Goal: Transaction & Acquisition: Purchase product/service

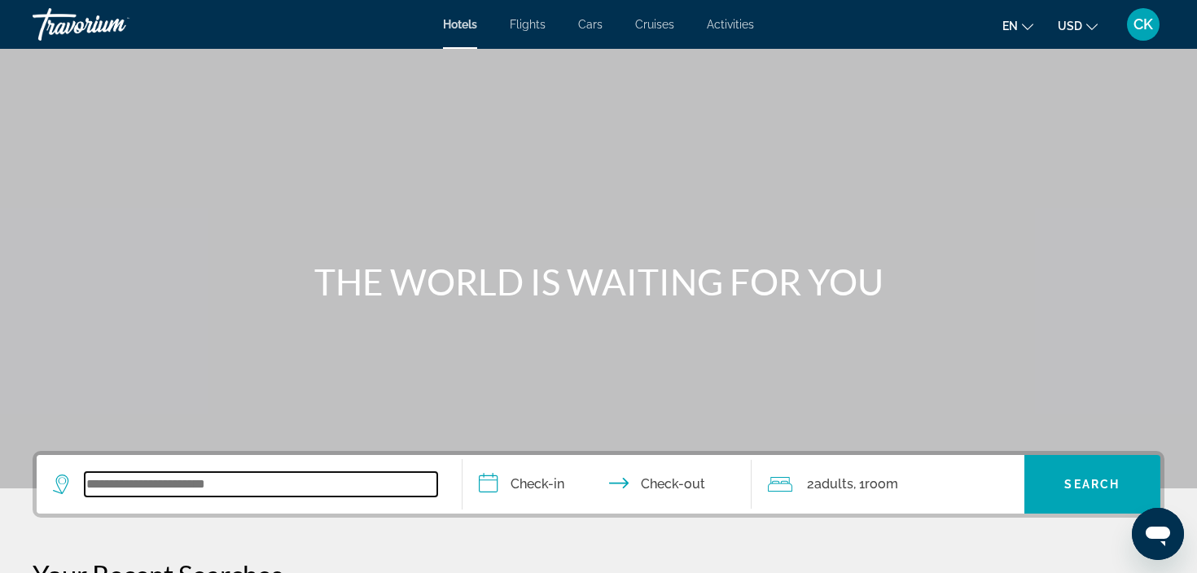
click at [189, 485] on input "Search widget" at bounding box center [261, 484] width 353 height 24
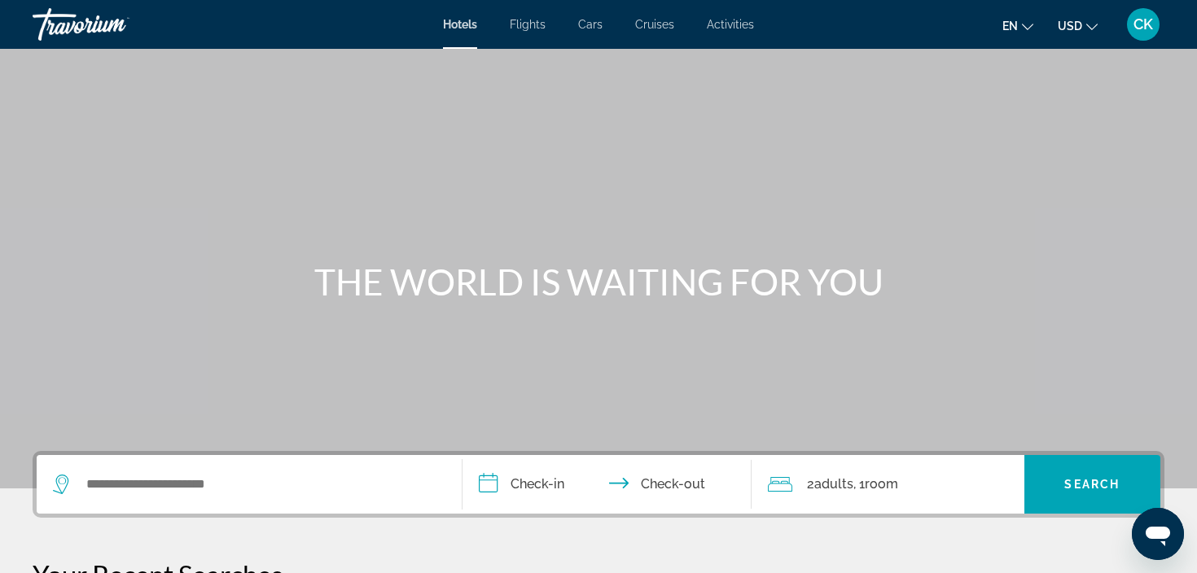
click at [1140, 24] on span "CK" at bounding box center [1143, 24] width 20 height 16
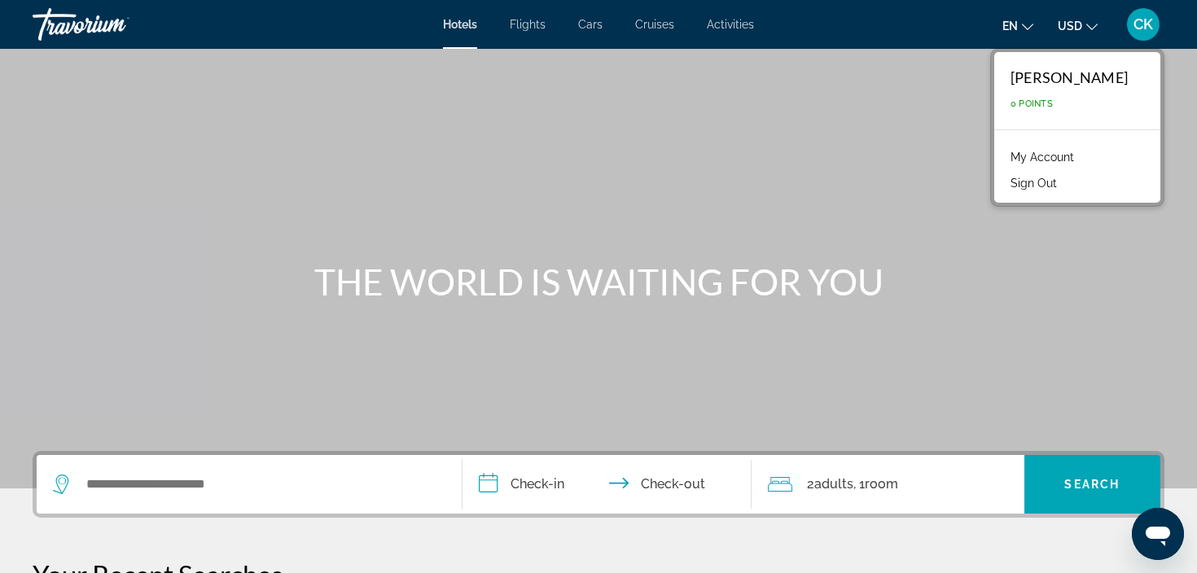
click at [1060, 158] on link "My Account" at bounding box center [1042, 157] width 80 height 21
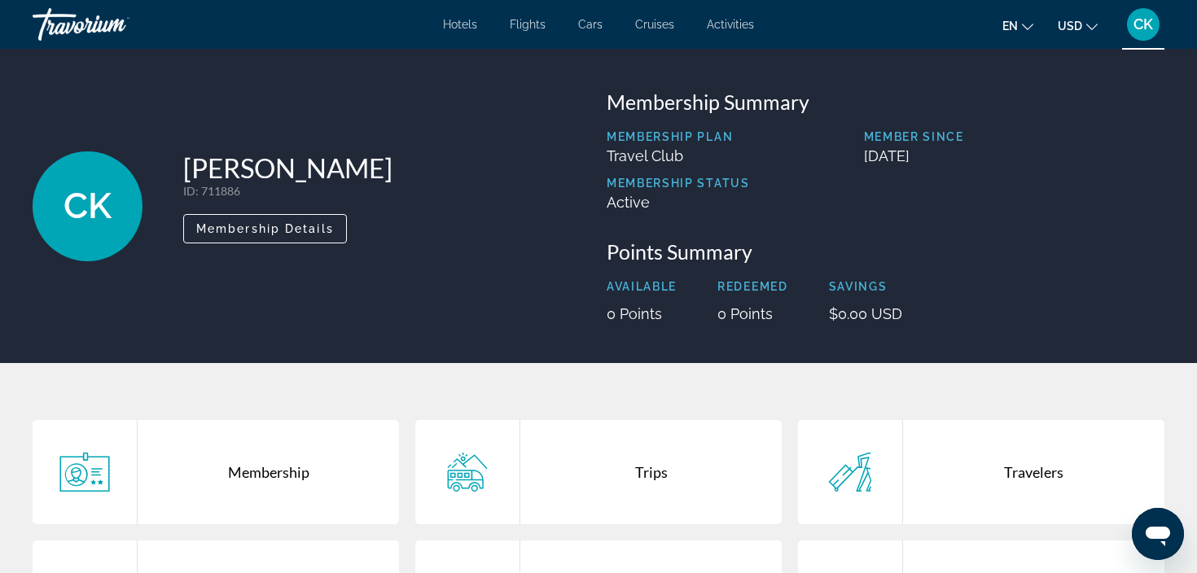
click at [473, 23] on span "Hotels" at bounding box center [460, 24] width 34 height 13
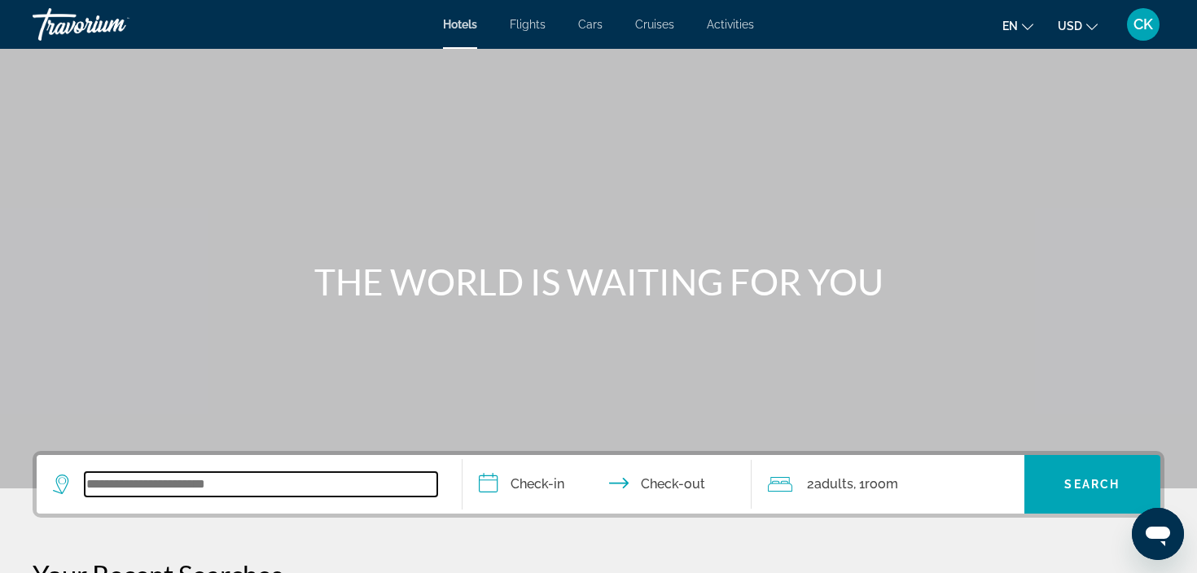
click at [173, 475] on input "Search widget" at bounding box center [261, 484] width 353 height 24
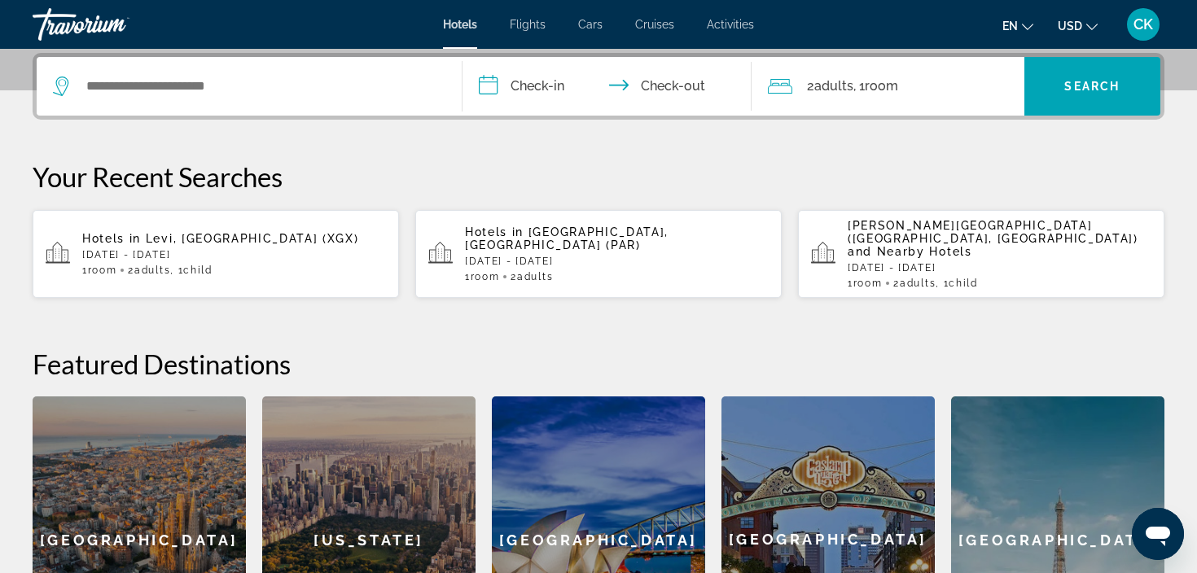
click at [234, 271] on app-hotels-recent-search "Hotels in Levi, Finland (XGX) Fri, 28 Nov - Mon, 01 Dec 1 Room rooms 2 Adult Ad…" at bounding box center [216, 254] width 366 height 88
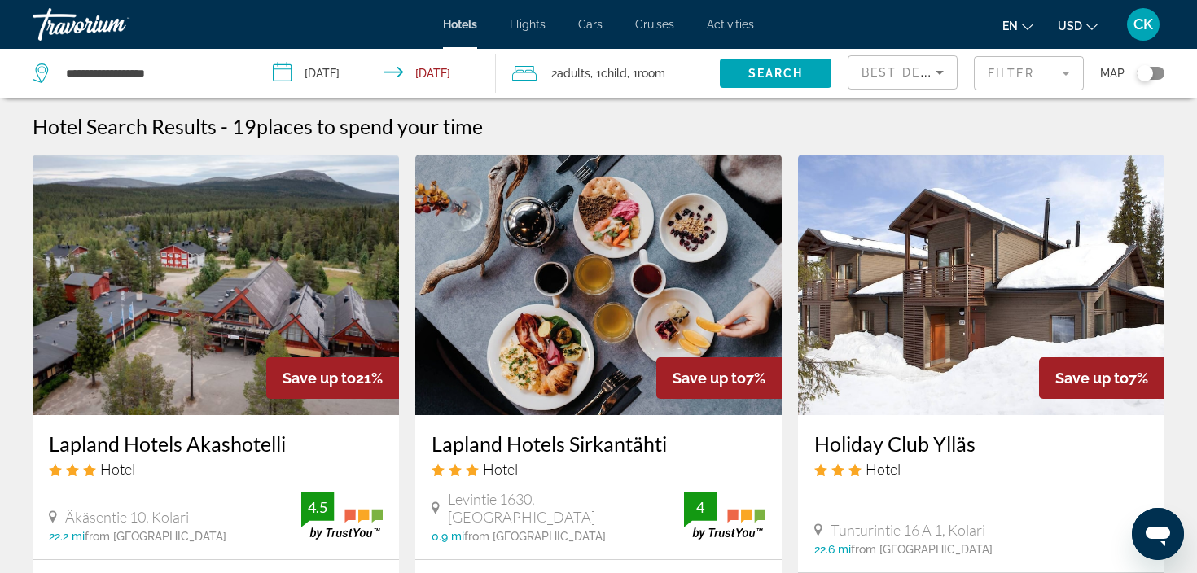
click at [475, 31] on div "Hotels Flights Cars Cruises Activities Hotels Flights Cars Cruises Activities e…" at bounding box center [598, 24] width 1197 height 42
click at [474, 28] on span "Hotels" at bounding box center [460, 24] width 34 height 13
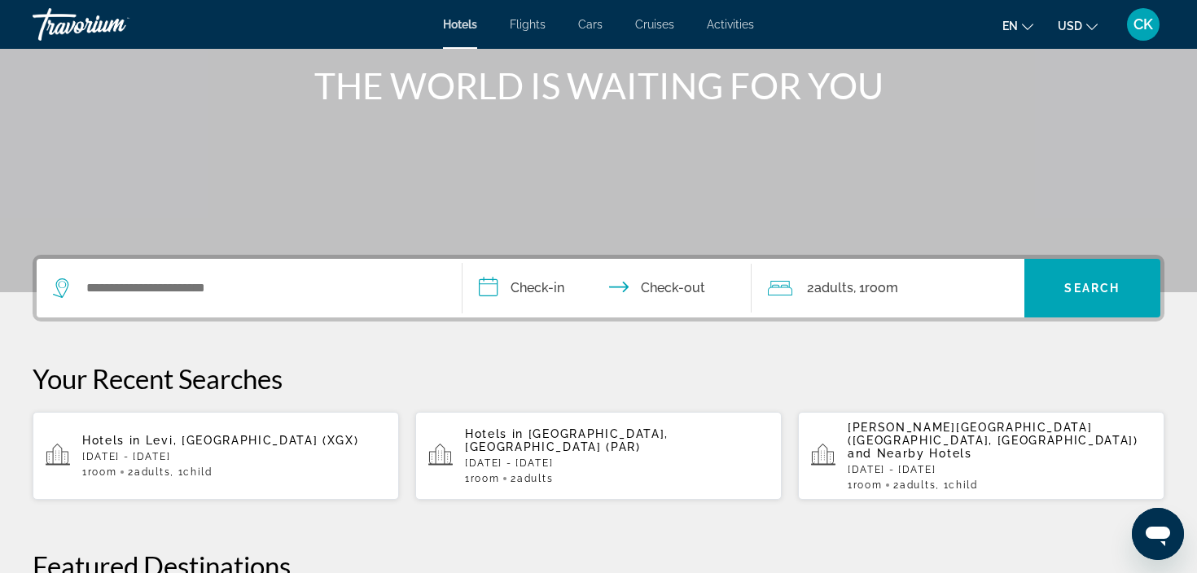
scroll to position [217, 0]
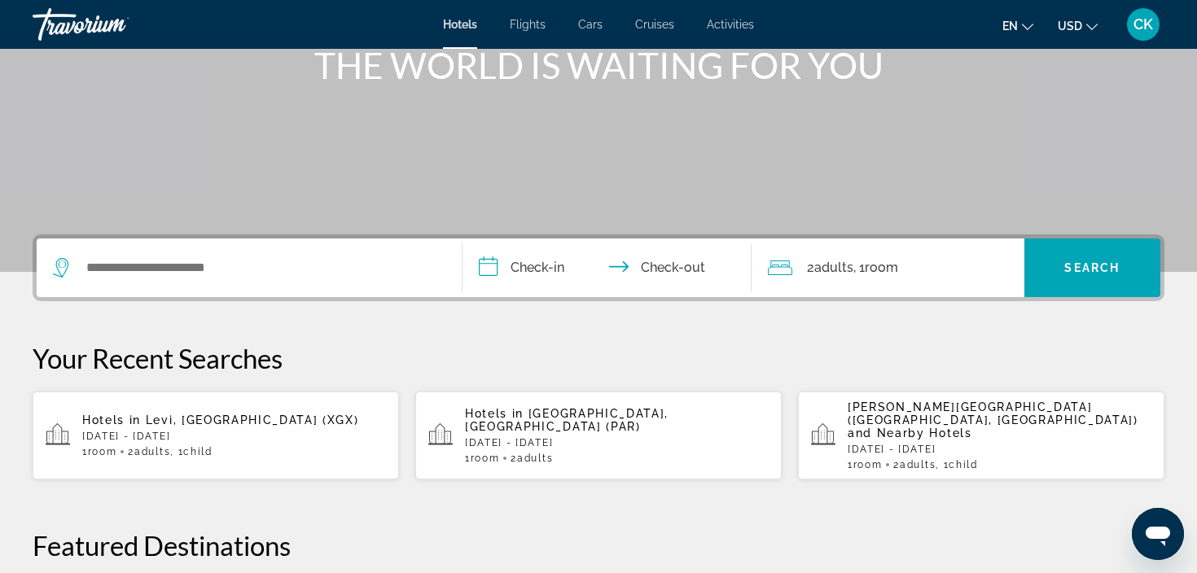
click at [326, 252] on div "Search widget" at bounding box center [249, 268] width 392 height 59
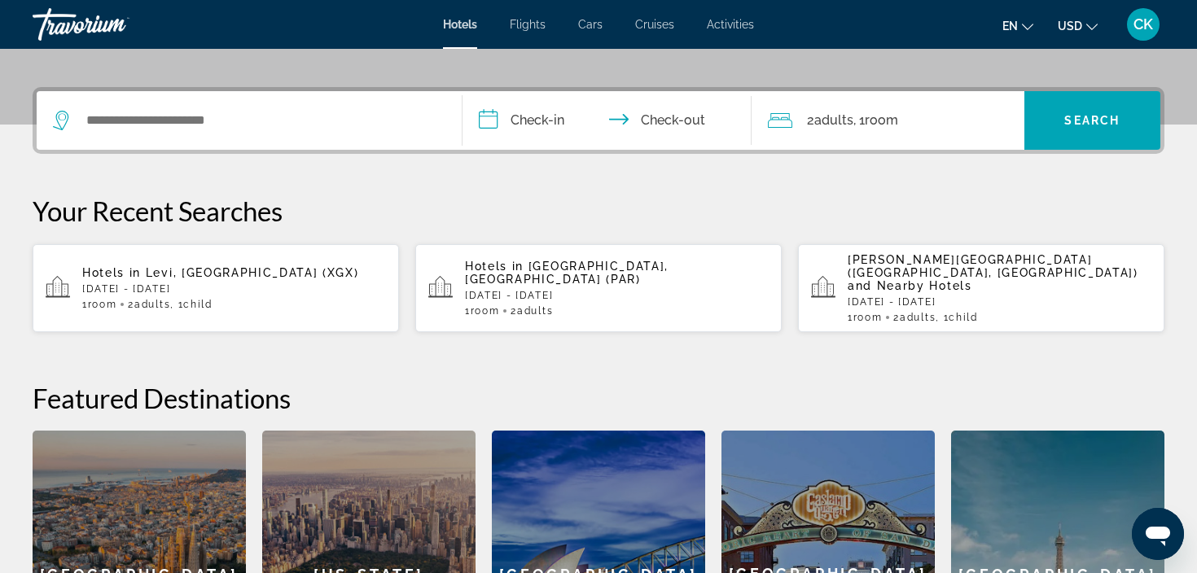
scroll to position [398, 0]
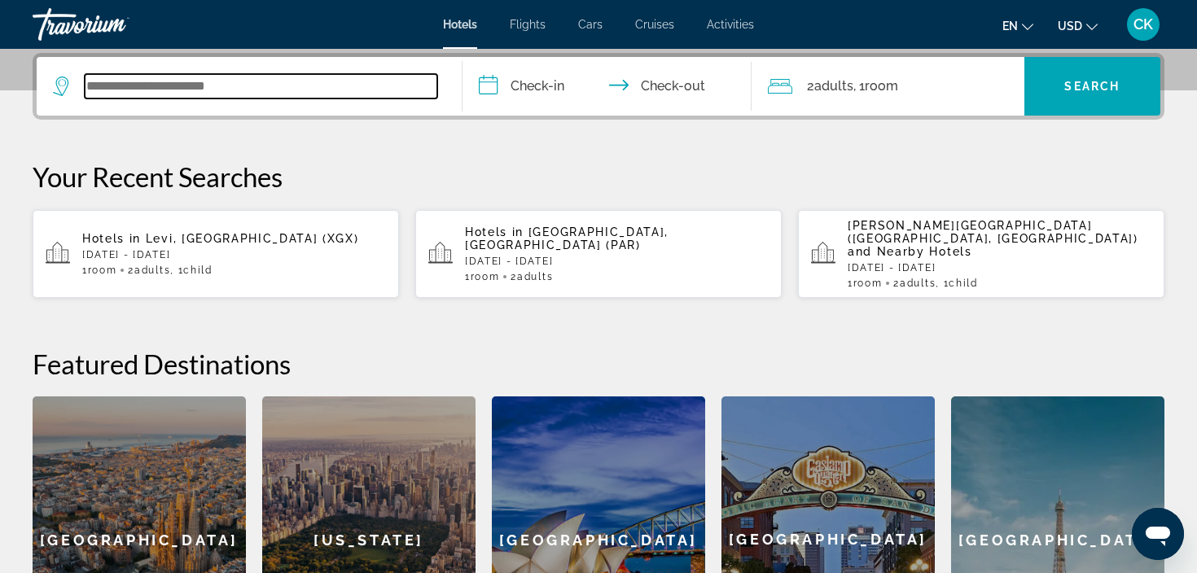
click at [333, 98] on input "Search widget" at bounding box center [261, 86] width 353 height 24
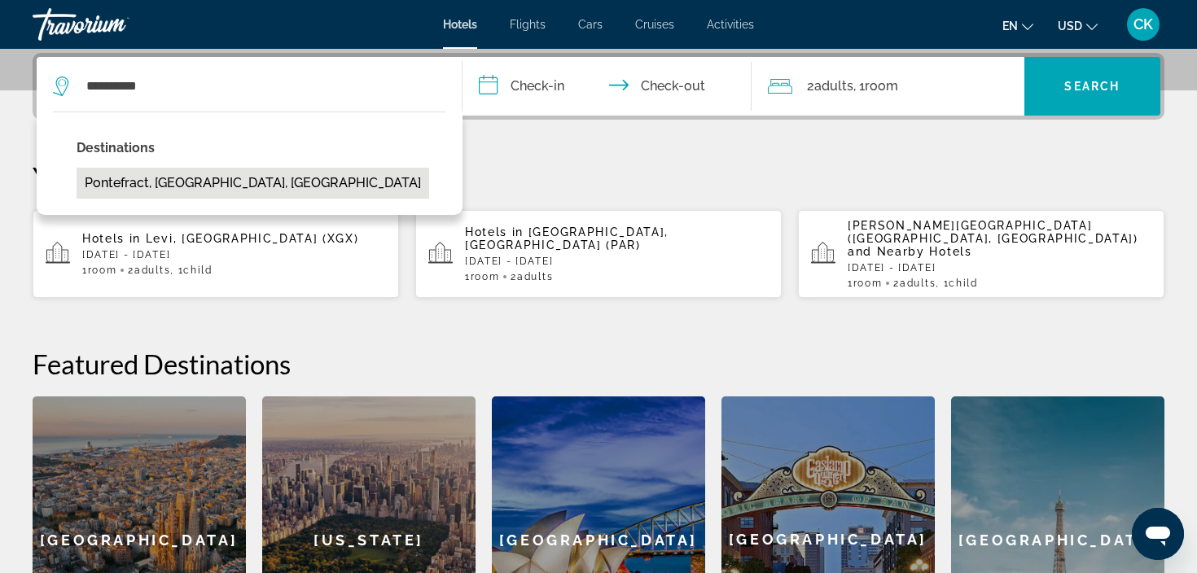
click at [308, 177] on button "Pontefract, [GEOGRAPHIC_DATA], [GEOGRAPHIC_DATA]" at bounding box center [253, 183] width 353 height 31
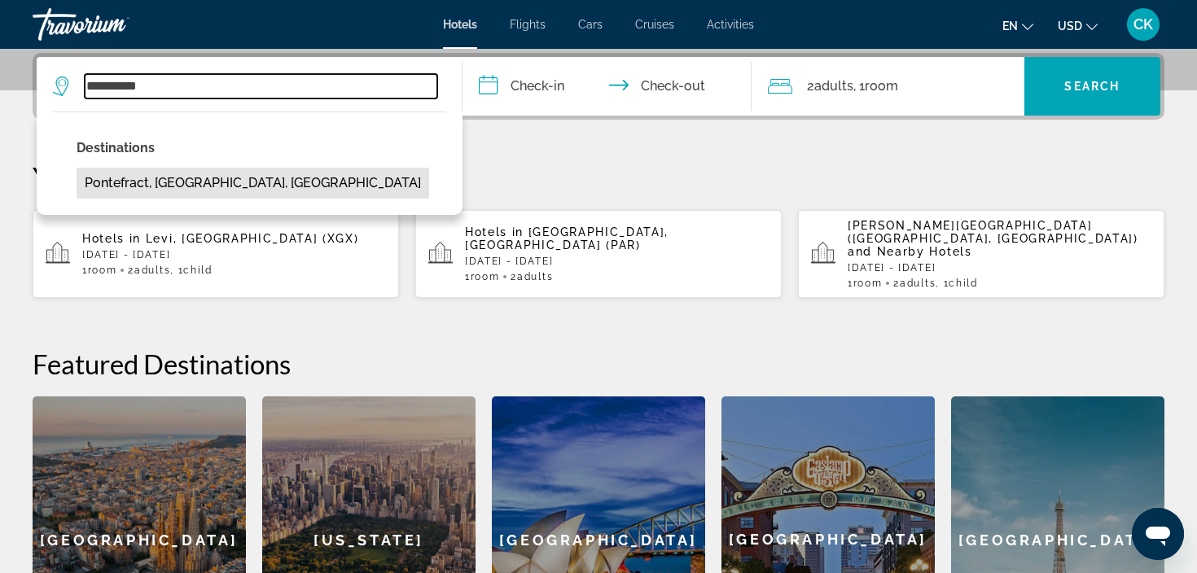
type input "**********"
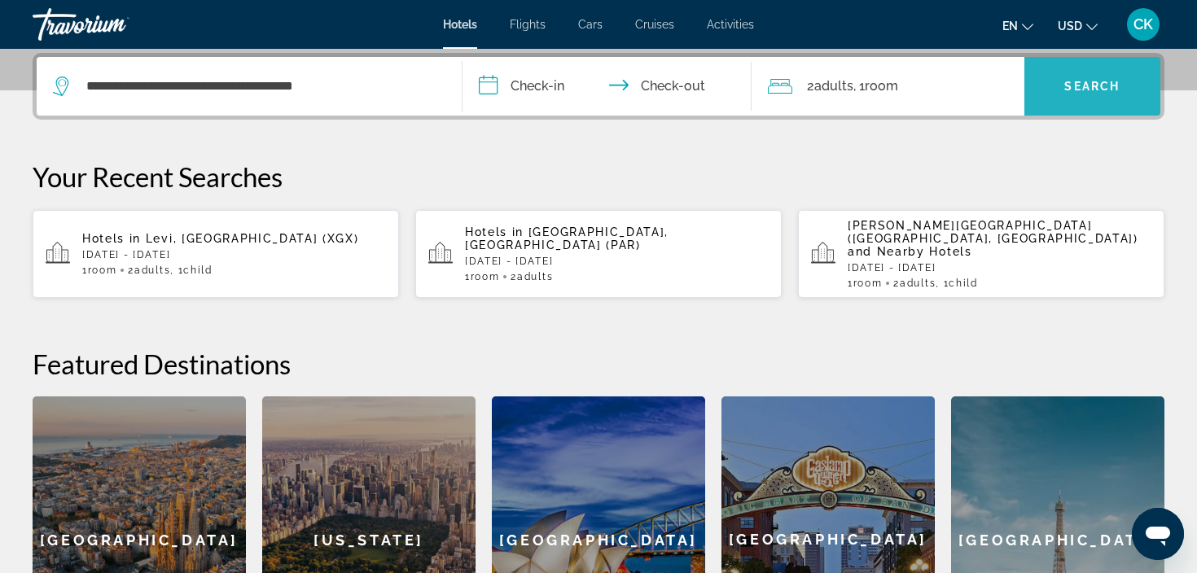
click at [1116, 100] on span "Search widget" at bounding box center [1092, 86] width 137 height 39
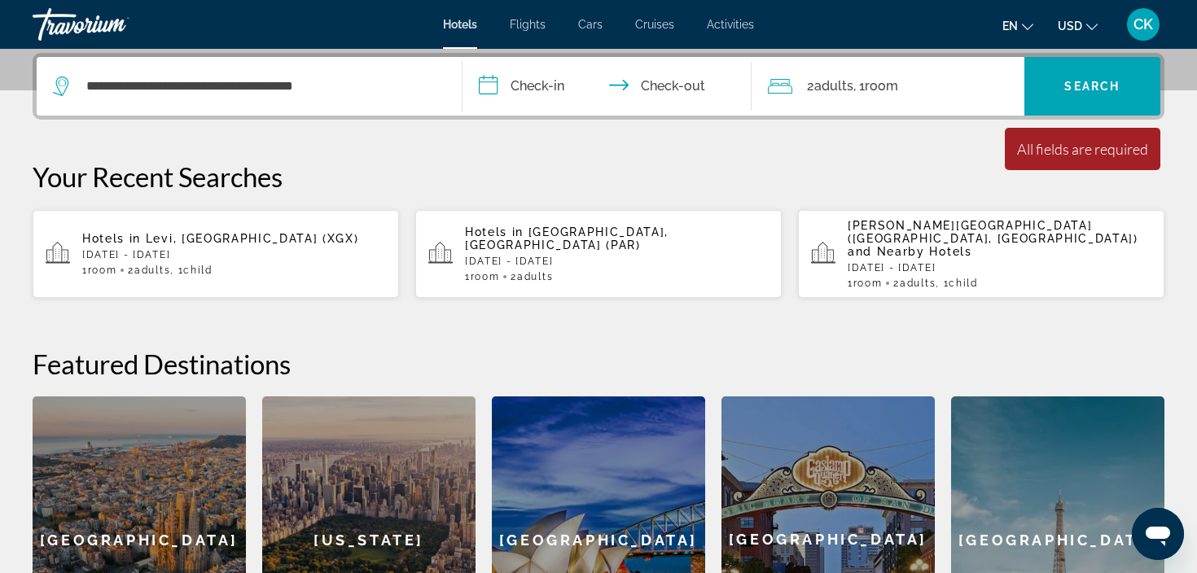
click at [548, 91] on input "**********" at bounding box center [610, 89] width 296 height 64
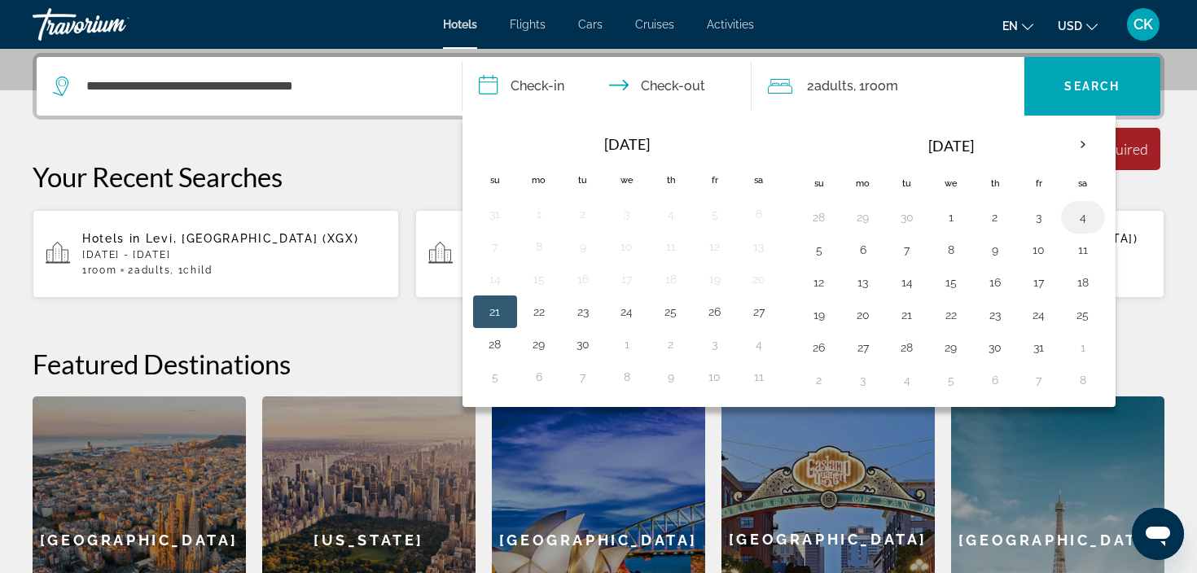
click at [1088, 221] on button "4" at bounding box center [1083, 217] width 26 height 23
click at [824, 252] on button "5" at bounding box center [819, 250] width 26 height 23
type input "**********"
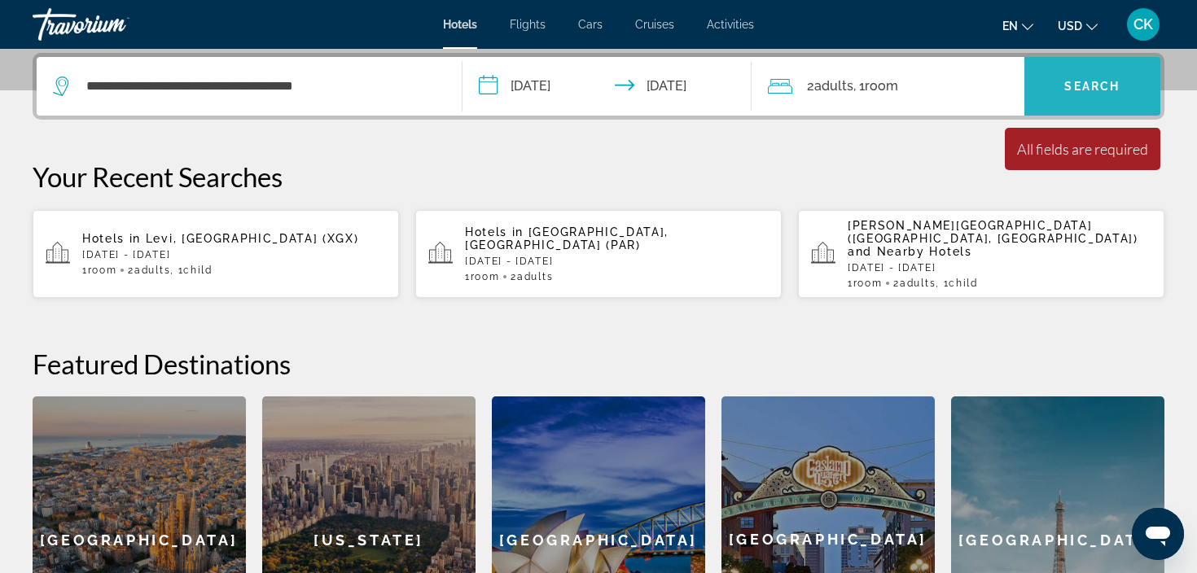
click at [1137, 87] on span "Search widget" at bounding box center [1092, 86] width 137 height 39
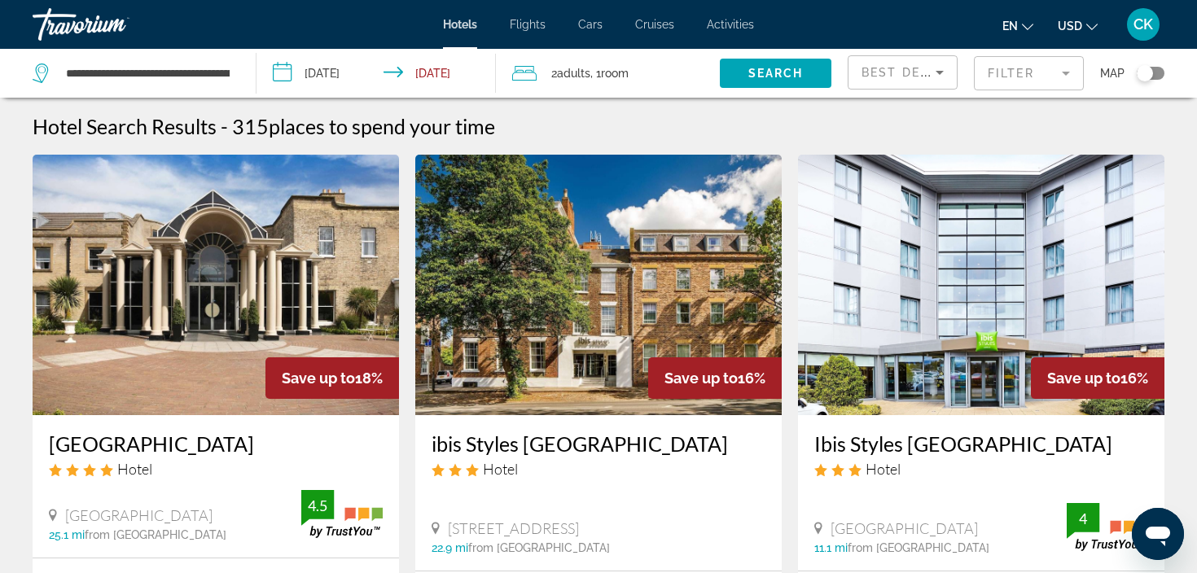
click at [942, 82] on div "Best Deals" at bounding box center [902, 79] width 82 height 46
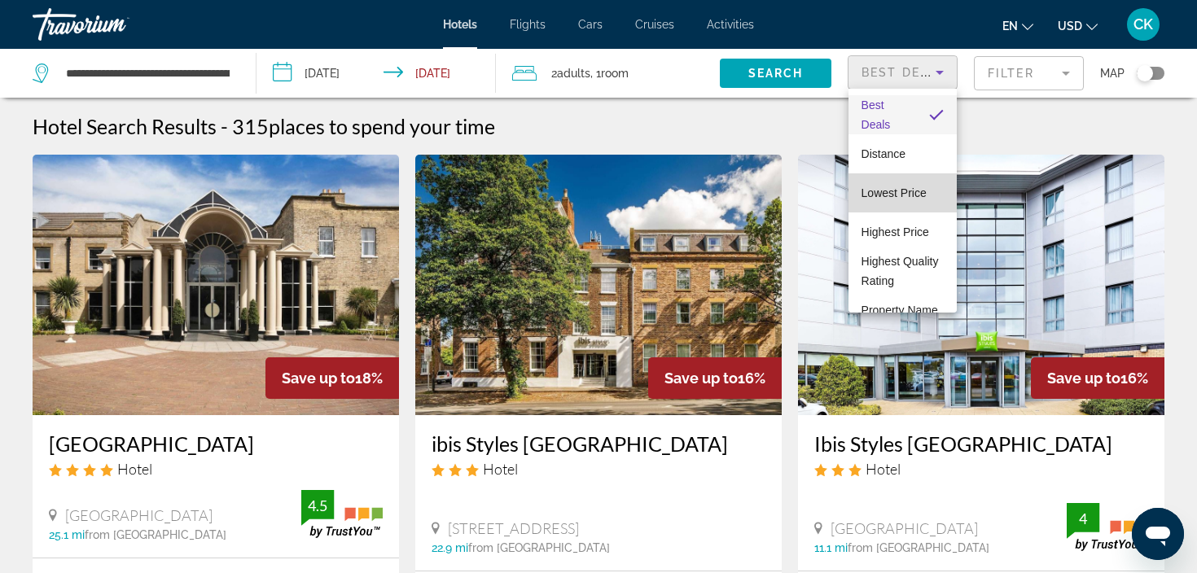
click at [920, 186] on span "Lowest Price" at bounding box center [893, 192] width 65 height 13
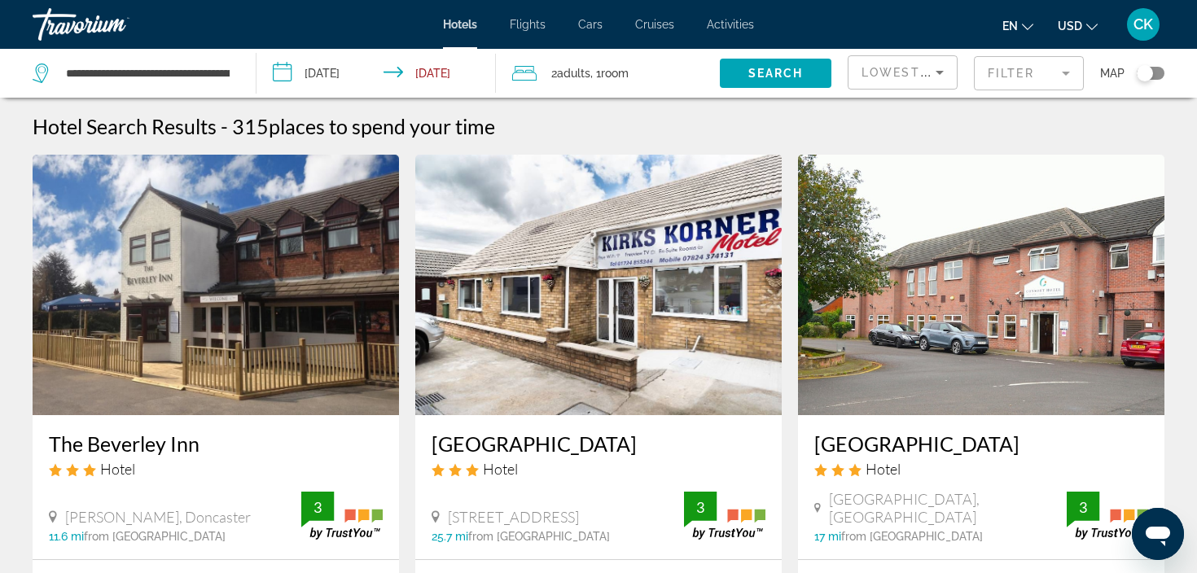
click at [1059, 77] on mat-form-field "Filter" at bounding box center [1029, 73] width 110 height 34
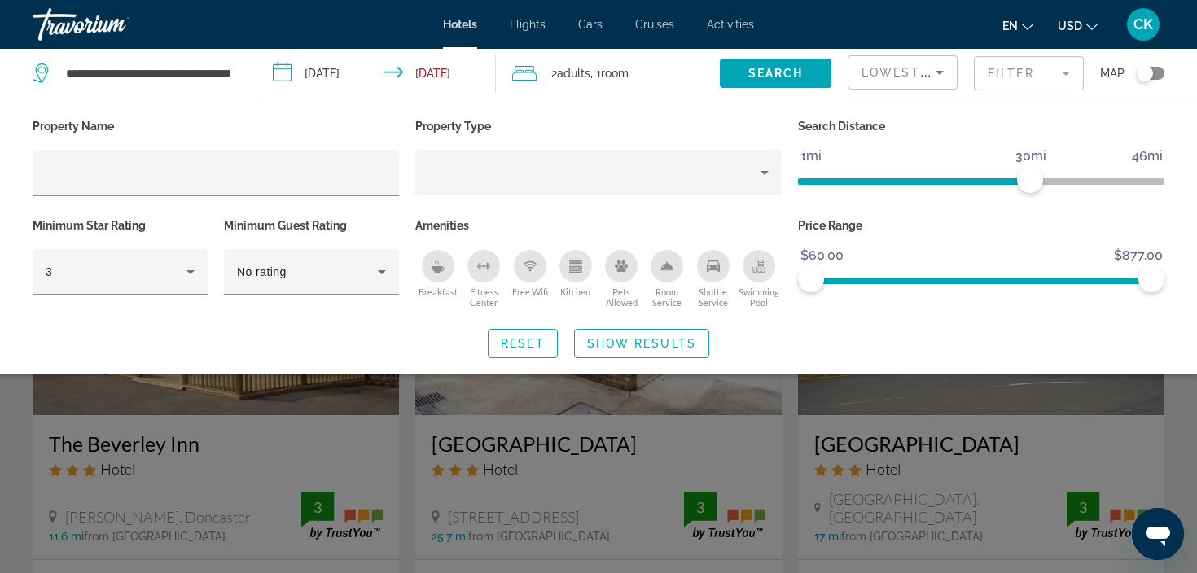
click at [914, 32] on div "en English Español Français Italiano Português русский USD USD ($) MXN (Mex$) C…" at bounding box center [967, 24] width 394 height 34
click at [785, 76] on span "Search" at bounding box center [775, 73] width 55 height 13
click at [642, 332] on span "Search widget" at bounding box center [642, 343] width 134 height 39
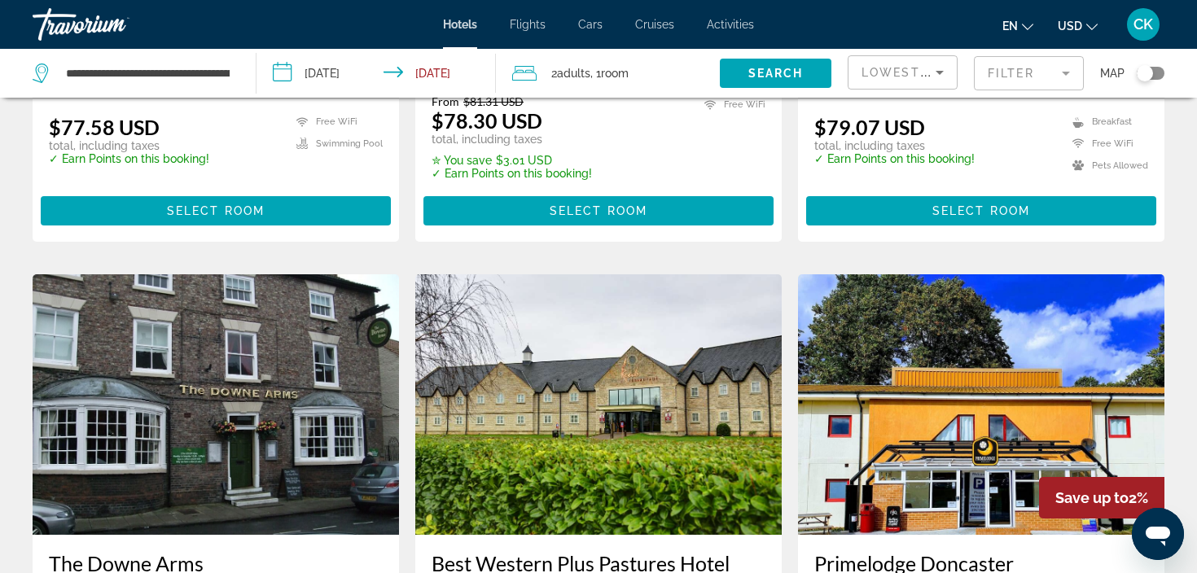
scroll to position [1022, 0]
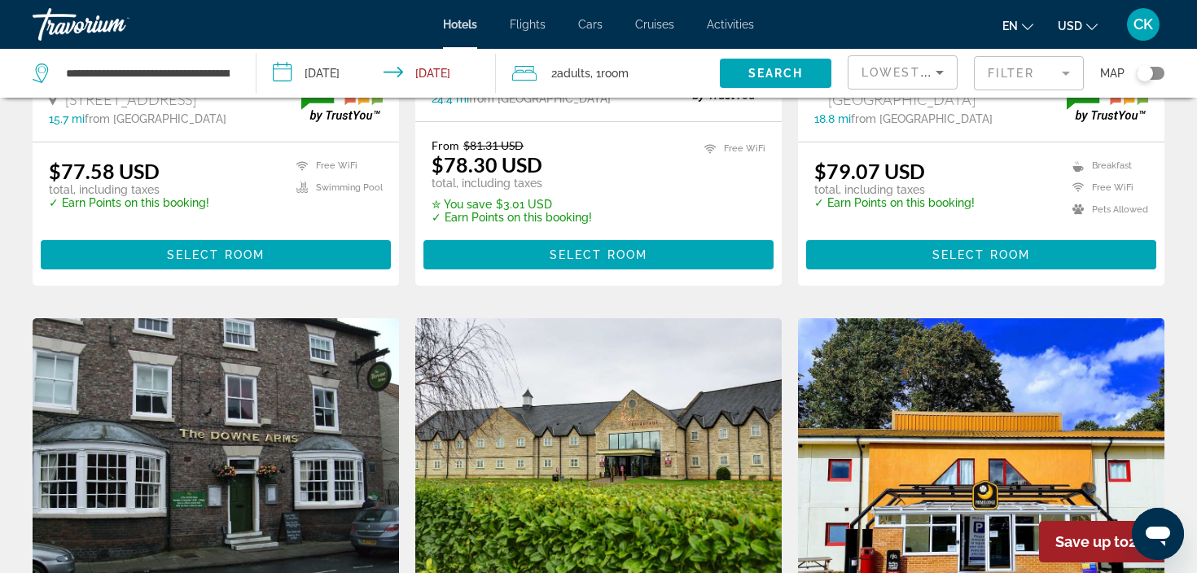
click at [1066, 72] on mat-form-field "Filter" at bounding box center [1029, 73] width 110 height 34
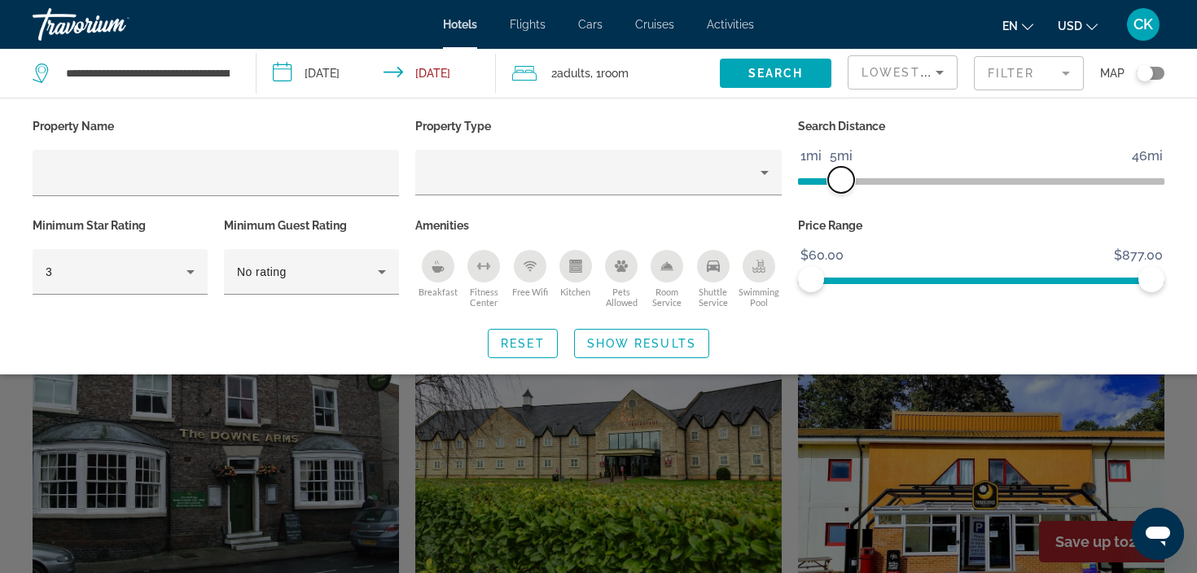
drag, startPoint x: 1028, startPoint y: 180, endPoint x: 839, endPoint y: 205, distance: 190.6
click at [839, 205] on div "Search Distance 1mi 46mi 5mi" at bounding box center [981, 164] width 383 height 99
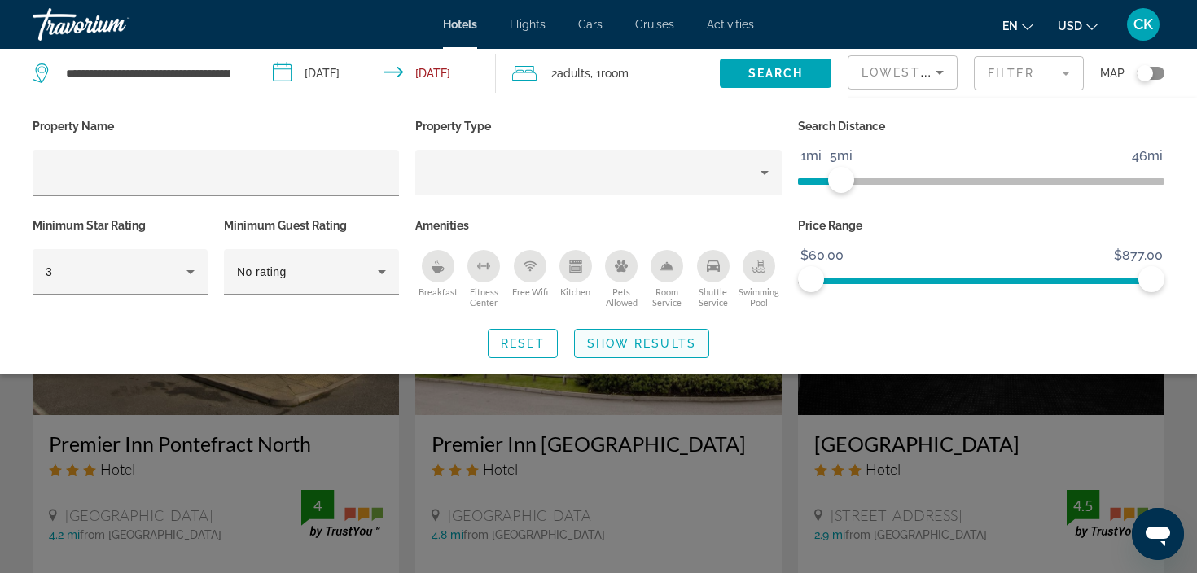
click at [614, 342] on span "Show Results" at bounding box center [641, 343] width 109 height 13
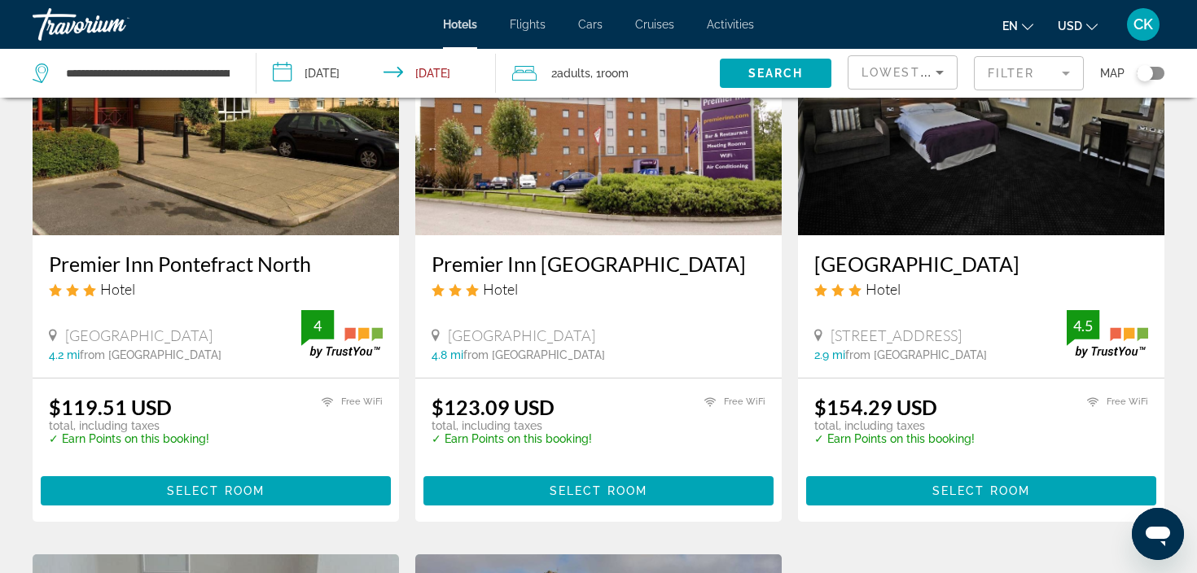
scroll to position [185, 0]
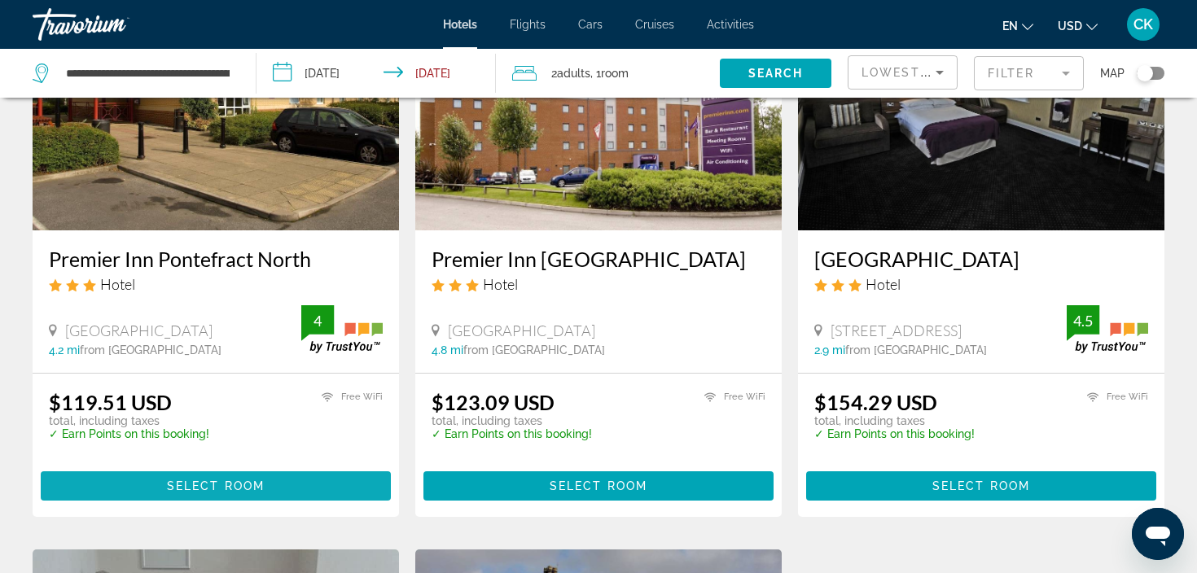
click at [221, 490] on span "Select Room" at bounding box center [216, 486] width 98 height 13
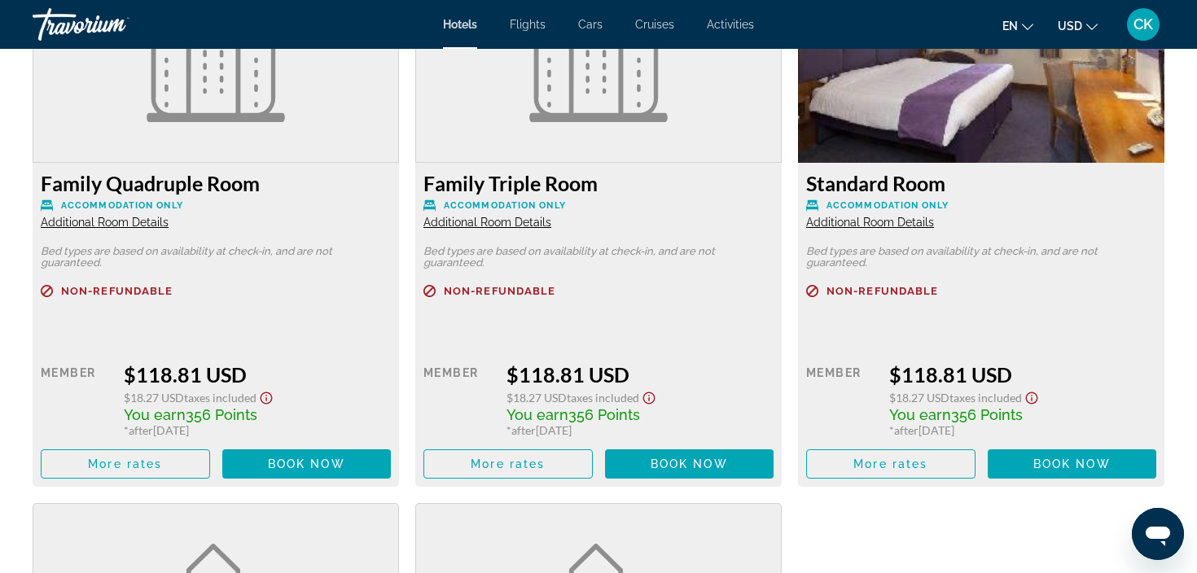
scroll to position [2322, 0]
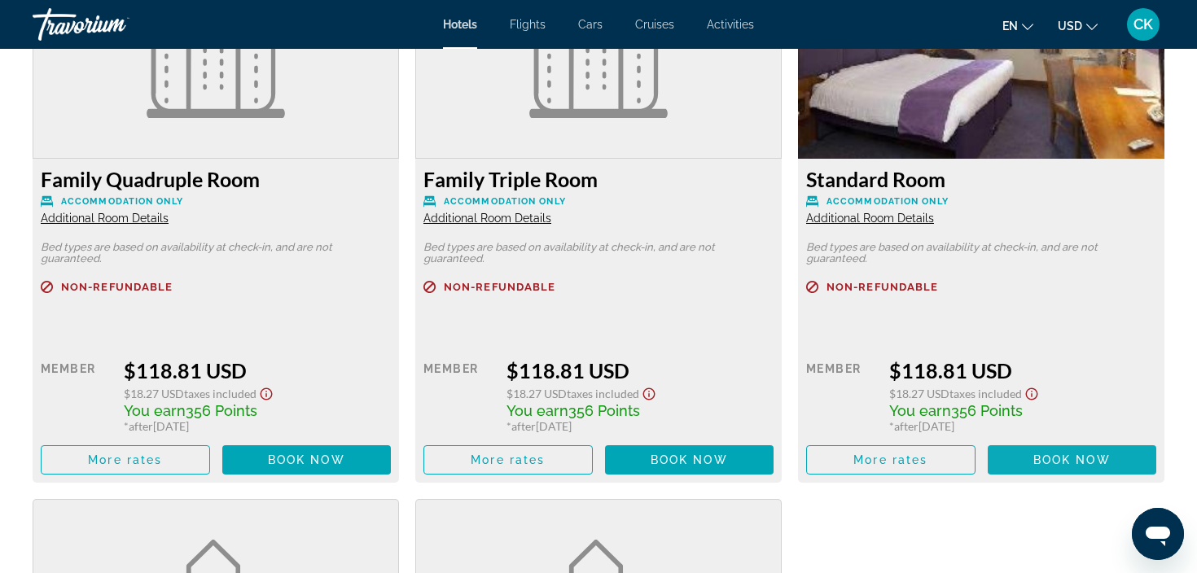
click at [1042, 461] on span "Book now" at bounding box center [1071, 459] width 77 height 13
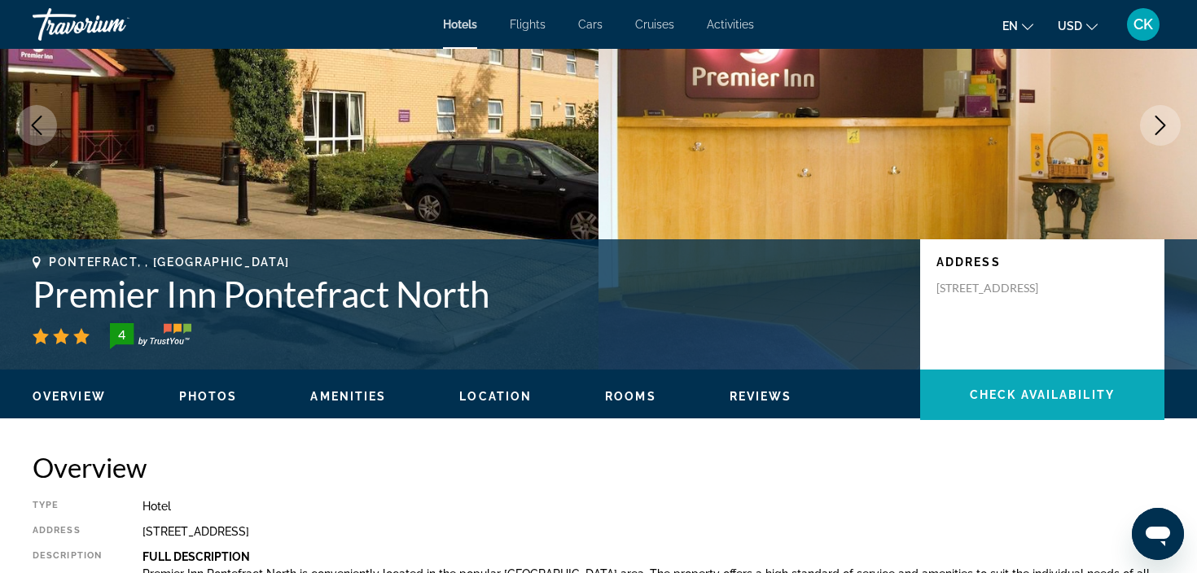
click at [1007, 403] on span "Main content" at bounding box center [1042, 394] width 244 height 39
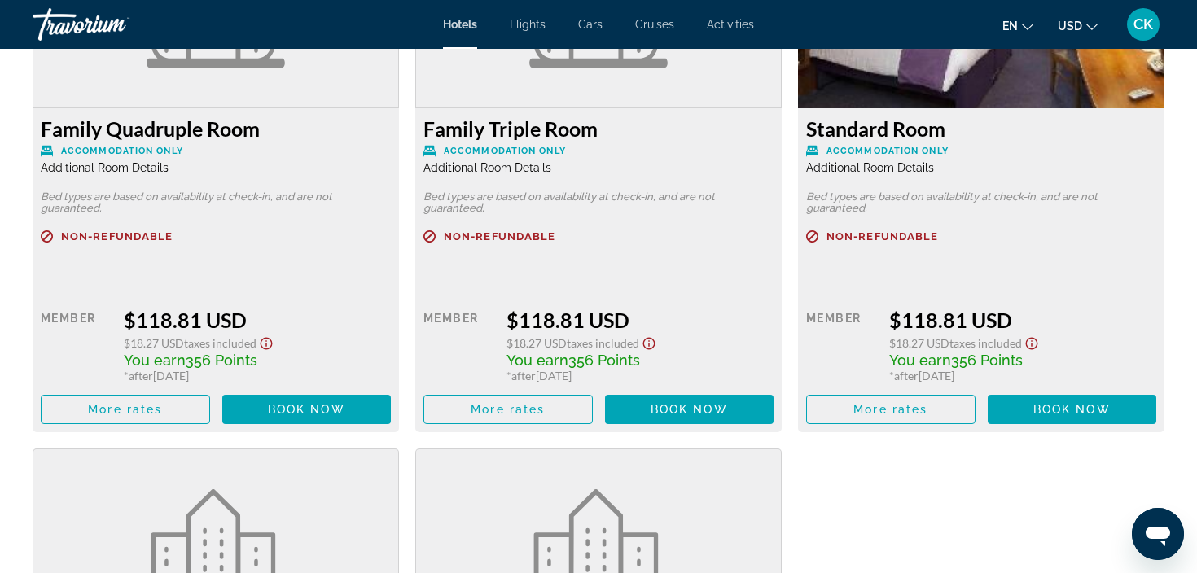
scroll to position [2408, 0]
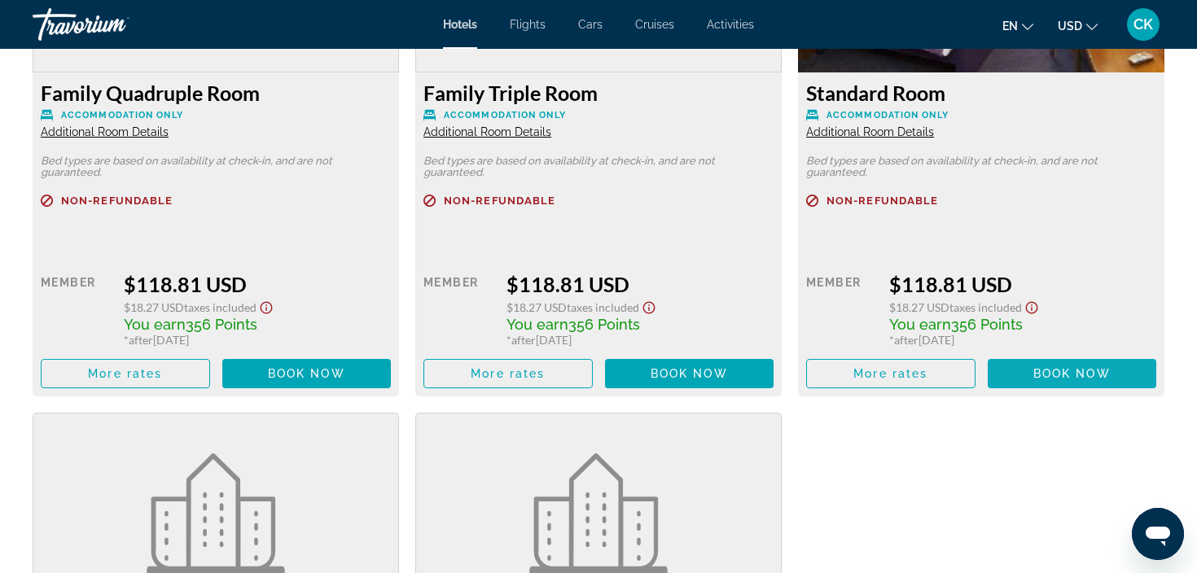
click at [1097, 374] on span "Book now" at bounding box center [1071, 373] width 77 height 13
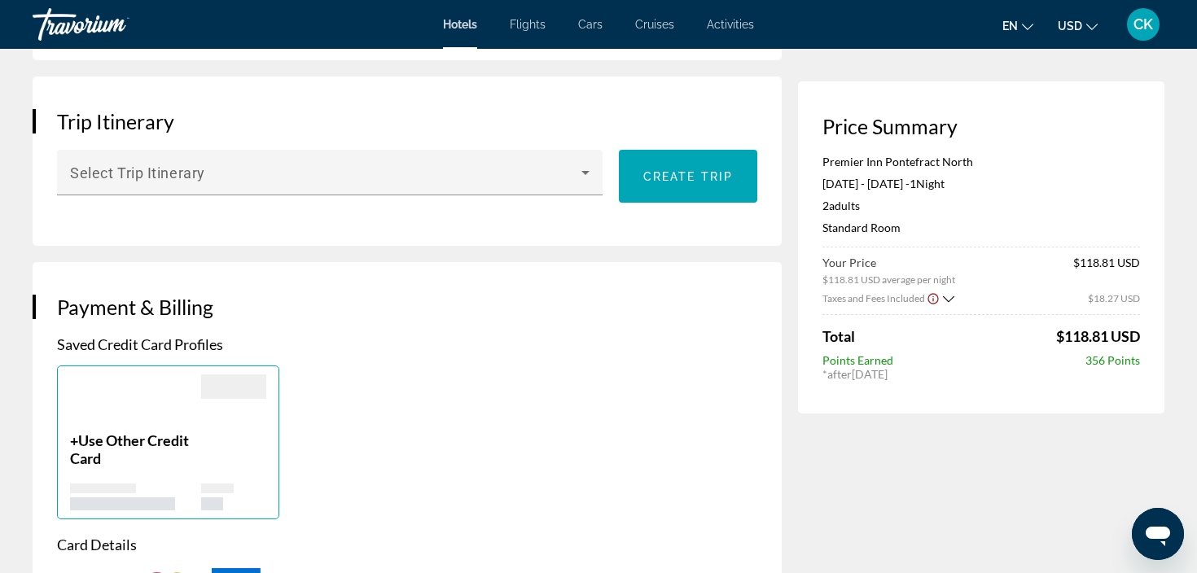
scroll to position [971, 0]
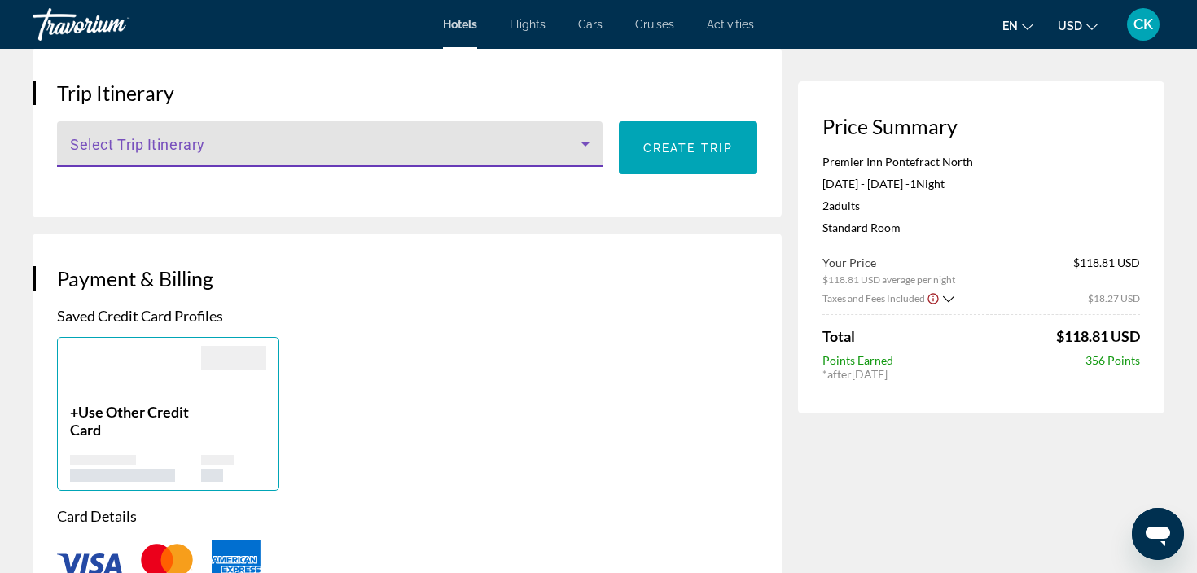
click at [584, 142] on icon "Main content" at bounding box center [585, 144] width 8 height 4
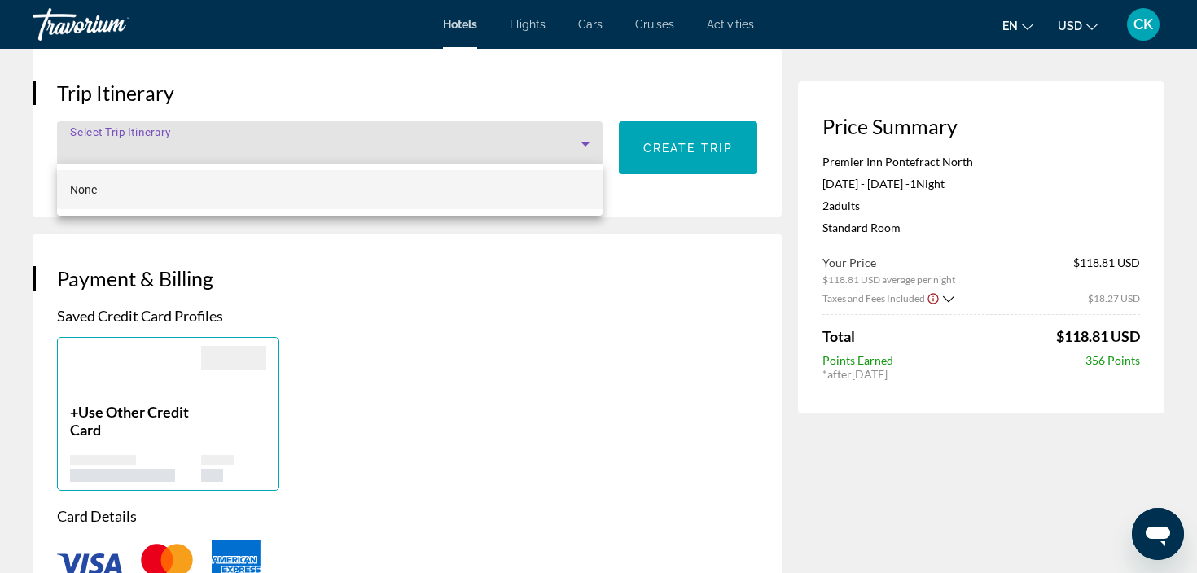
click at [584, 141] on div at bounding box center [598, 286] width 1197 height 573
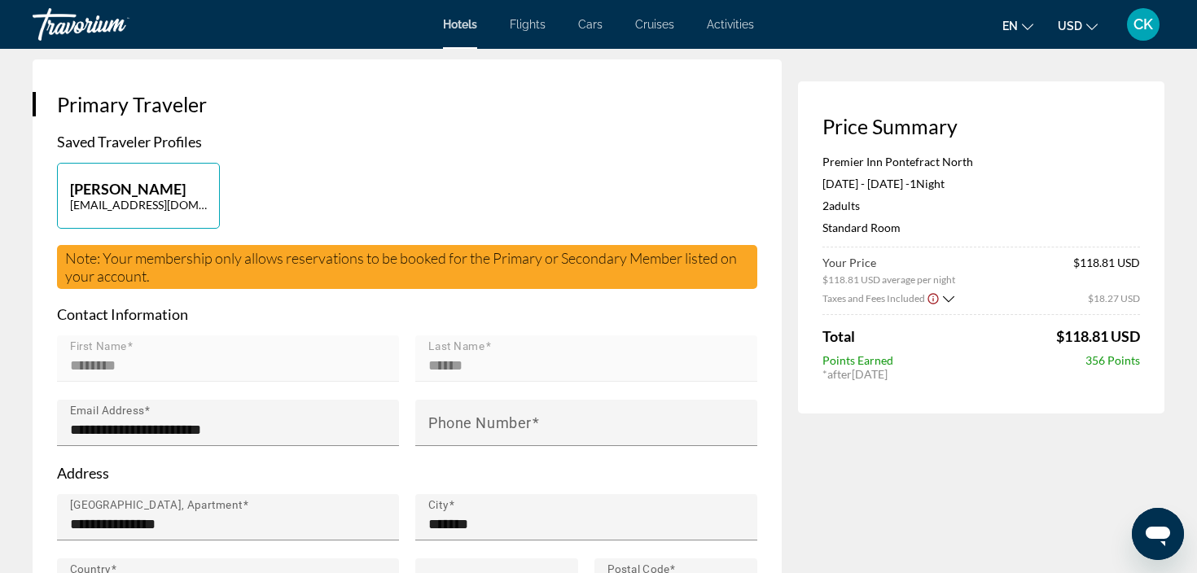
scroll to position [400, 0]
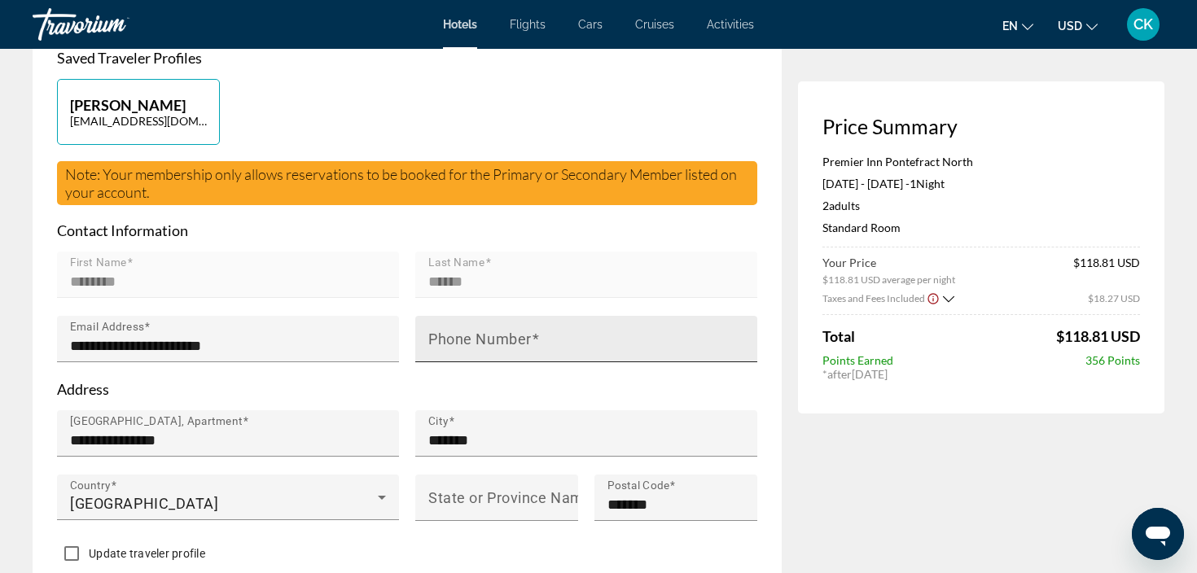
click at [554, 332] on div "Phone Number" at bounding box center [591, 339] width 326 height 46
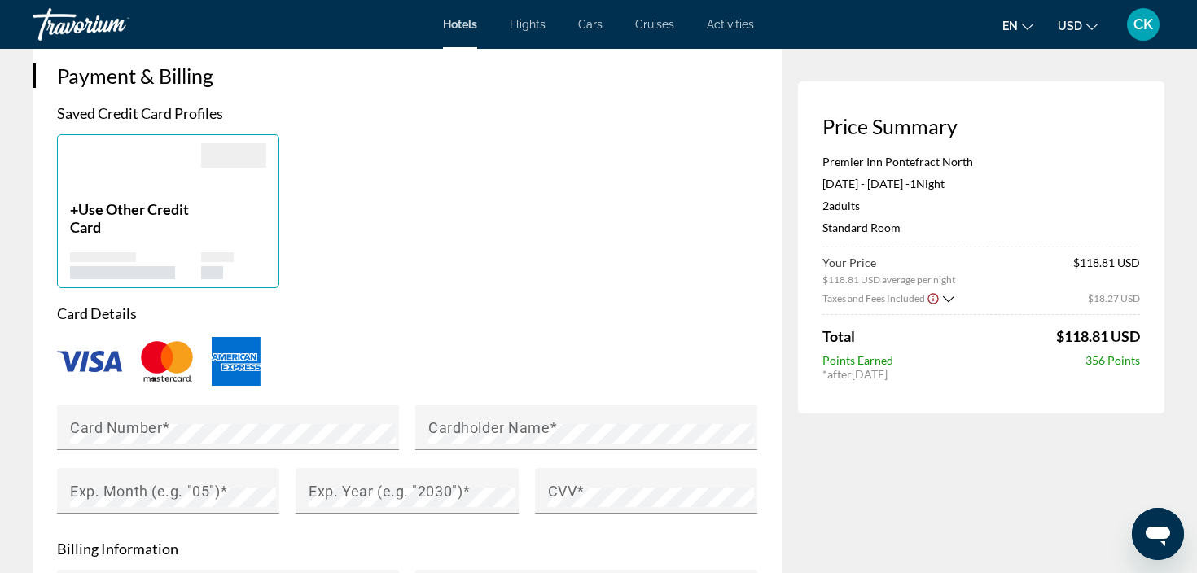
scroll to position [1381, 0]
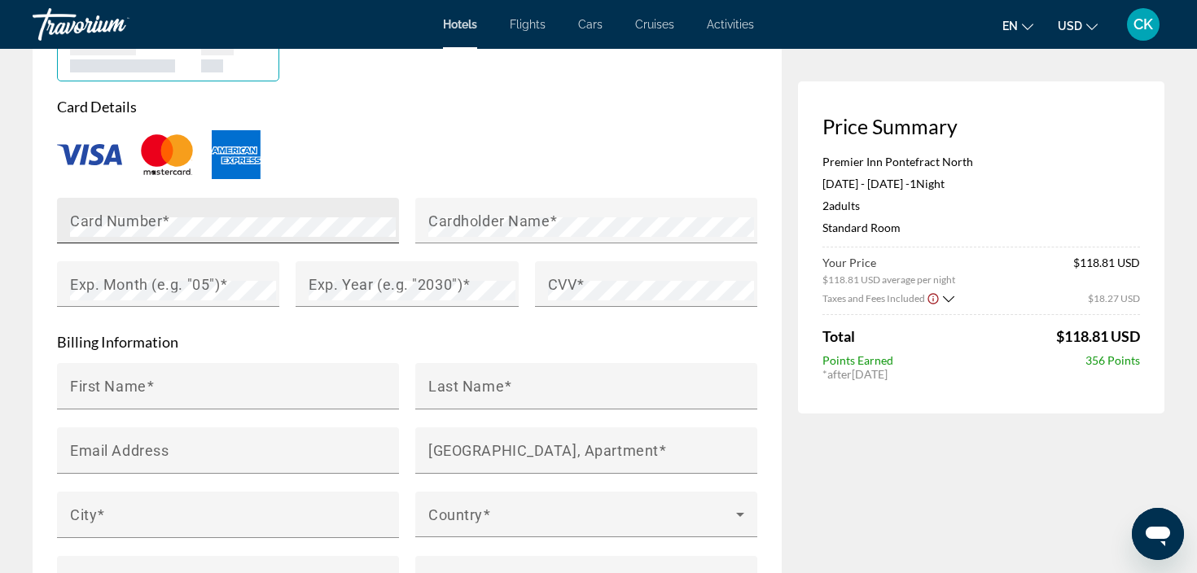
type input "**********"
click at [354, 235] on div "Card Number" at bounding box center [233, 221] width 326 height 46
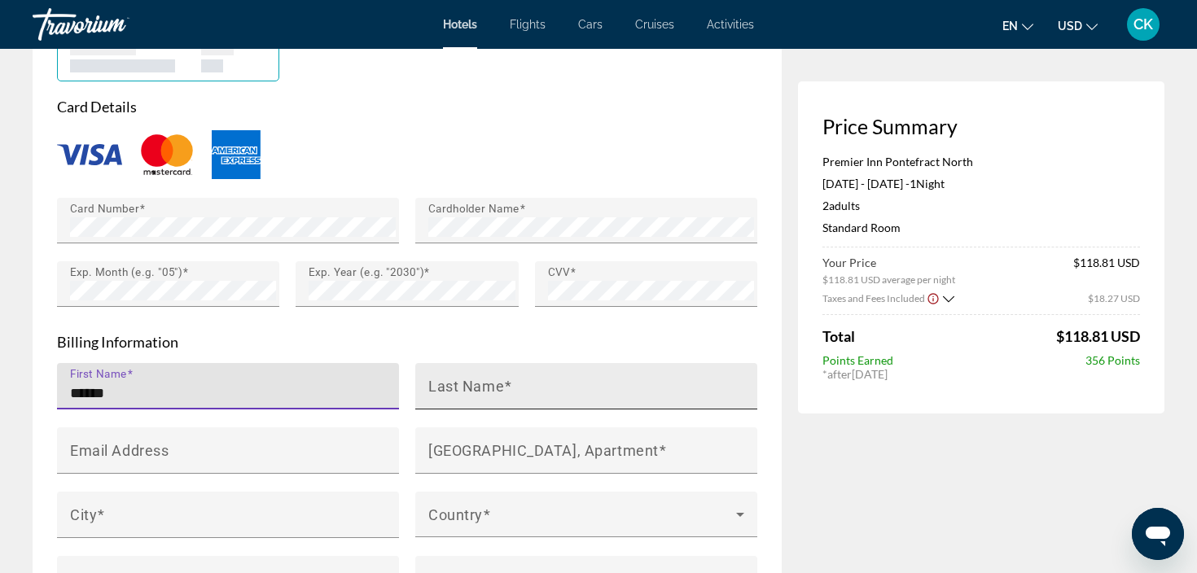
type input "*****"
click at [501, 369] on div "Last Name" at bounding box center [591, 386] width 326 height 46
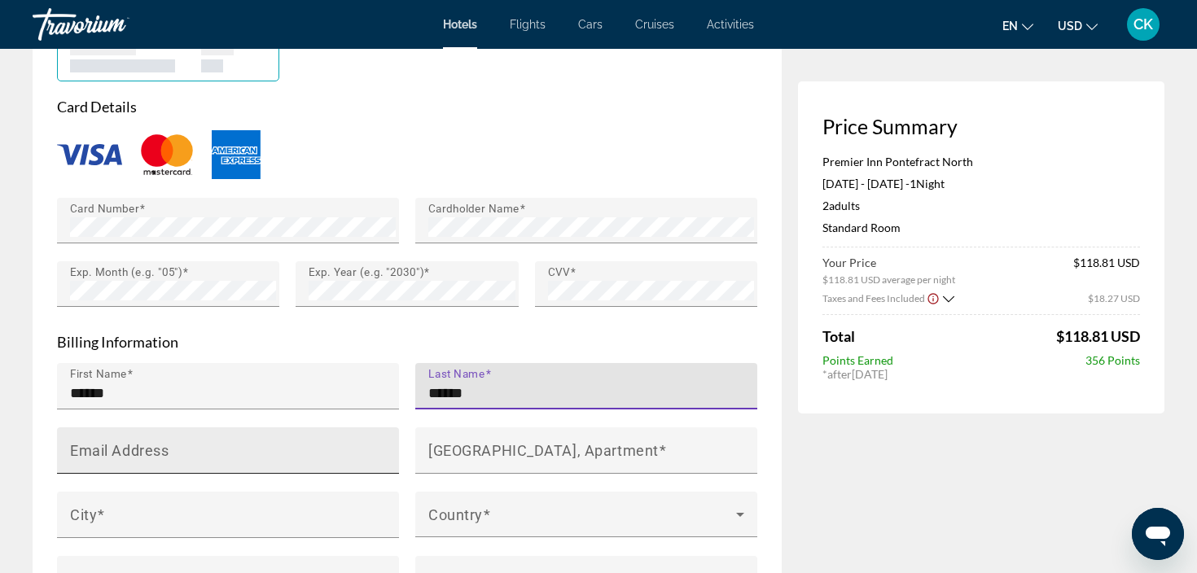
type input "******"
click at [270, 464] on div "Email Address" at bounding box center [233, 450] width 326 height 46
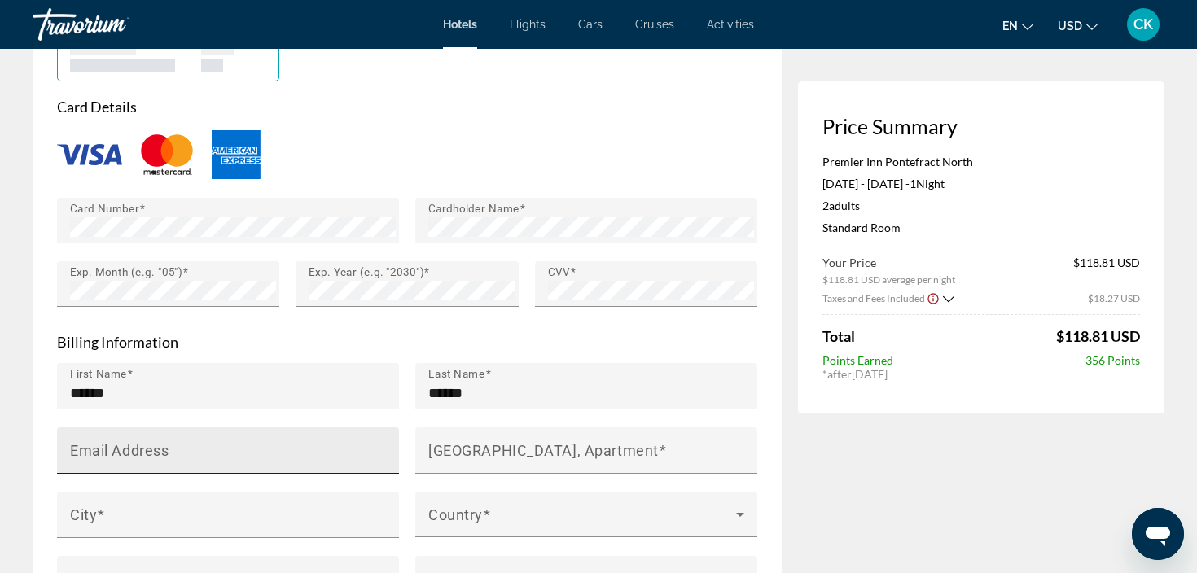
click at [270, 462] on div "Email Address" at bounding box center [233, 450] width 326 height 46
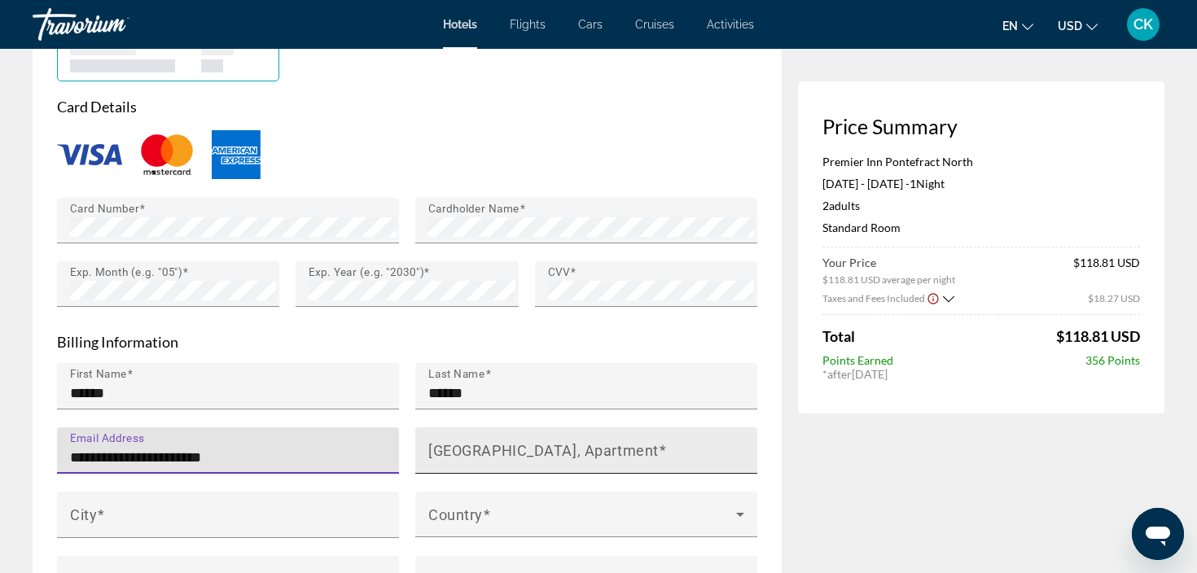
type input "**********"
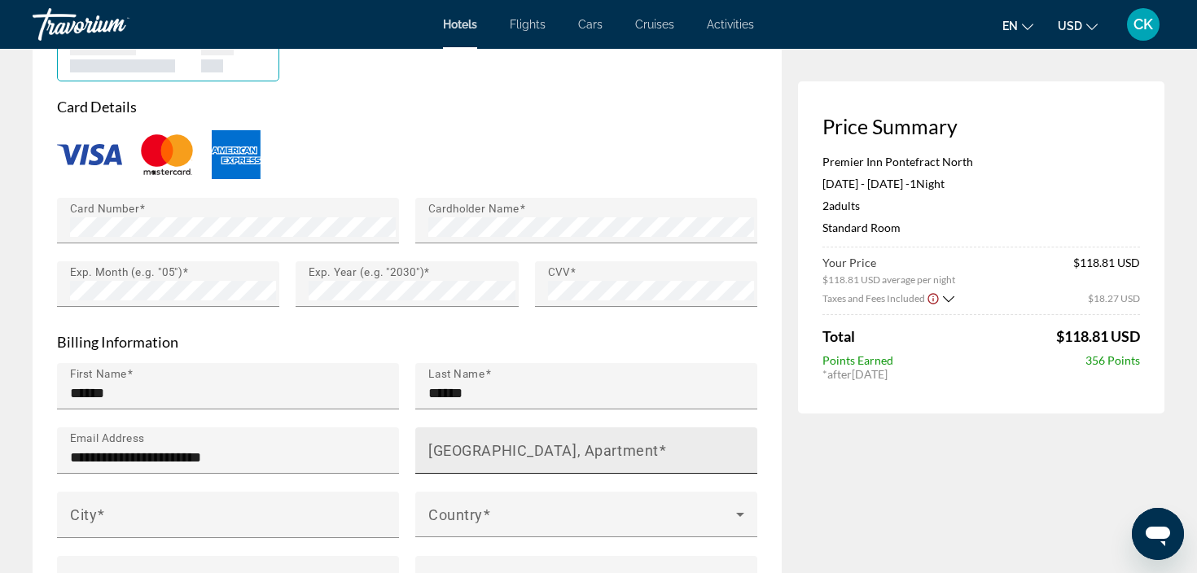
click at [448, 449] on mat-label "[GEOGRAPHIC_DATA], Apartment" at bounding box center [543, 449] width 230 height 17
click at [448, 449] on input "[GEOGRAPHIC_DATA], Apartment" at bounding box center [591, 458] width 326 height 20
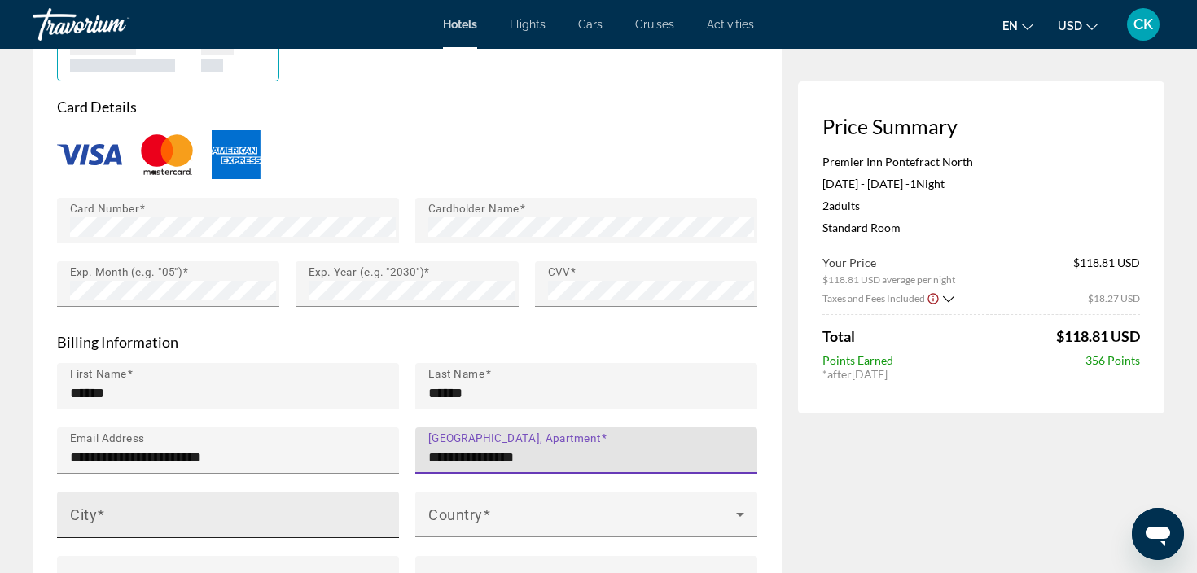
type input "**********"
click at [260, 499] on div "City" at bounding box center [233, 515] width 326 height 46
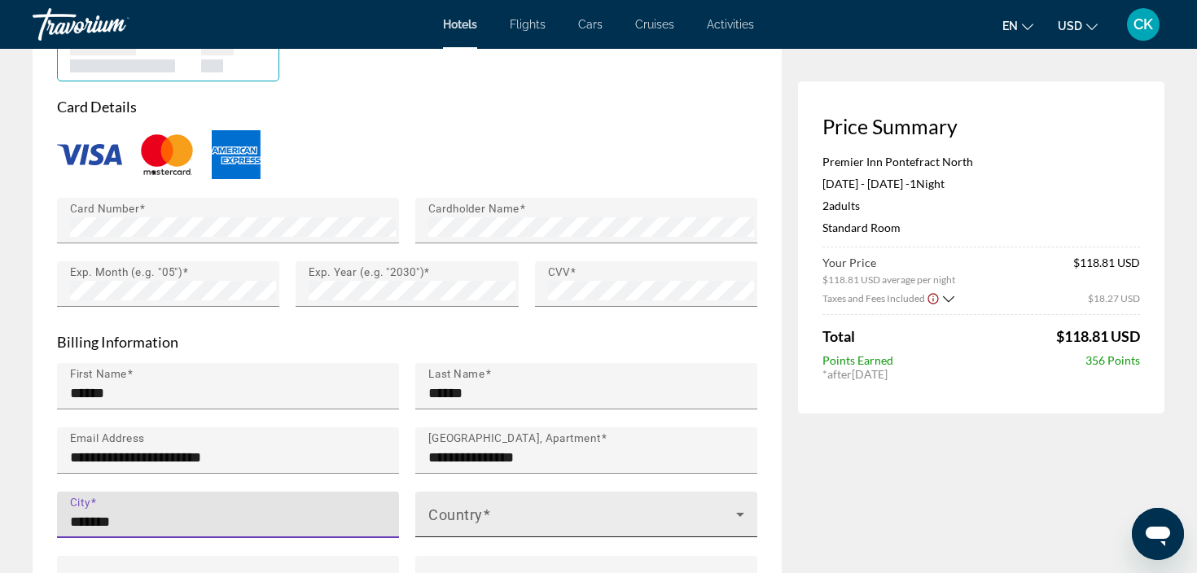
type input "*******"
click at [458, 498] on div "Country" at bounding box center [586, 515] width 316 height 46
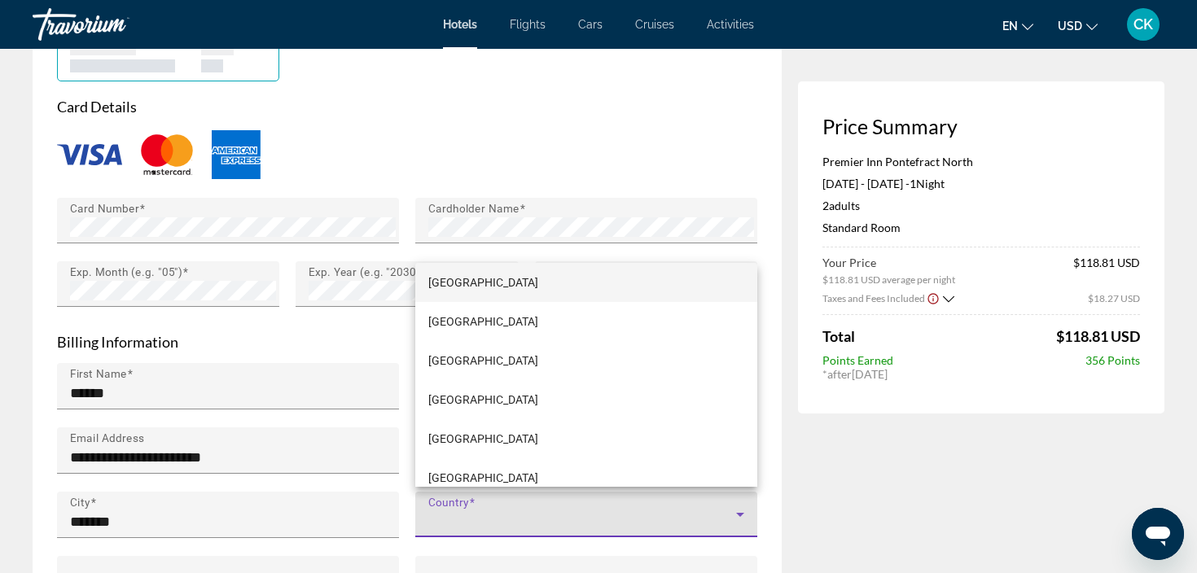
scroll to position [3992, 0]
click at [496, 514] on div at bounding box center [598, 286] width 1197 height 573
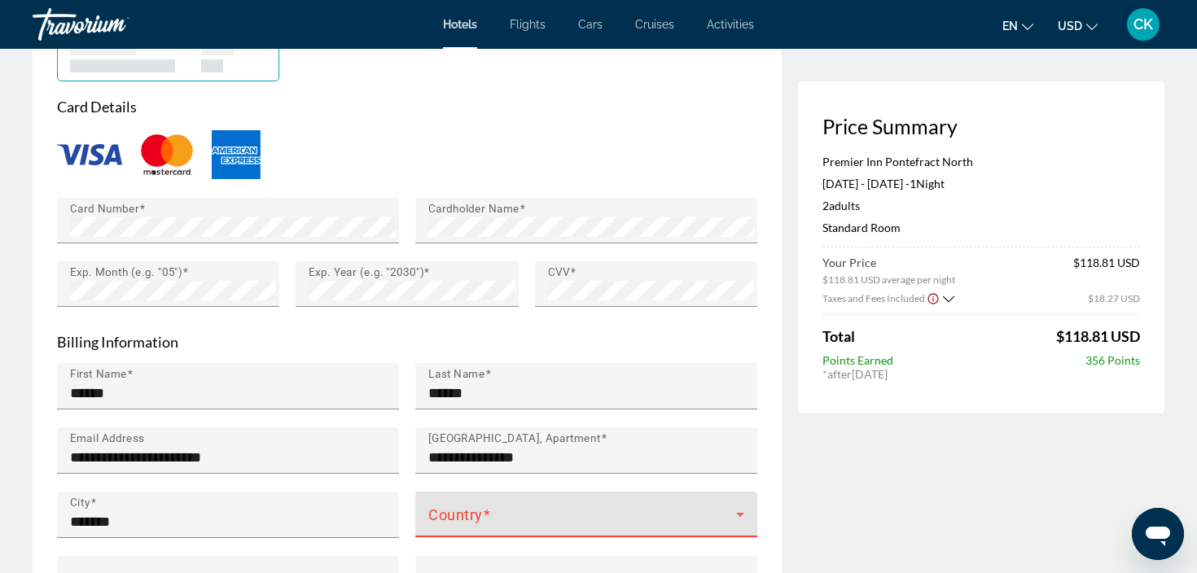
click at [496, 514] on span "Main content" at bounding box center [582, 521] width 308 height 20
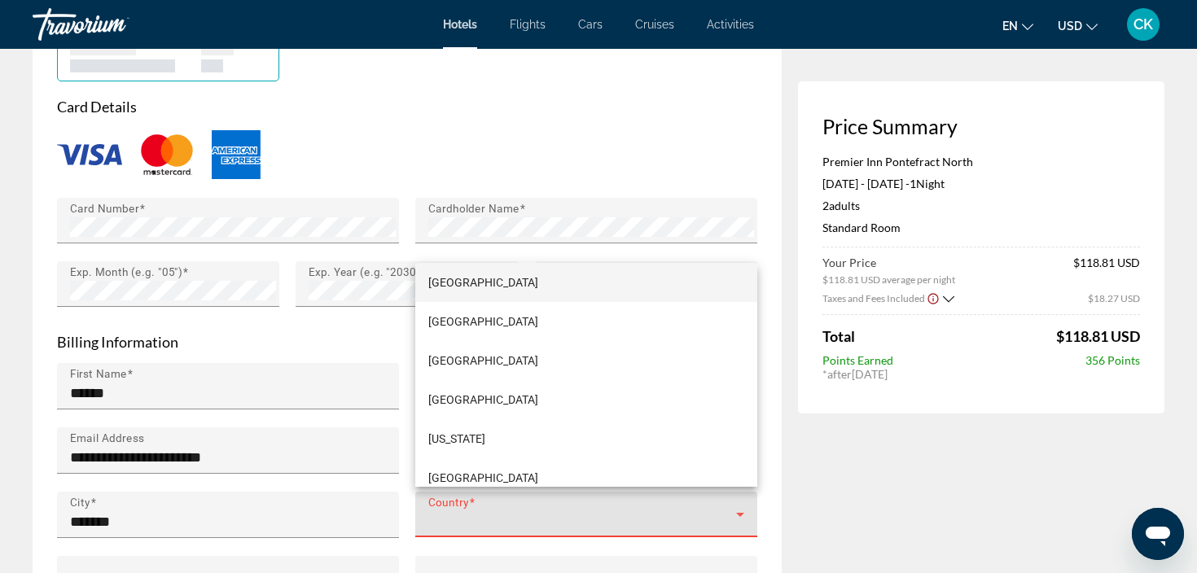
scroll to position [1854, 0]
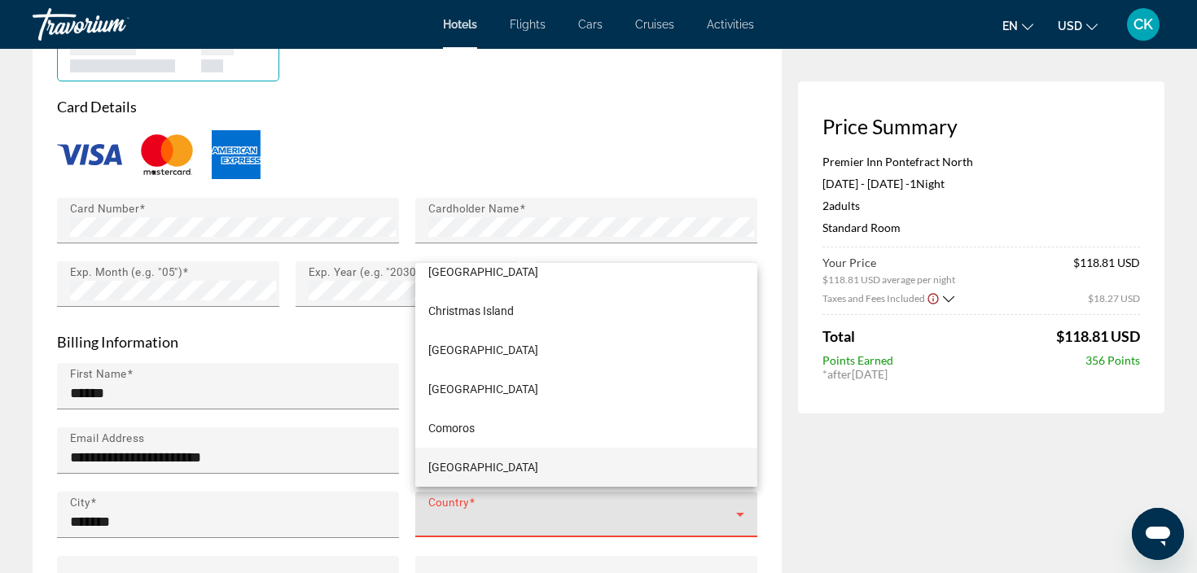
click at [363, 414] on div at bounding box center [598, 286] width 1197 height 573
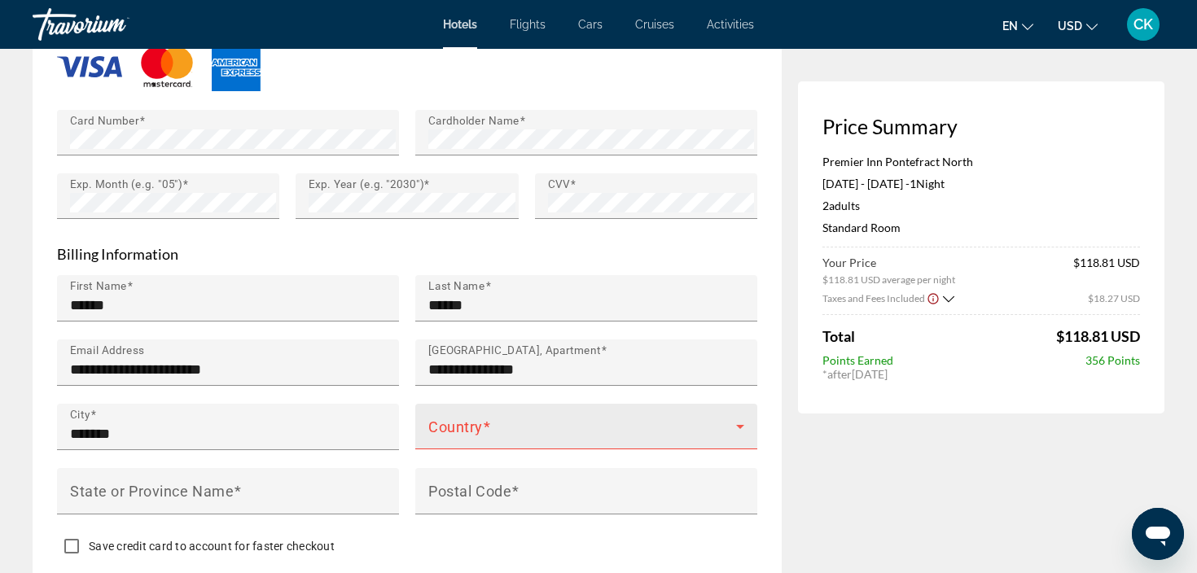
scroll to position [1472, 0]
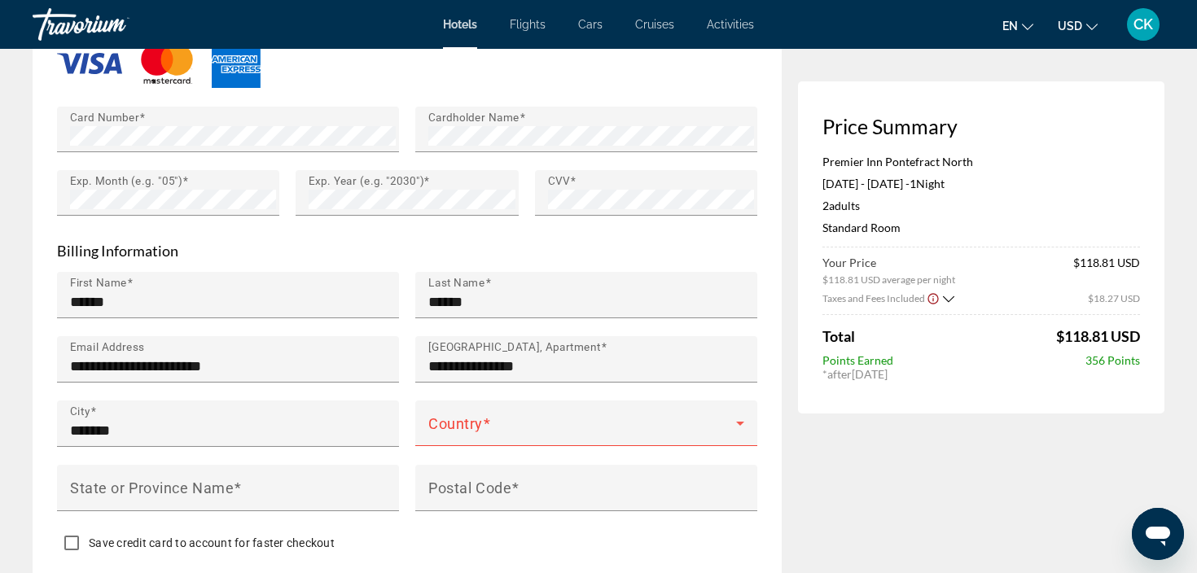
click at [762, 423] on div "Country" at bounding box center [586, 433] width 358 height 64
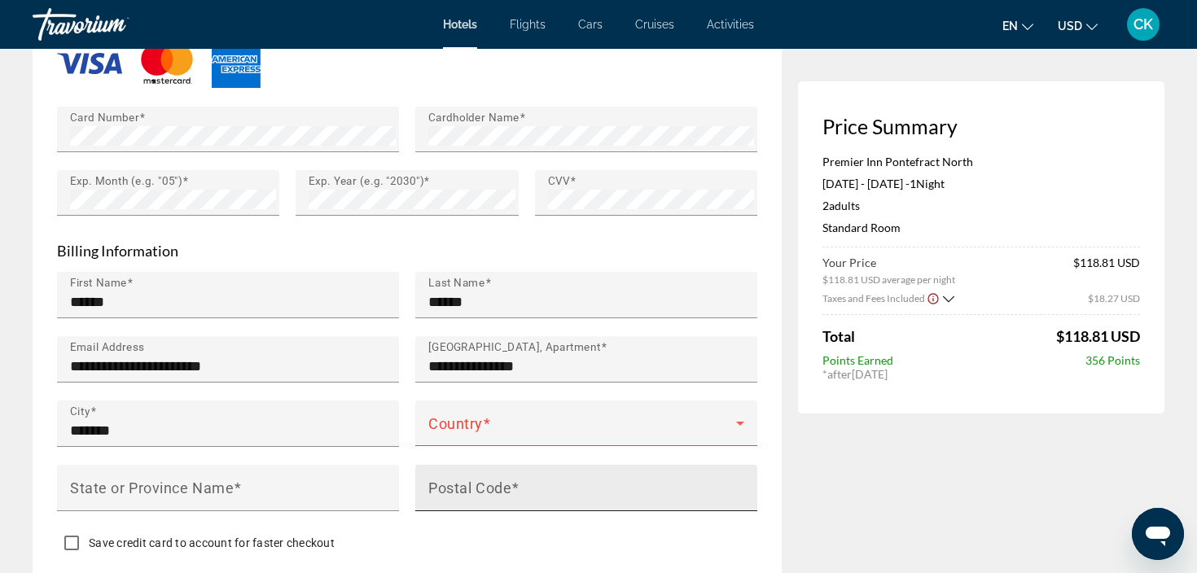
click at [611, 468] on div "Postal Code" at bounding box center [591, 488] width 326 height 46
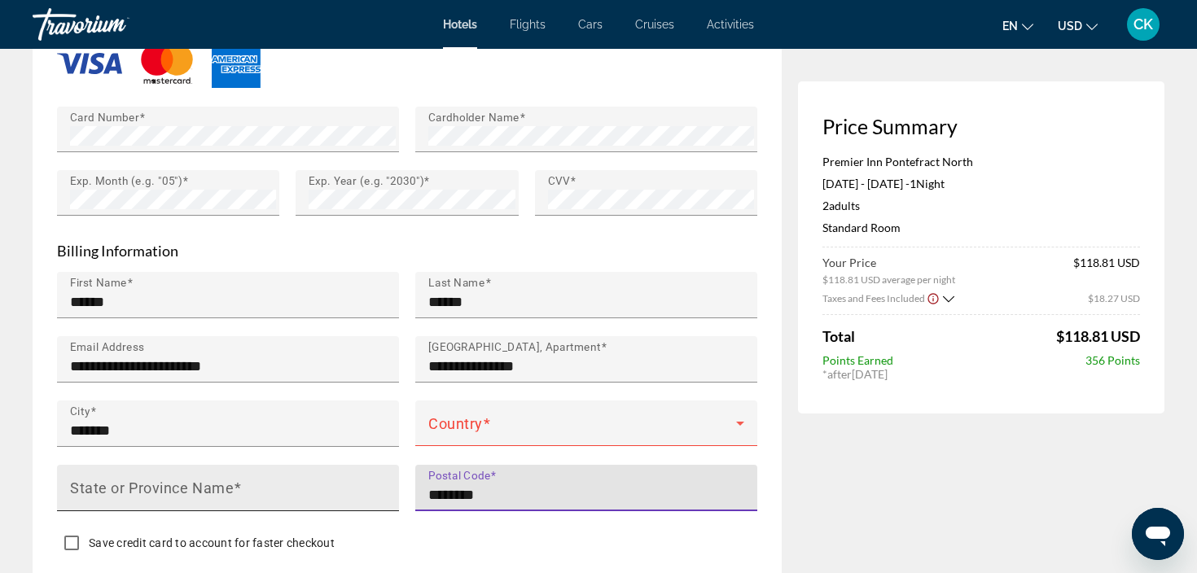
type input "********"
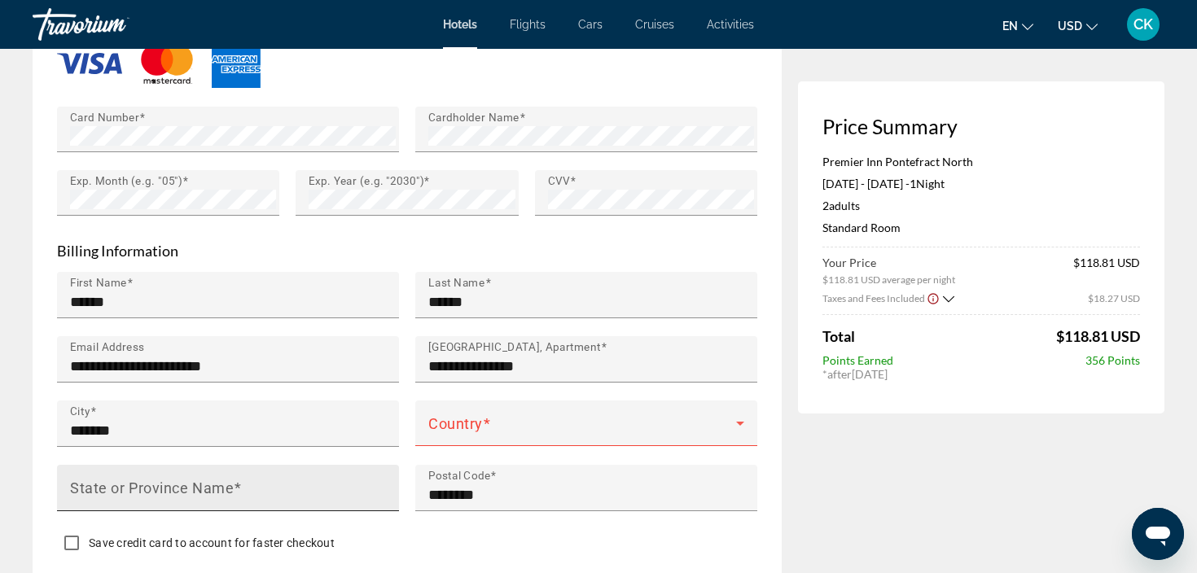
click at [361, 471] on div "State or Province Name" at bounding box center [233, 488] width 326 height 46
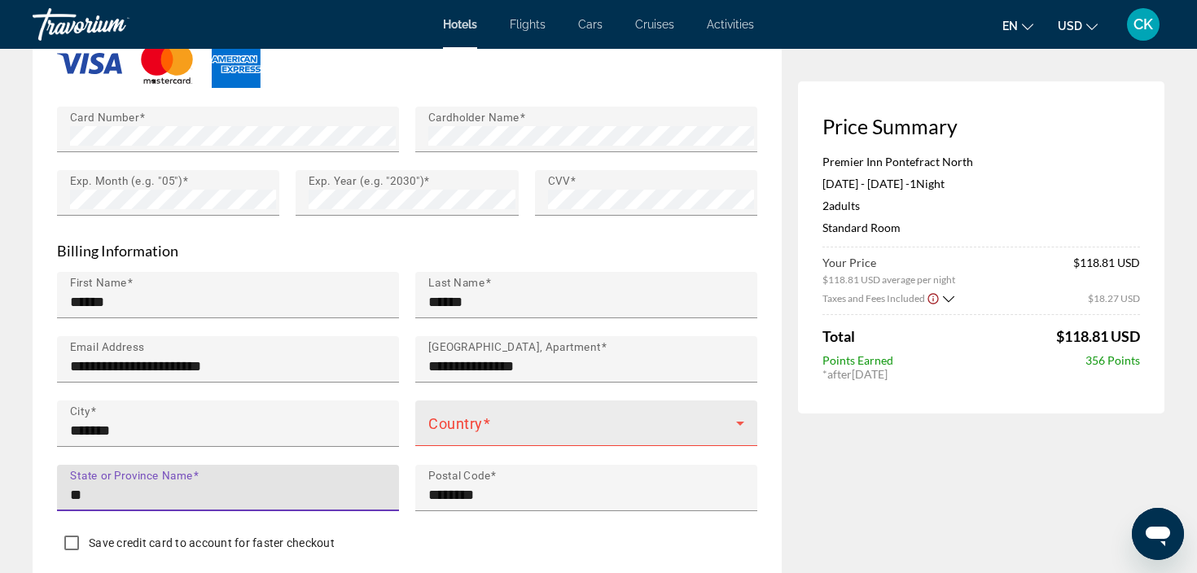
type input "**"
click at [742, 426] on icon "Main content" at bounding box center [740, 424] width 20 height 20
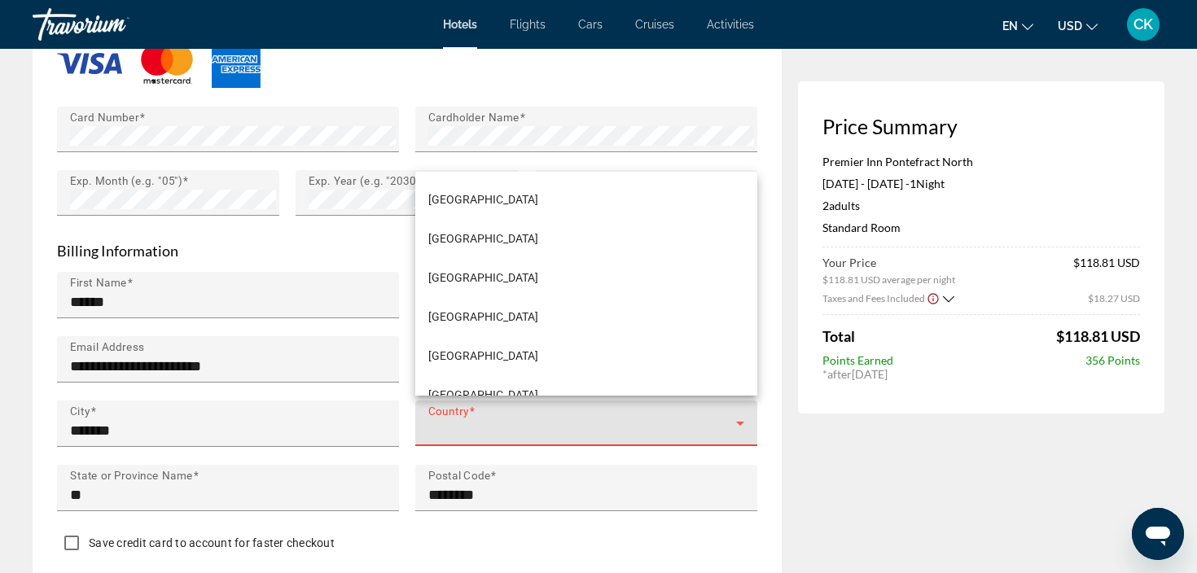
scroll to position [2608, 0]
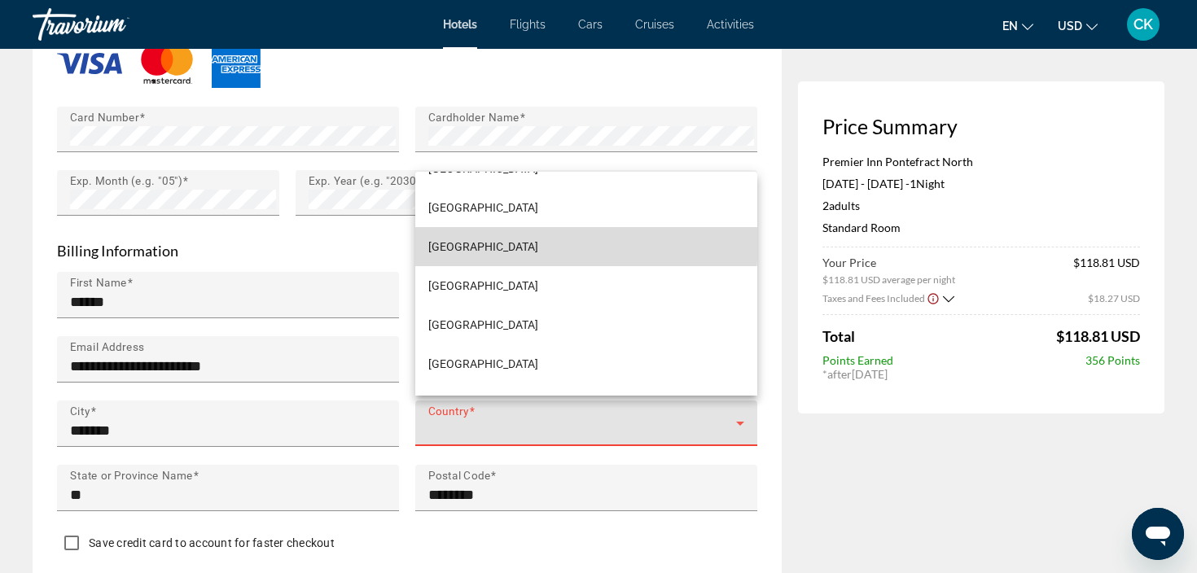
click at [480, 240] on mat-option "[GEOGRAPHIC_DATA]" at bounding box center [586, 246] width 342 height 39
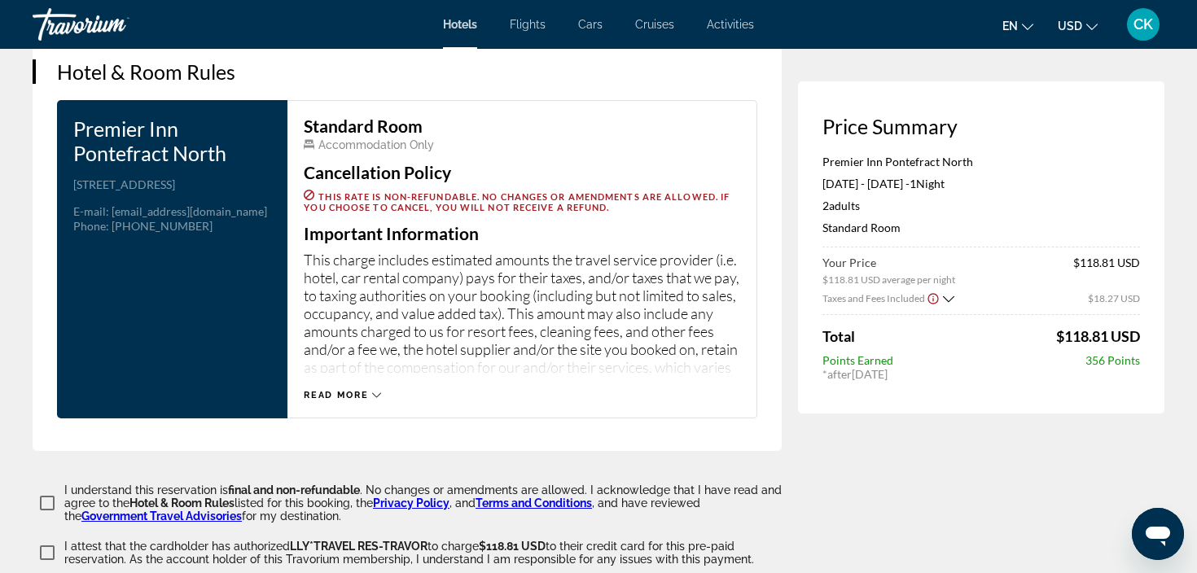
scroll to position [2023, 0]
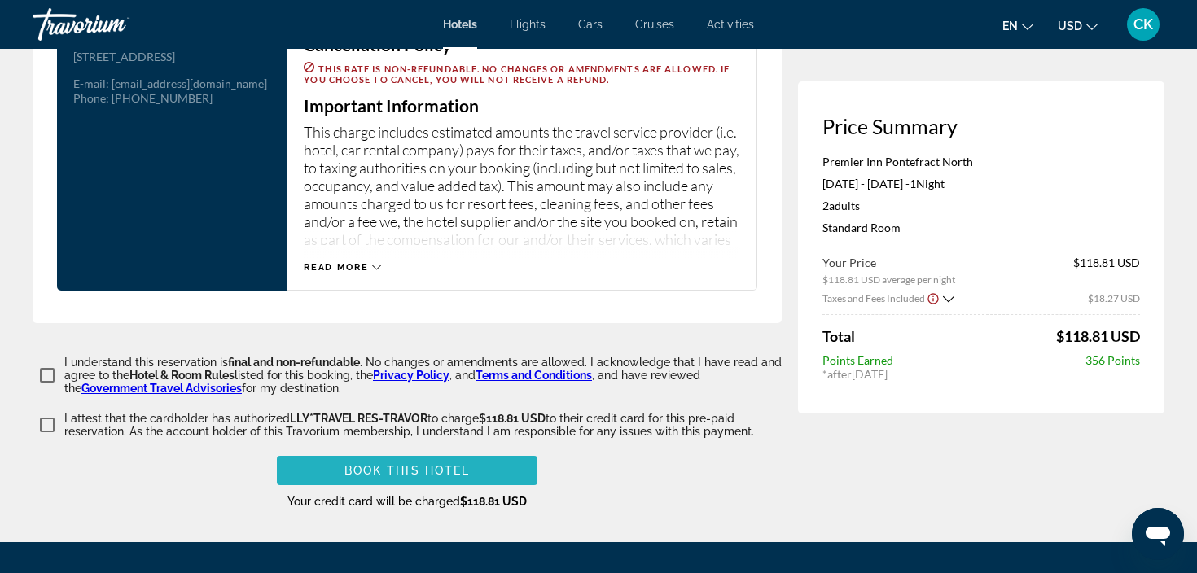
click at [426, 464] on span "Book this hotel" at bounding box center [407, 470] width 126 height 13
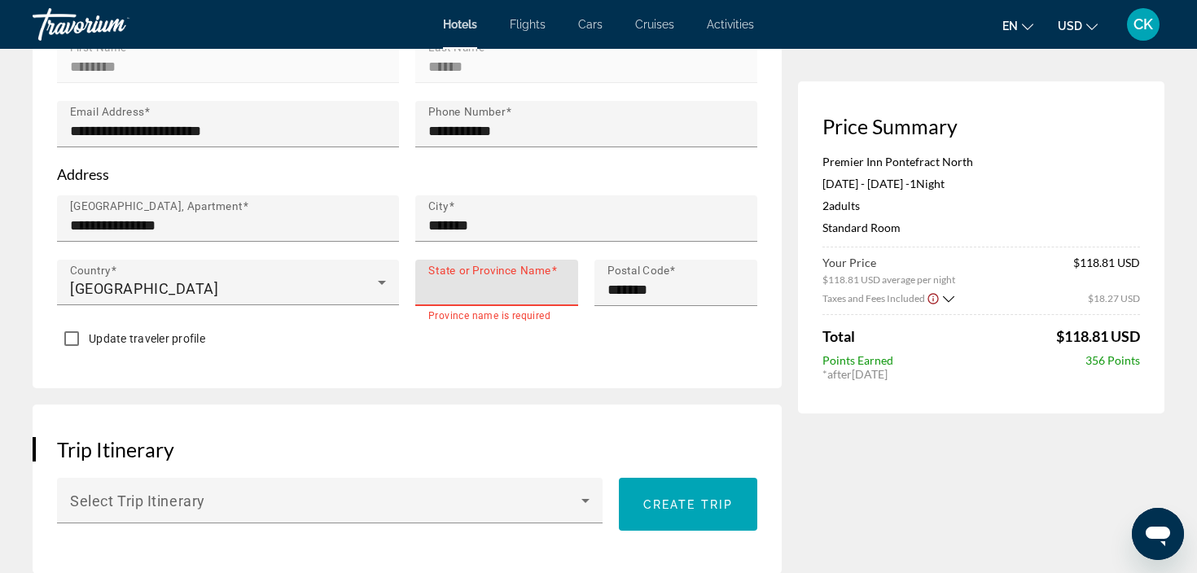
click at [568, 291] on input "State or Province Name" at bounding box center [501, 290] width 147 height 20
click at [520, 294] on input "State or Province Name" at bounding box center [501, 290] width 147 height 20
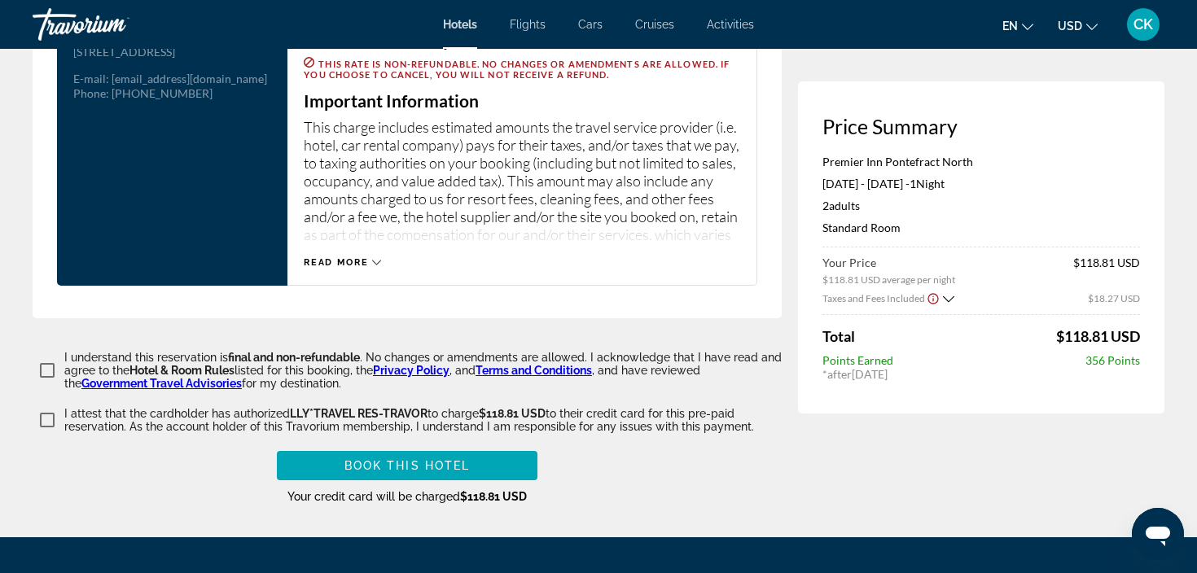
scroll to position [2197, 0]
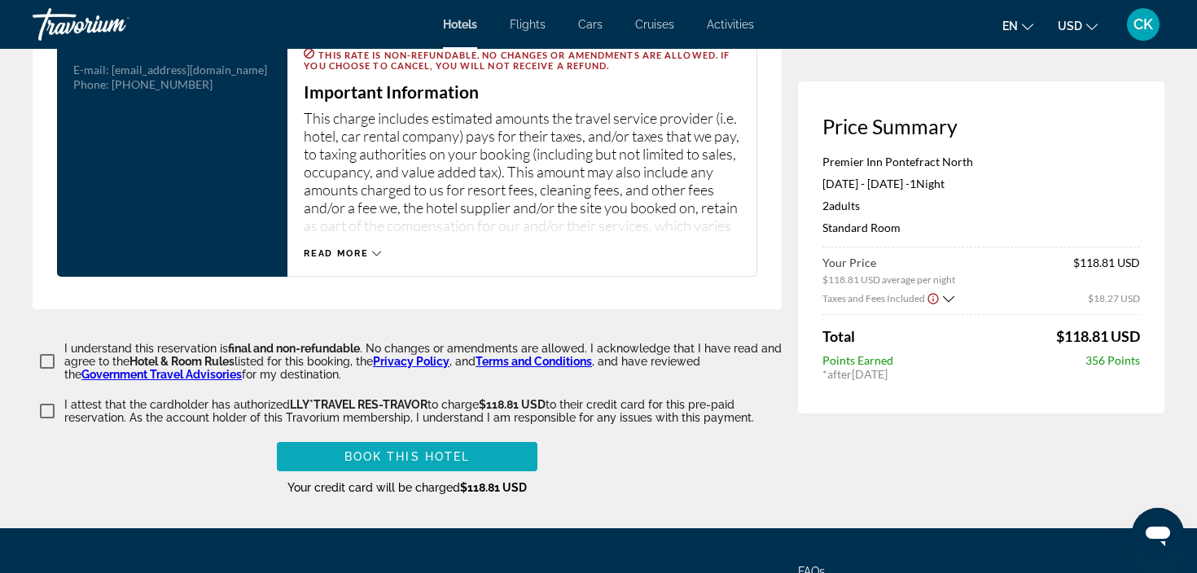
type input "**"
click at [425, 453] on span "Book this hotel" at bounding box center [407, 456] width 126 height 13
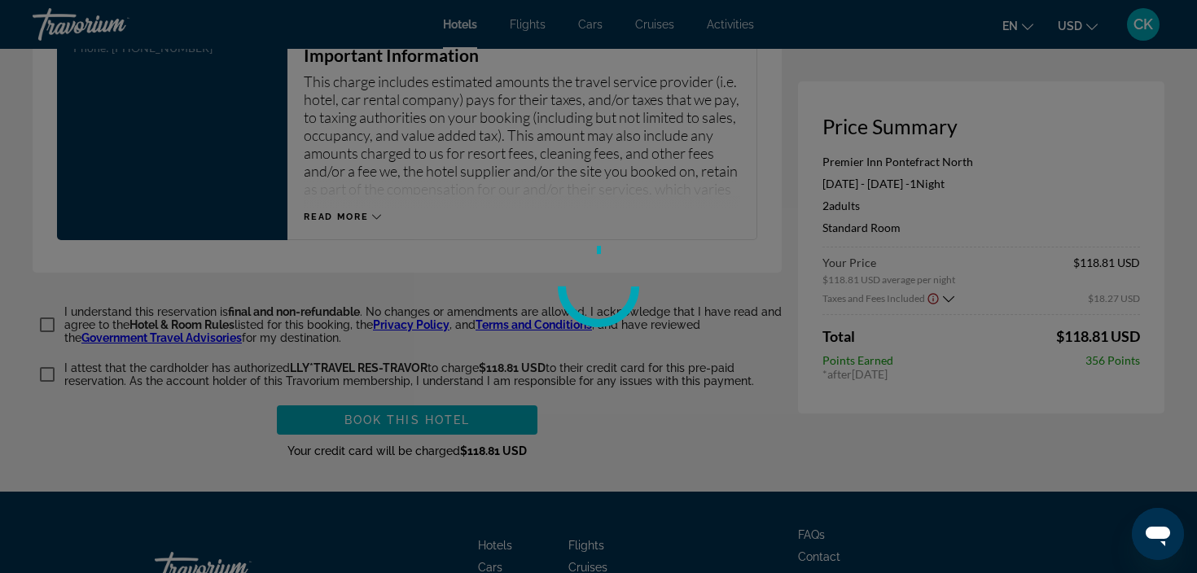
scroll to position [2236, 0]
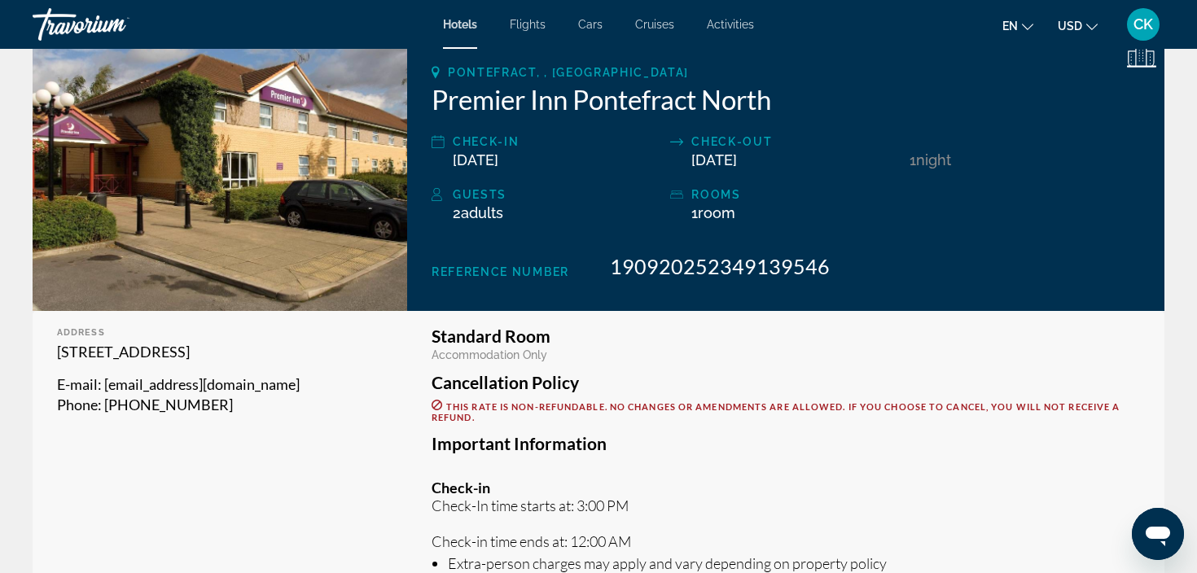
scroll to position [177, 0]
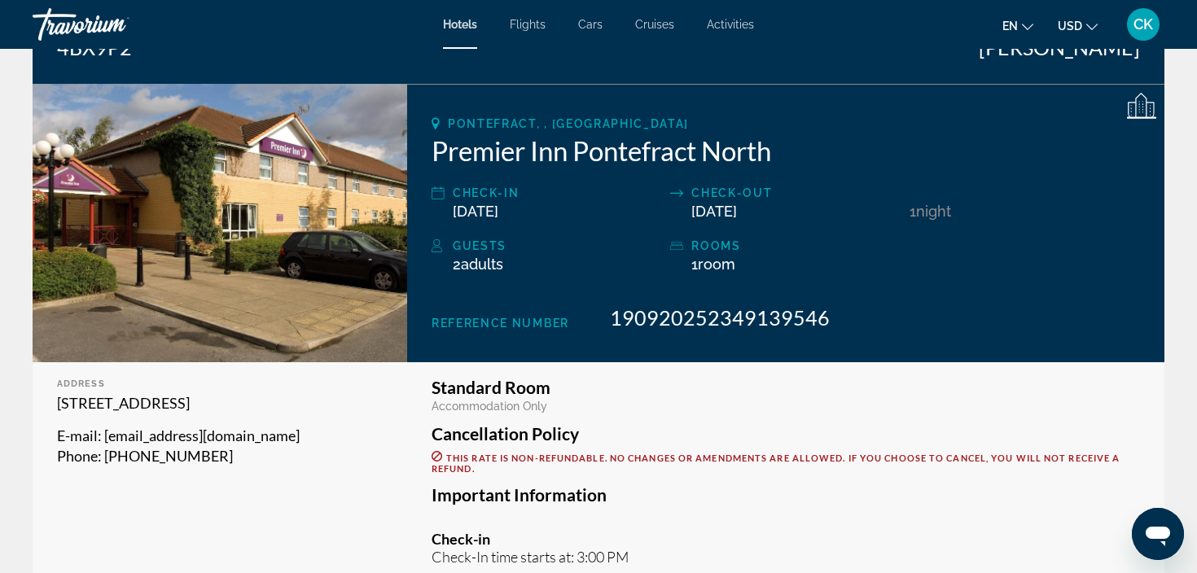
click at [921, 65] on div "Confirmation Number 4BX9P2 Primary Traveler [PERSON_NAME]" at bounding box center [599, 40] width 1132 height 88
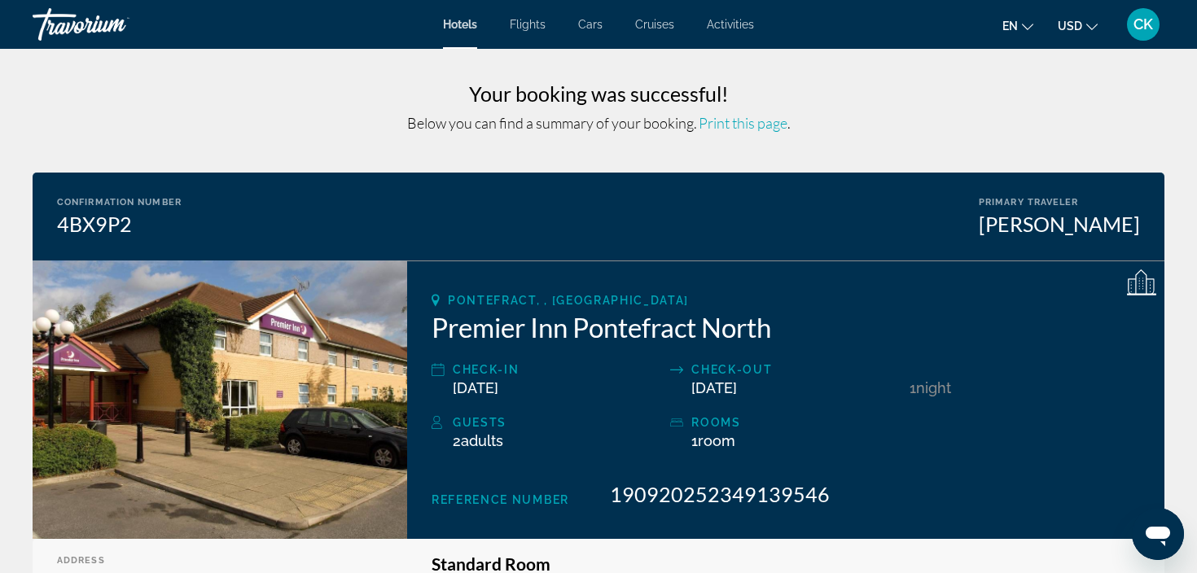
scroll to position [0, 0]
click at [766, 123] on span "Print this page" at bounding box center [743, 123] width 89 height 18
click at [1141, 24] on span "CK" at bounding box center [1143, 24] width 20 height 16
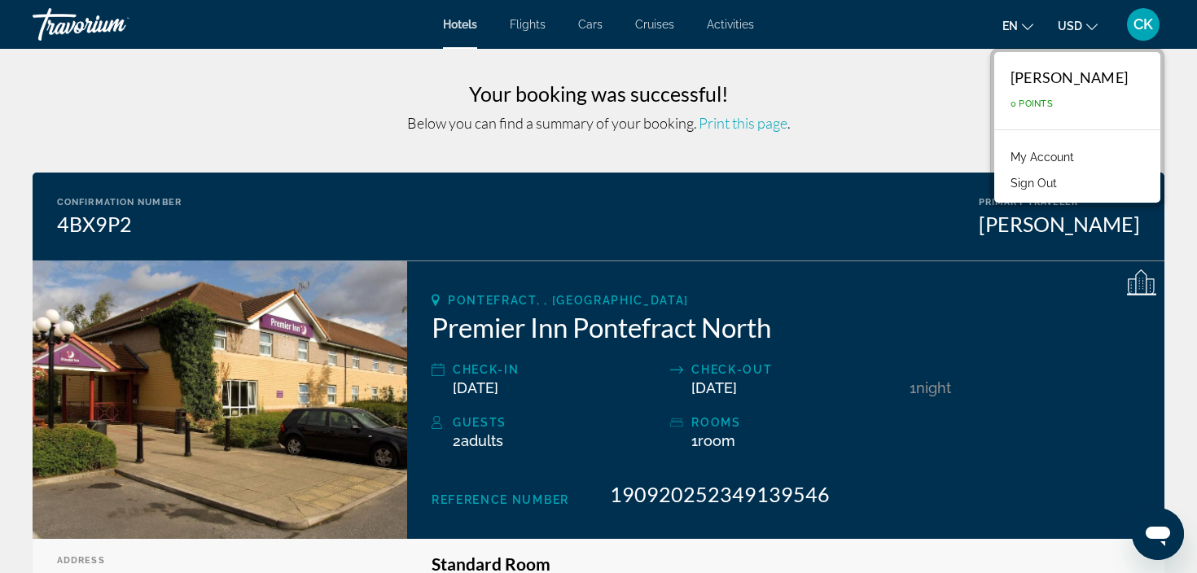
click at [1079, 157] on link "My Account" at bounding box center [1042, 157] width 80 height 21
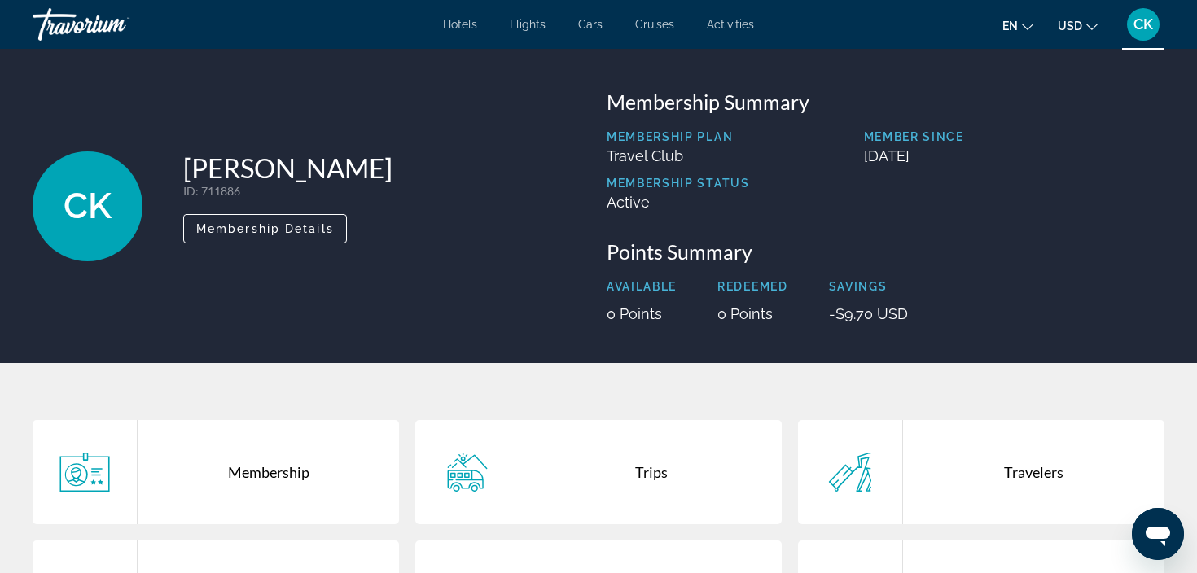
click at [1149, 20] on span "CK" at bounding box center [1143, 24] width 20 height 16
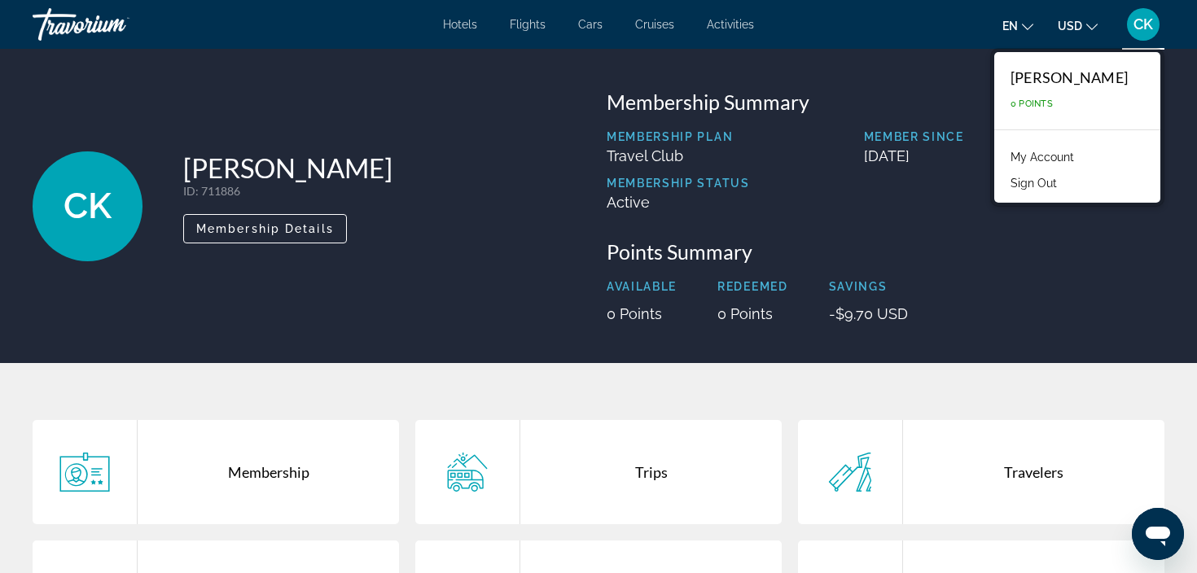
click at [1082, 159] on link "My Account" at bounding box center [1042, 157] width 80 height 21
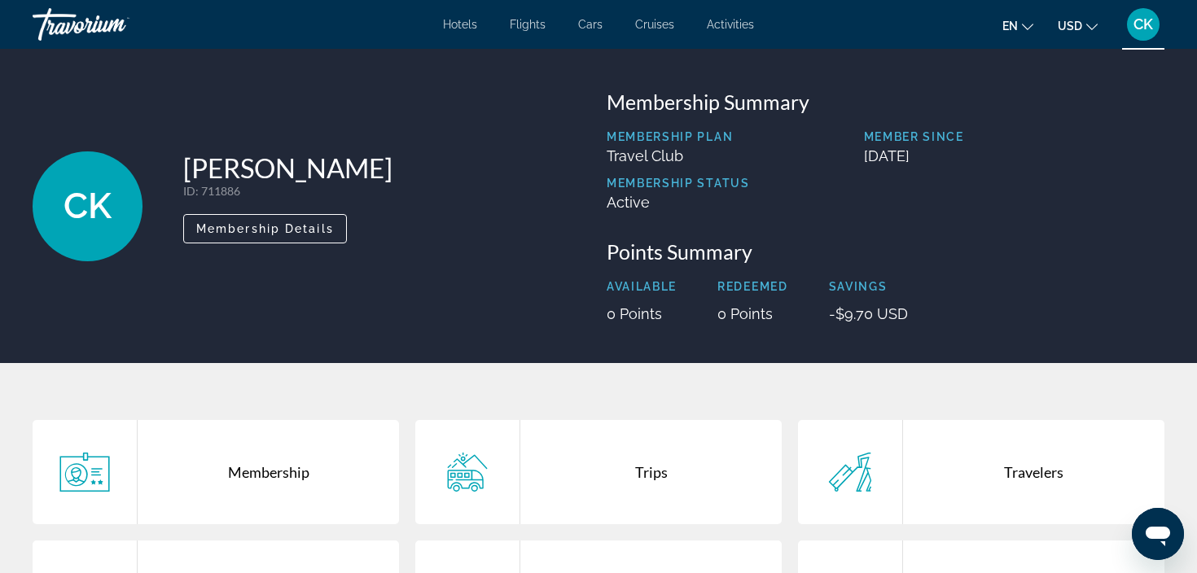
click at [1137, 28] on span "CK" at bounding box center [1143, 24] width 20 height 16
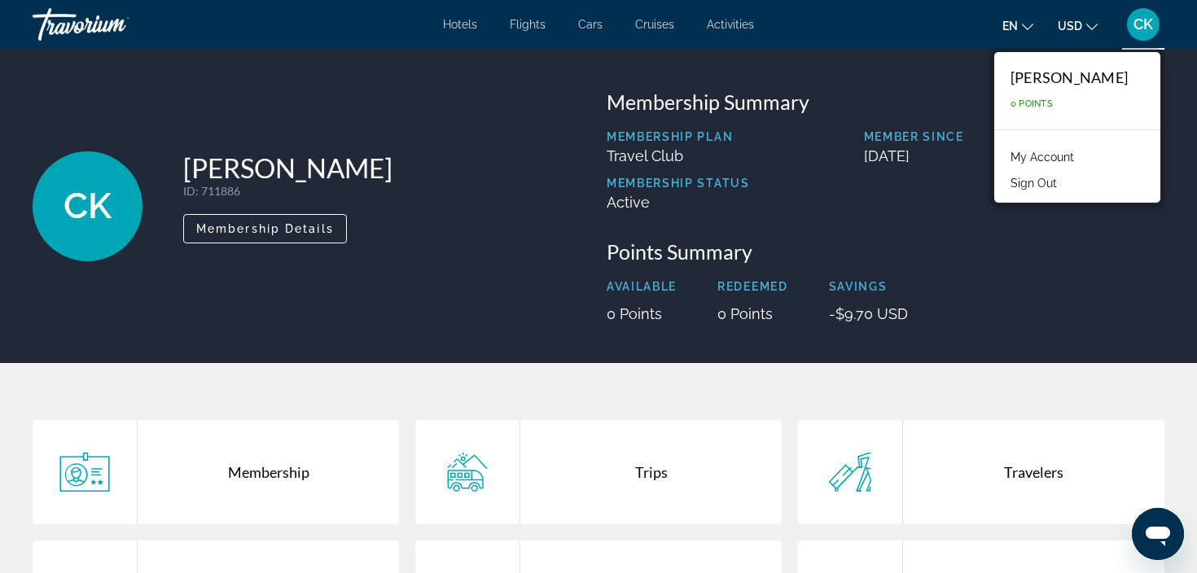
click at [1074, 158] on link "My Account" at bounding box center [1042, 157] width 80 height 21
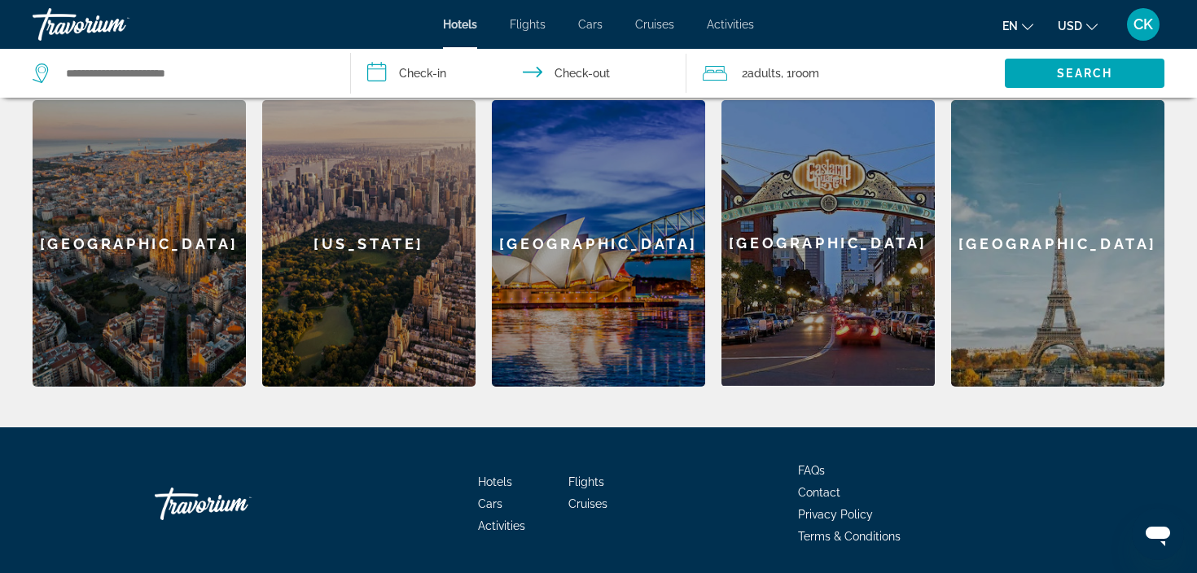
scroll to position [263, 0]
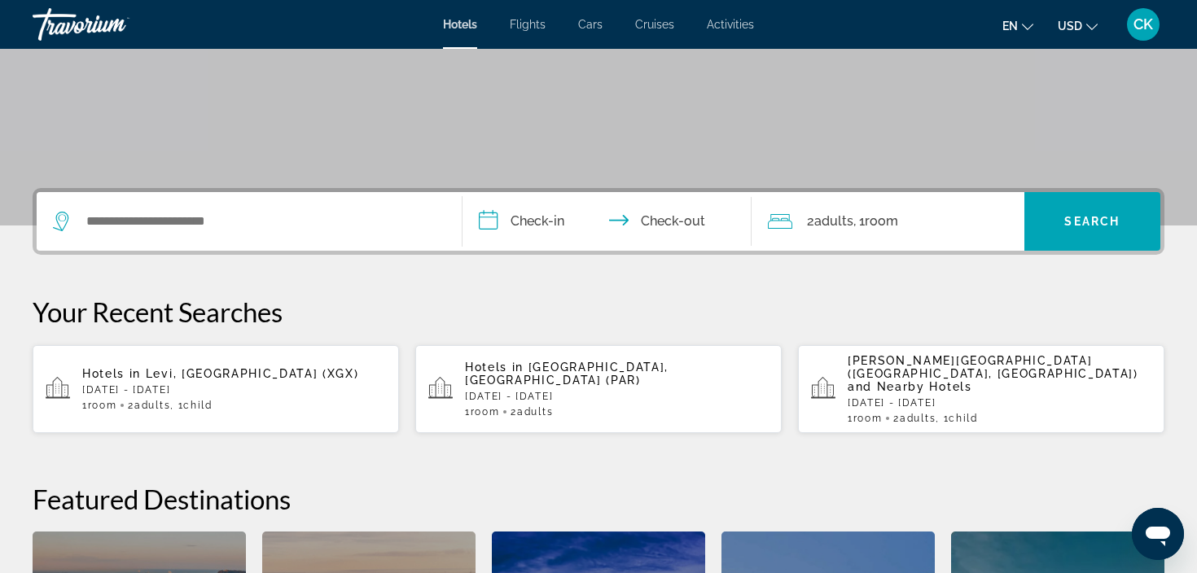
click at [1151, 23] on span "CK" at bounding box center [1143, 24] width 20 height 16
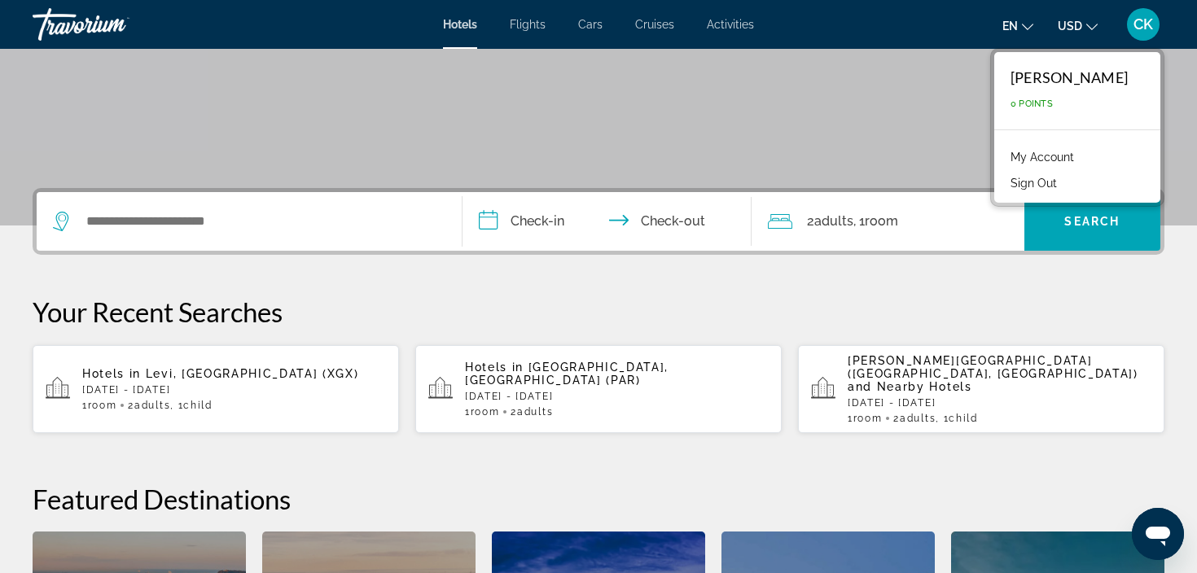
click at [1062, 160] on link "My Account" at bounding box center [1042, 157] width 80 height 21
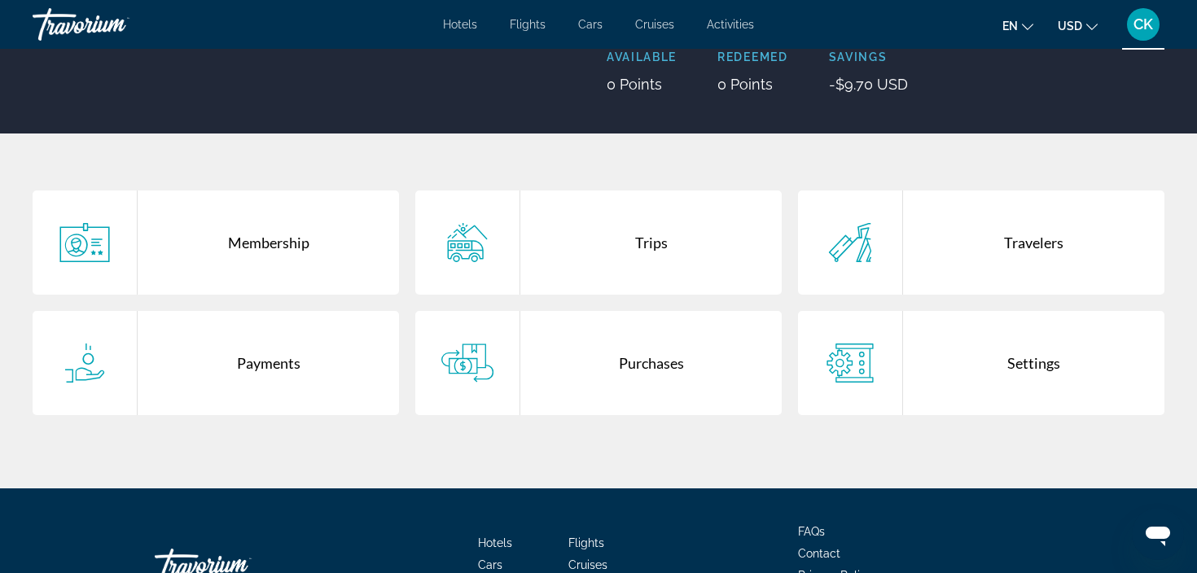
scroll to position [294, 0]
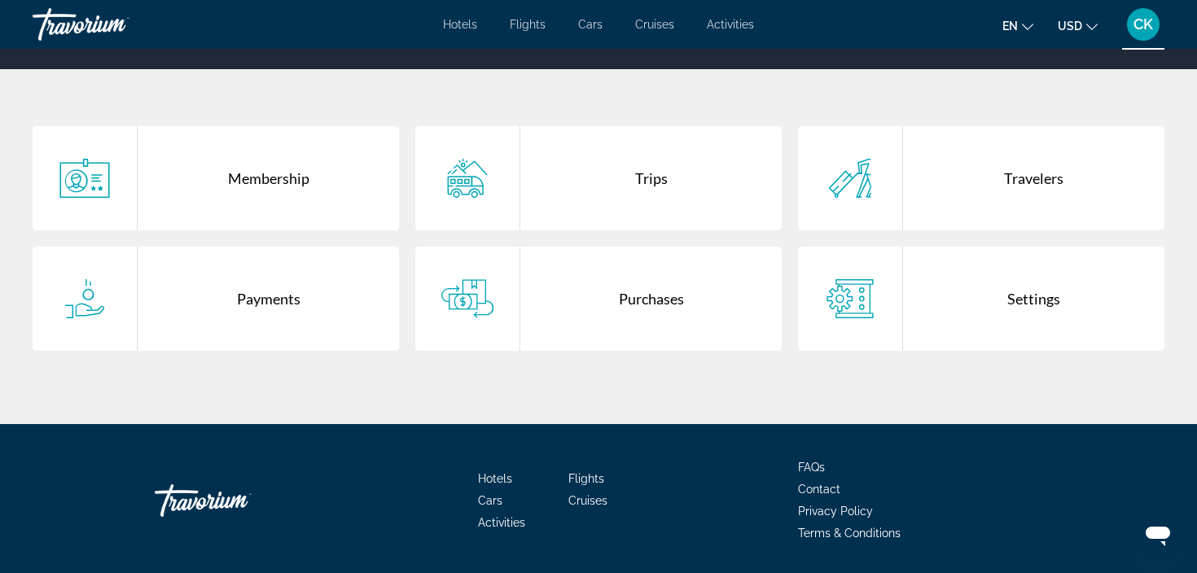
click at [1018, 295] on div "Settings" at bounding box center [1033, 299] width 261 height 104
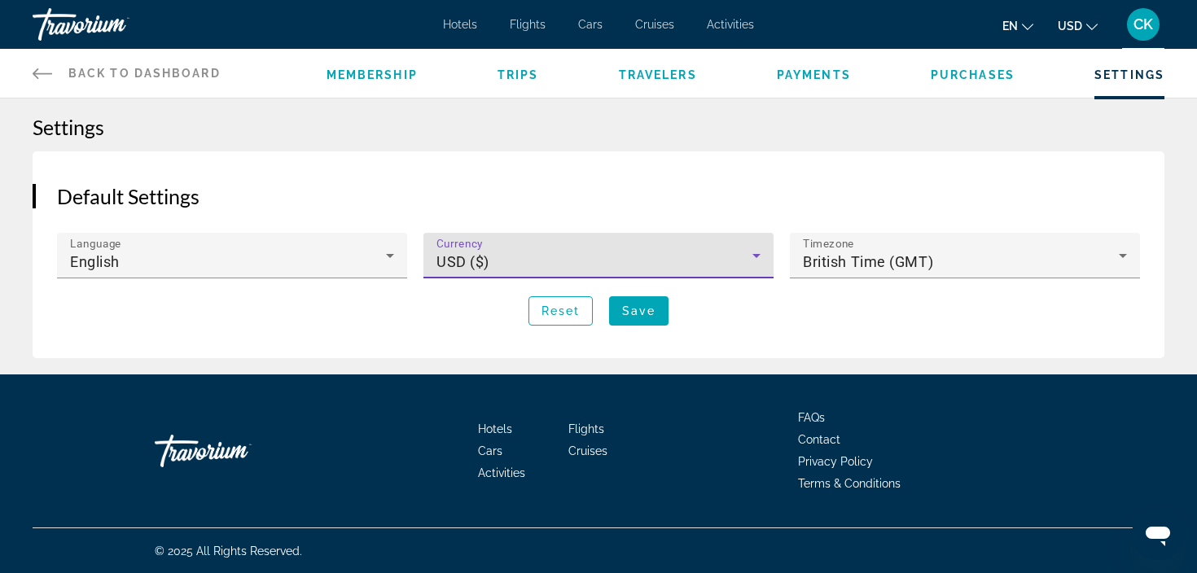
click at [754, 261] on icon "Main content" at bounding box center [757, 256] width 20 height 20
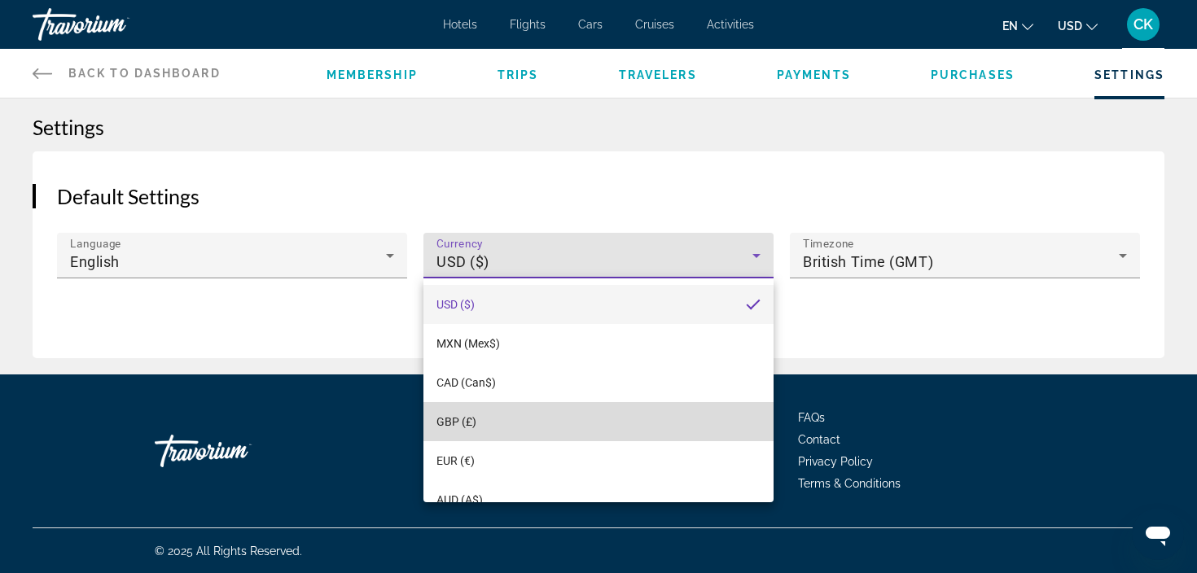
click at [467, 420] on span "GBP (£)" at bounding box center [456, 421] width 40 height 13
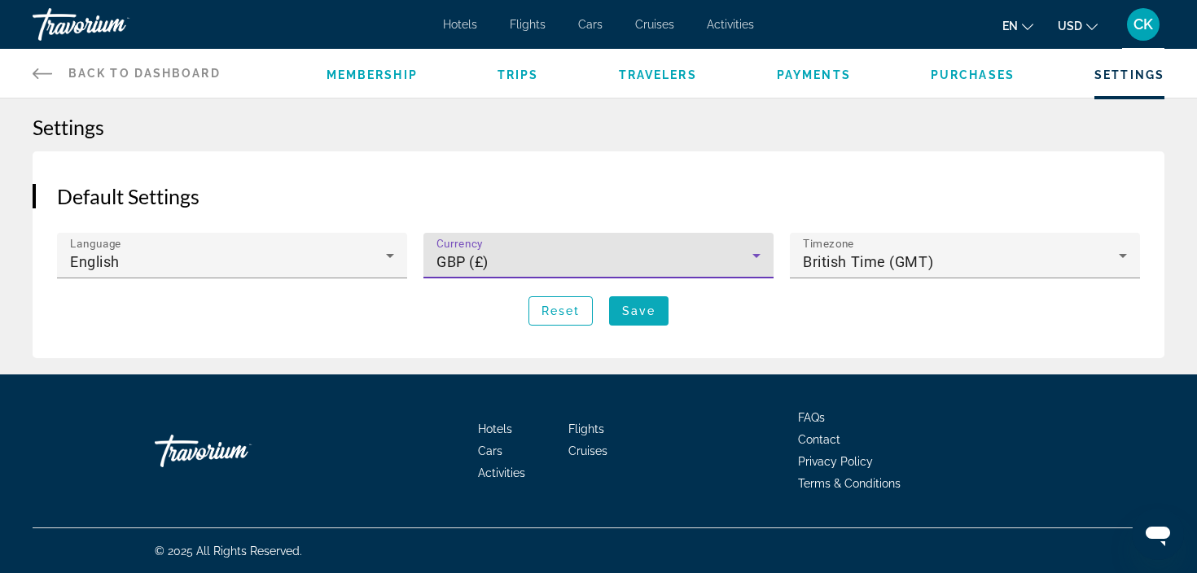
click at [648, 315] on span "Save" at bounding box center [638, 310] width 33 height 13
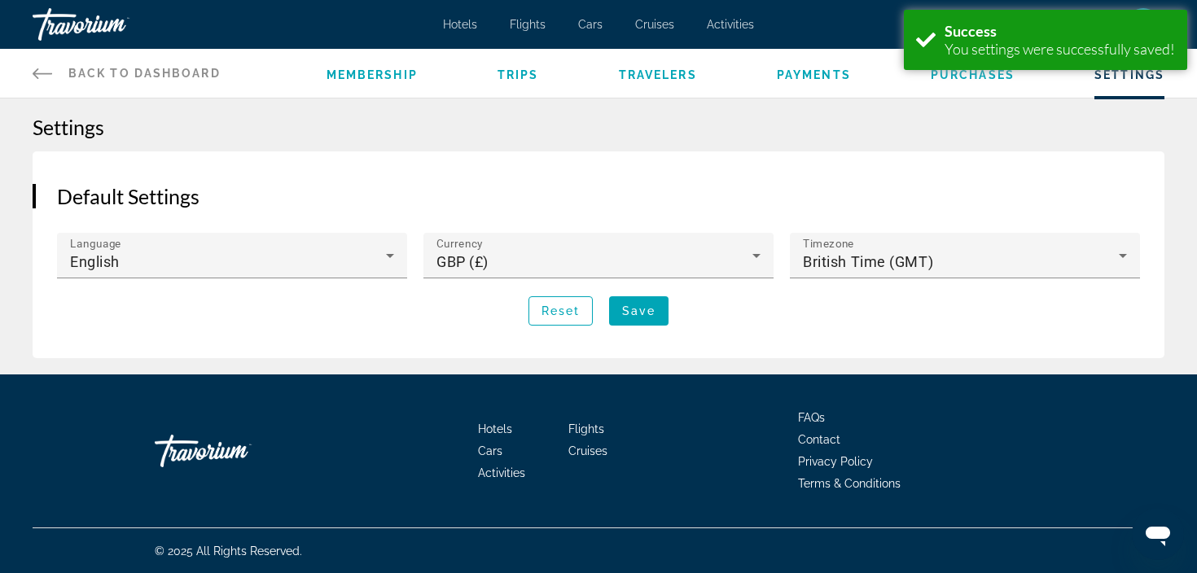
click at [459, 20] on span "Hotels" at bounding box center [460, 24] width 34 height 13
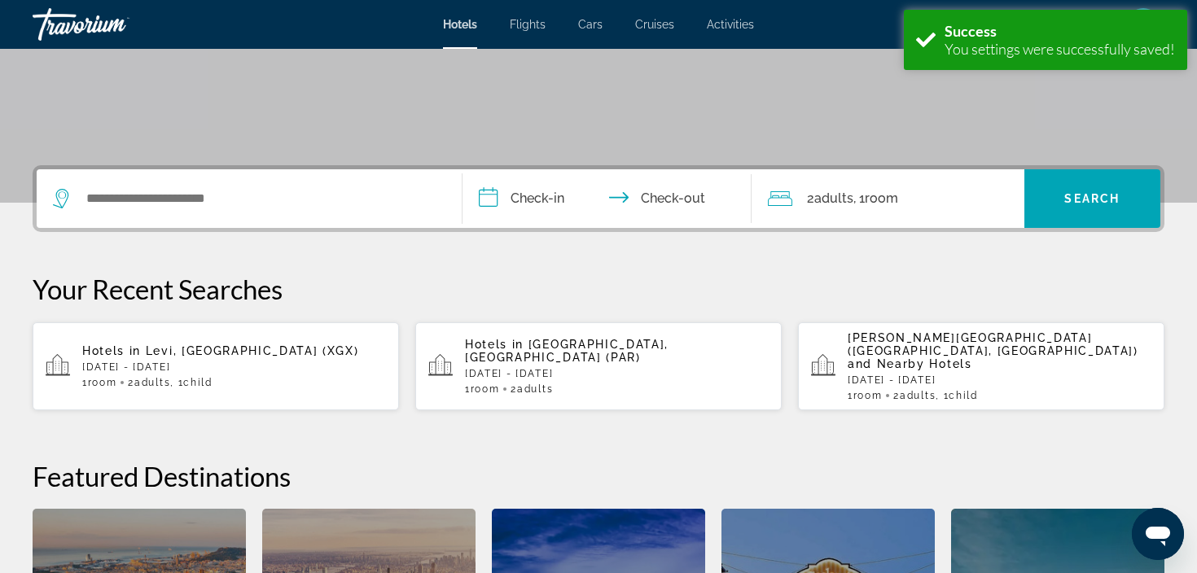
scroll to position [353, 0]
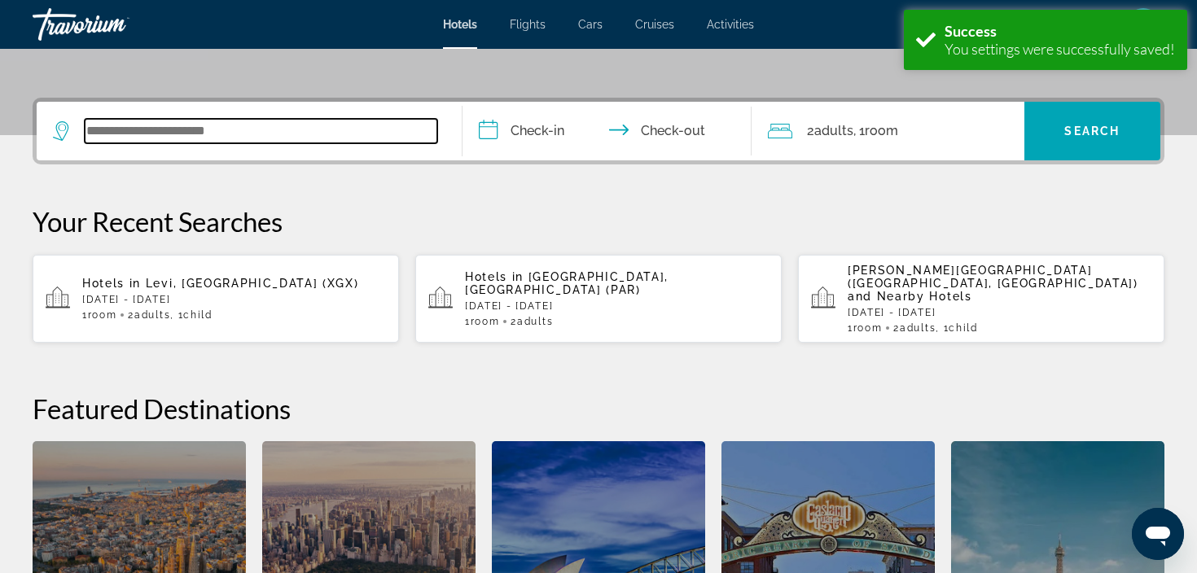
click at [369, 132] on input "Search widget" at bounding box center [261, 131] width 353 height 24
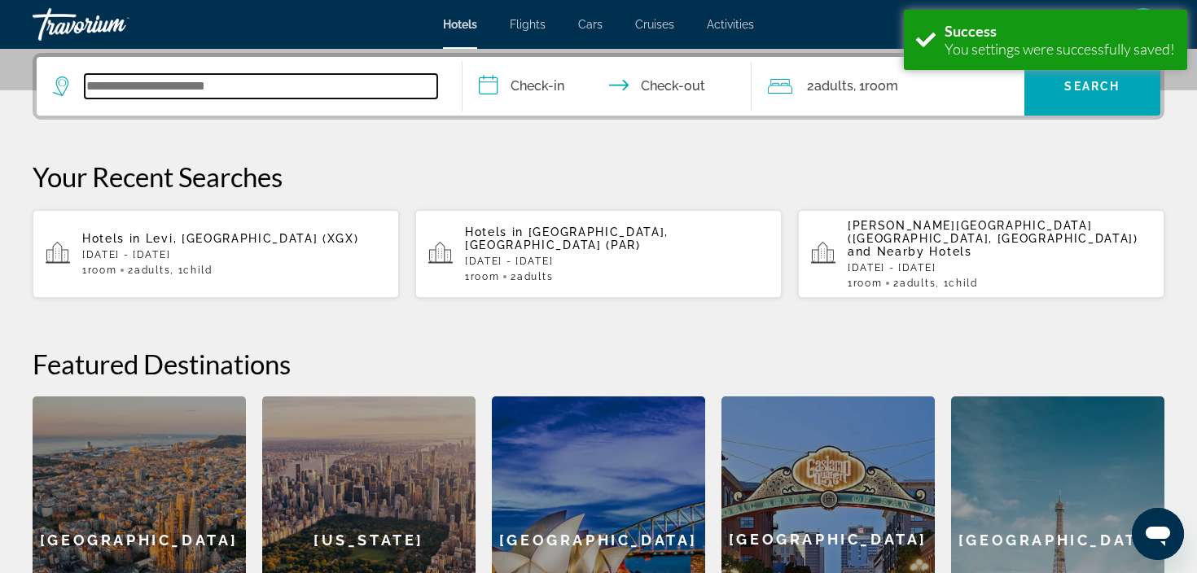
scroll to position [698, 0]
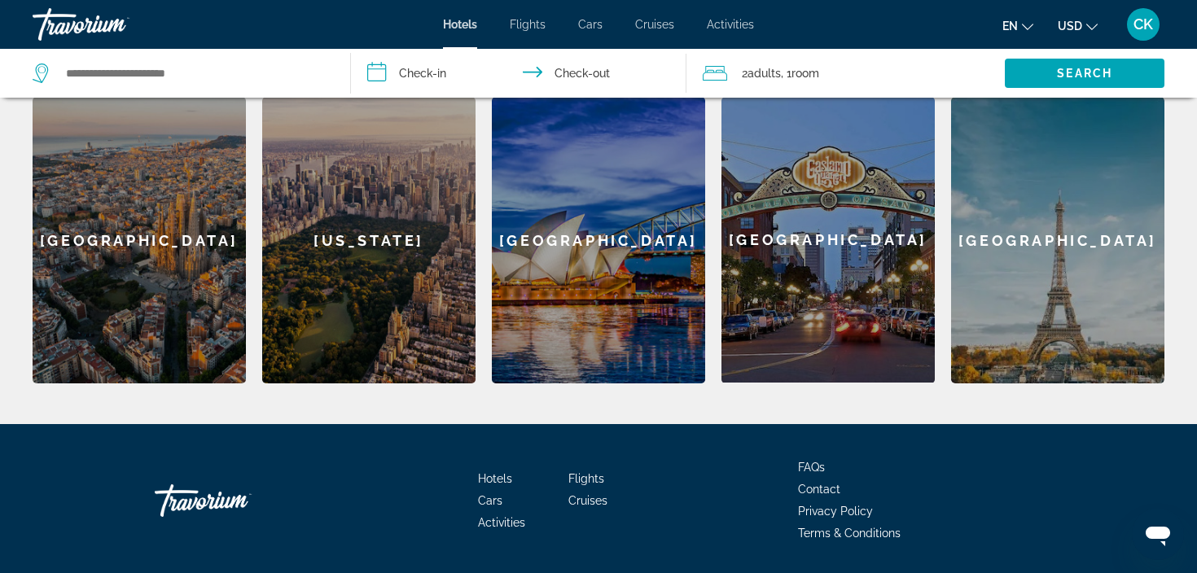
click at [199, 173] on div "[GEOGRAPHIC_DATA]" at bounding box center [139, 240] width 213 height 287
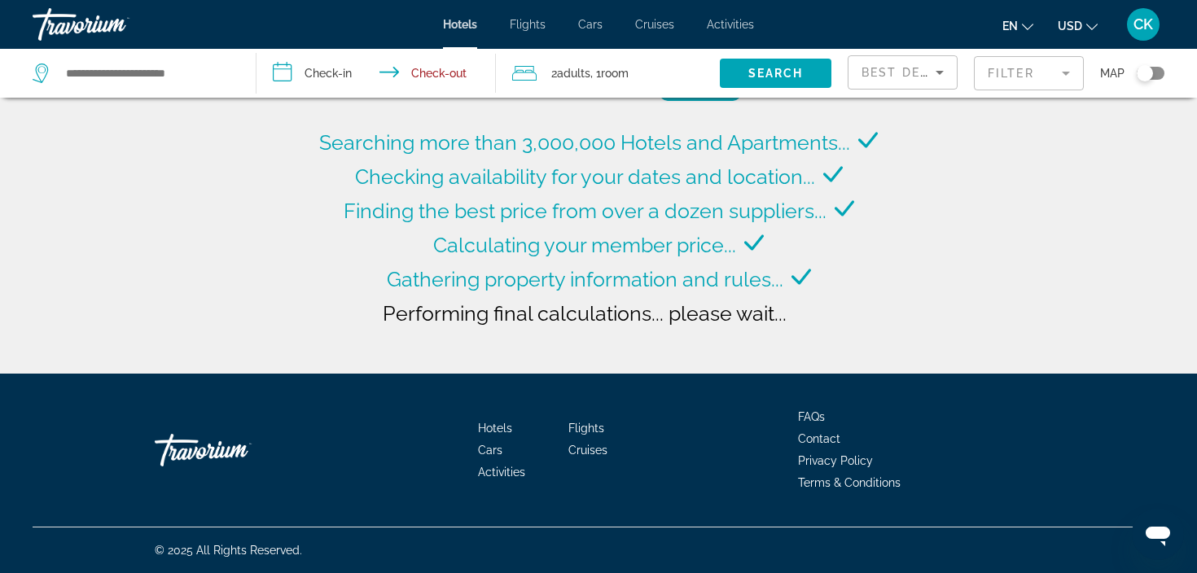
type input "**********"
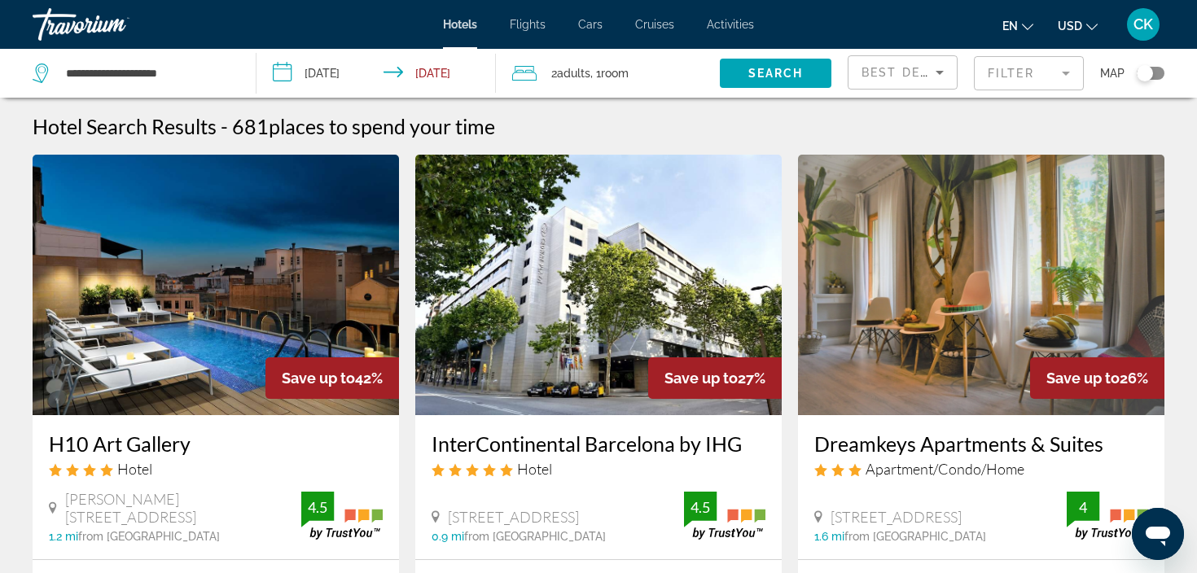
click at [1153, 23] on span "CK" at bounding box center [1143, 24] width 20 height 16
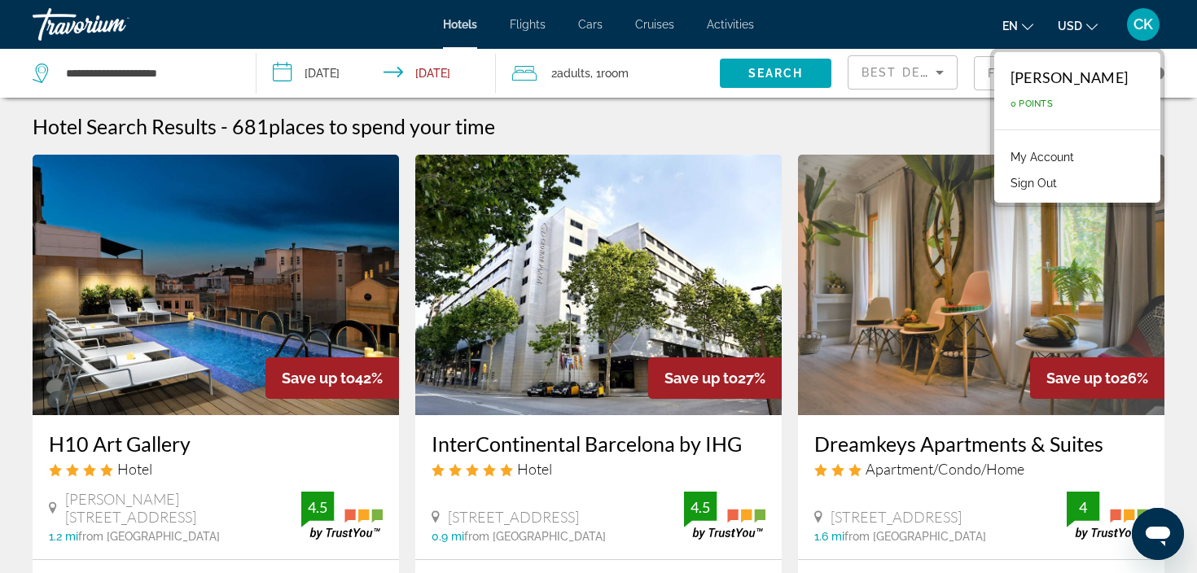
click at [1057, 156] on link "My Account" at bounding box center [1042, 157] width 80 height 21
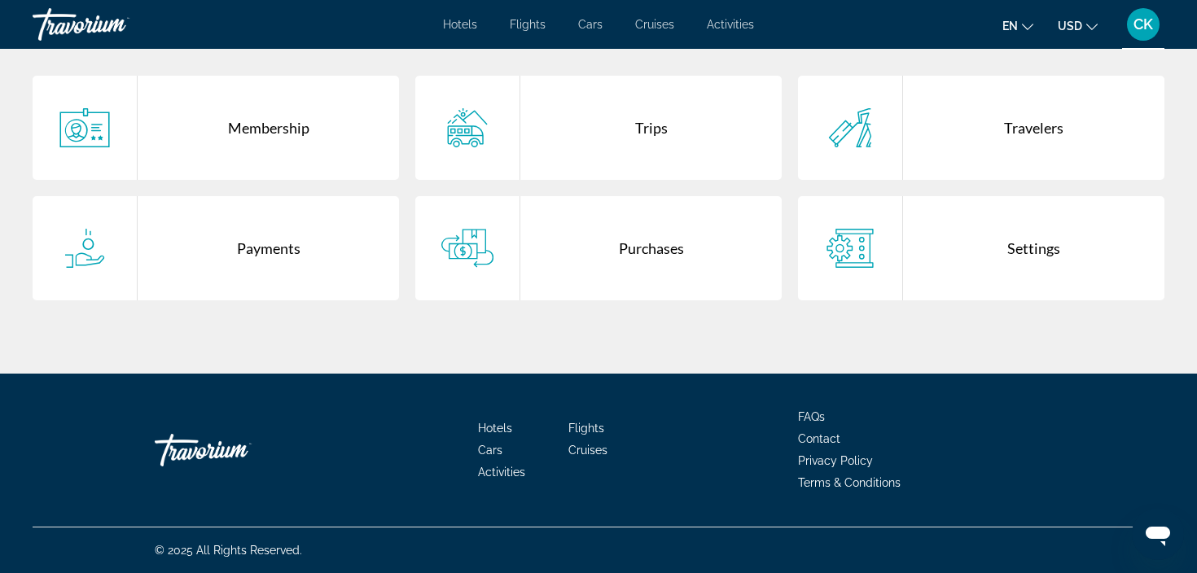
scroll to position [344, 0]
click at [279, 250] on div "Payments" at bounding box center [268, 248] width 261 height 104
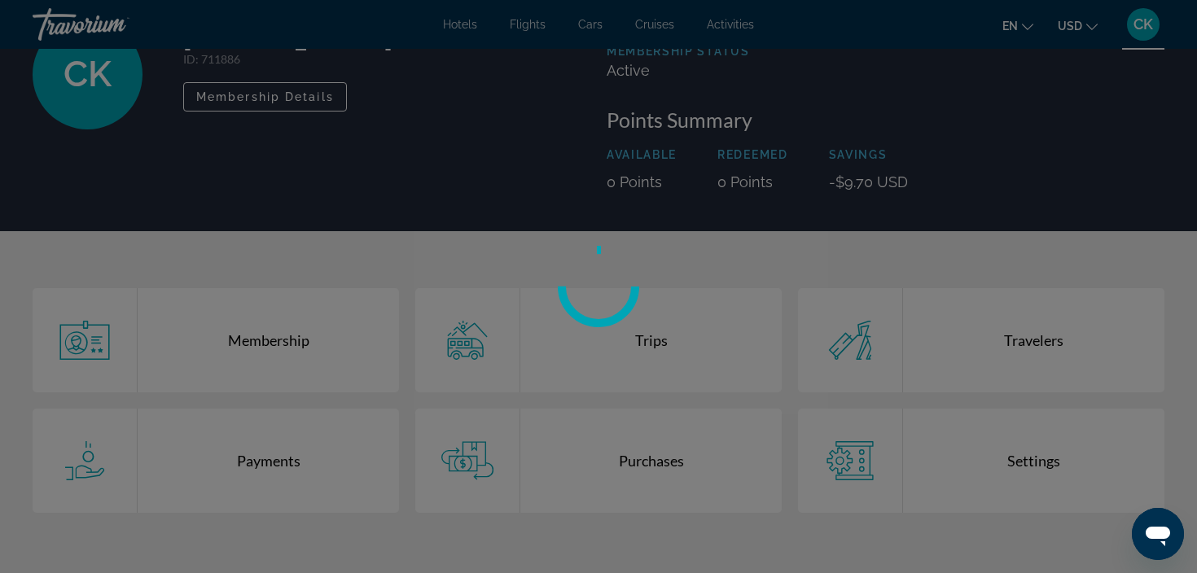
scroll to position [125, 0]
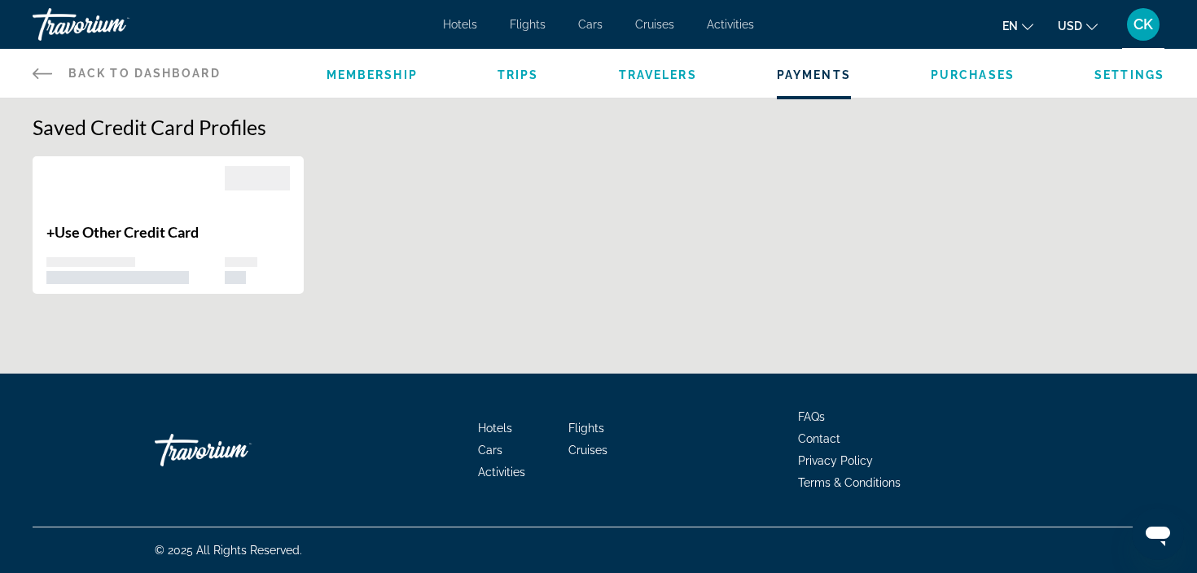
click at [660, 71] on span "Travelers" at bounding box center [658, 74] width 78 height 13
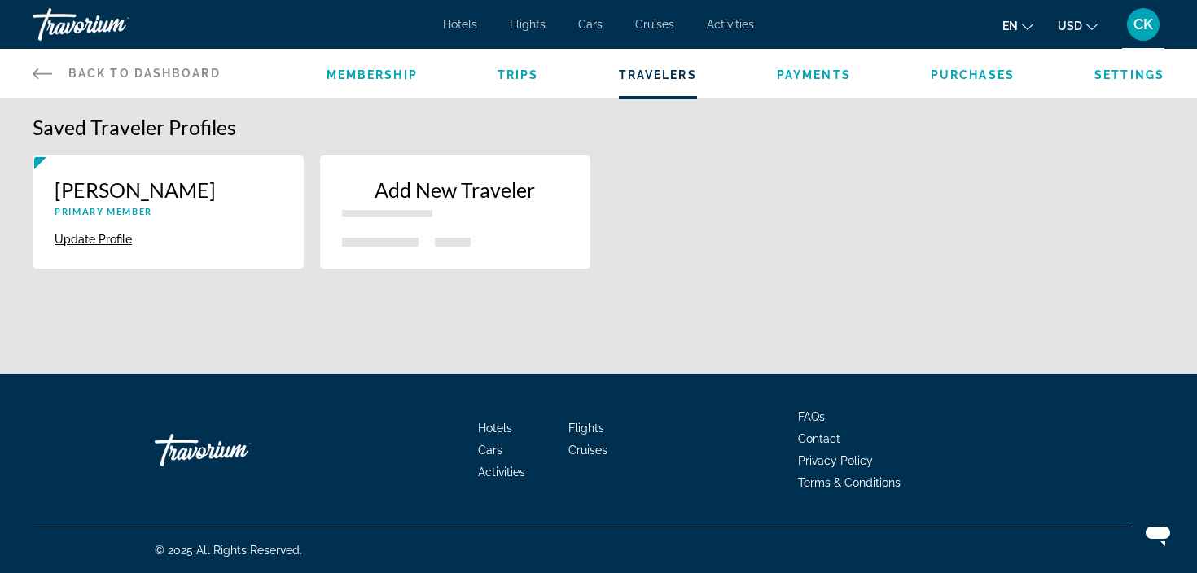
click at [441, 201] on p "Add New Traveler" at bounding box center [455, 189] width 227 height 24
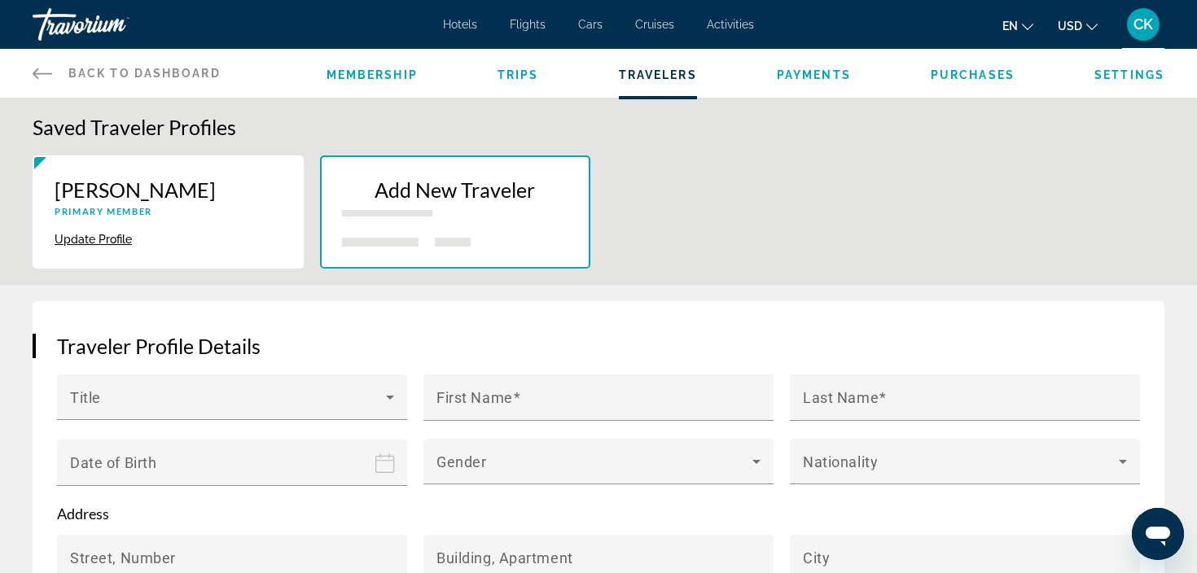
scroll to position [205, 0]
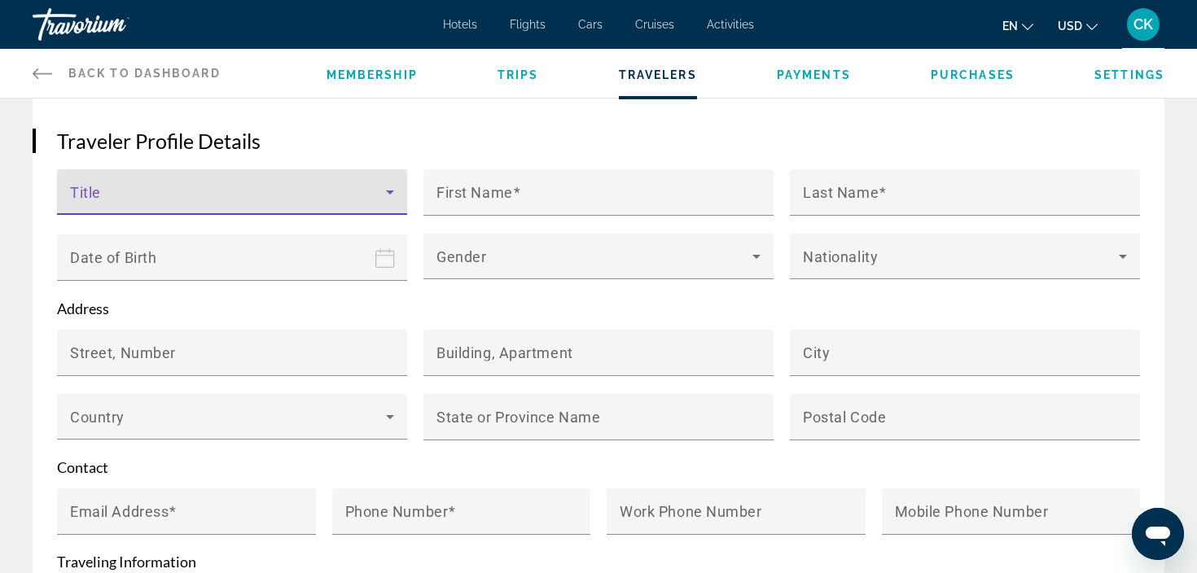
click at [397, 199] on icon "Main content" at bounding box center [390, 192] width 20 height 20
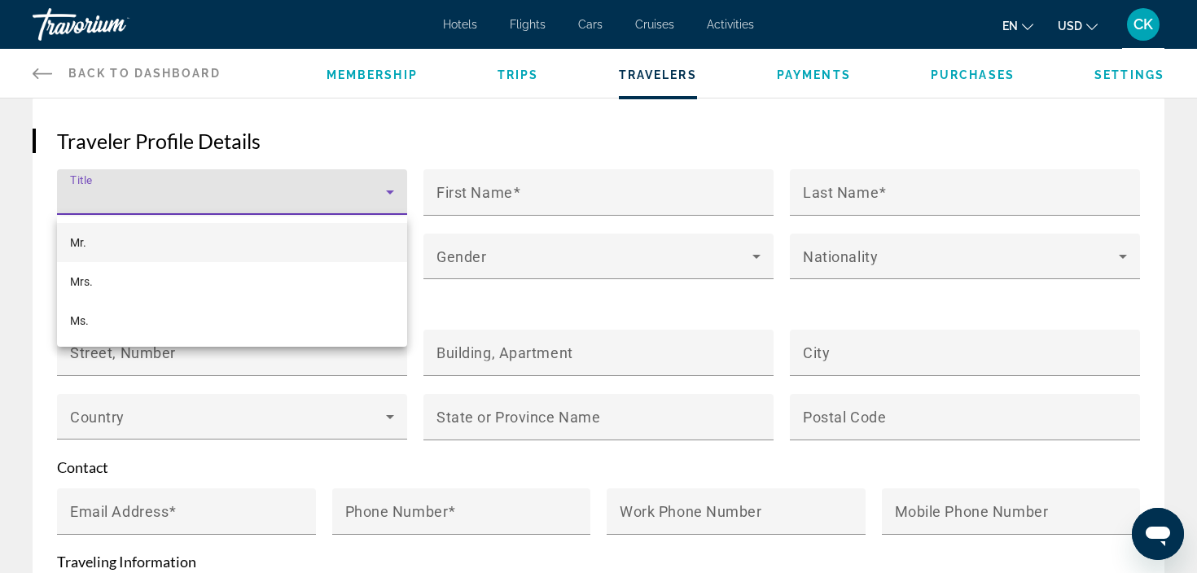
click at [495, 138] on div at bounding box center [598, 286] width 1197 height 573
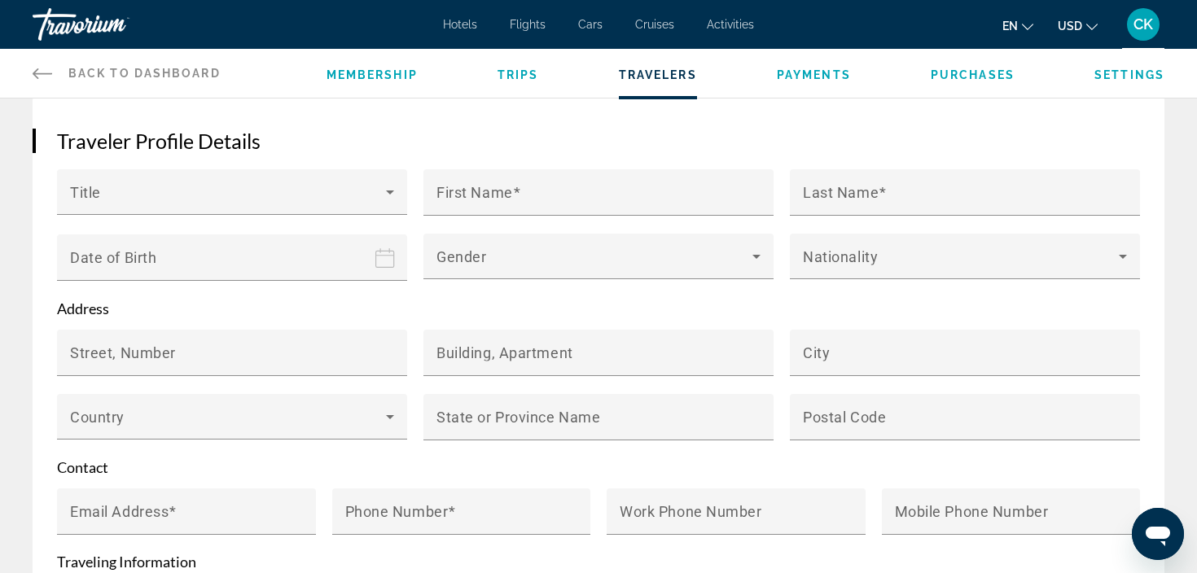
click at [845, 79] on span "Payments" at bounding box center [814, 74] width 74 height 13
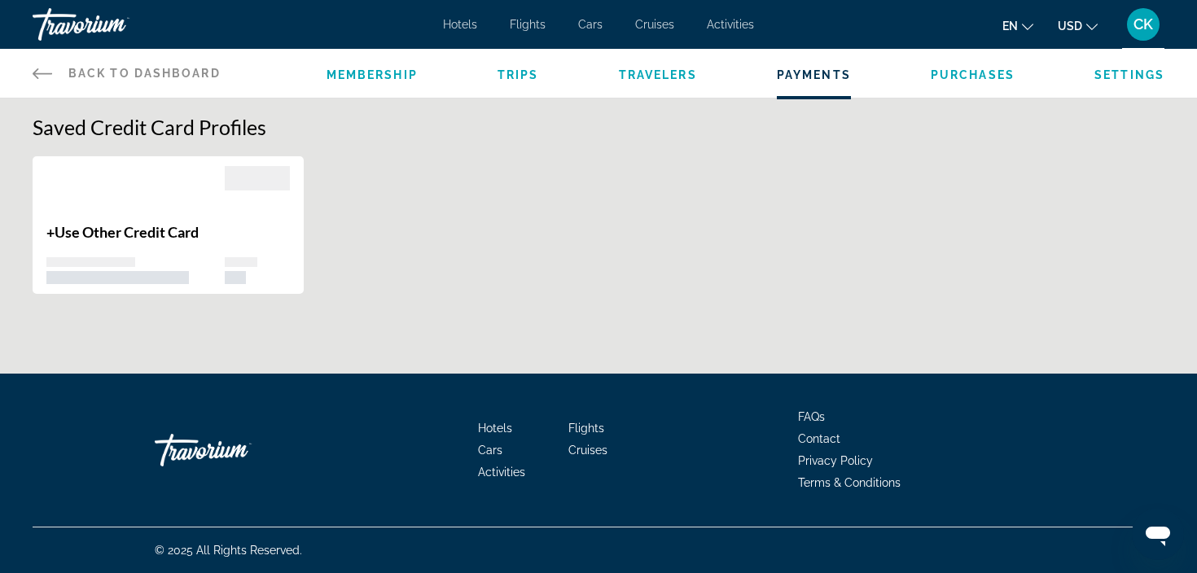
click at [955, 80] on span "Purchases" at bounding box center [973, 74] width 84 height 13
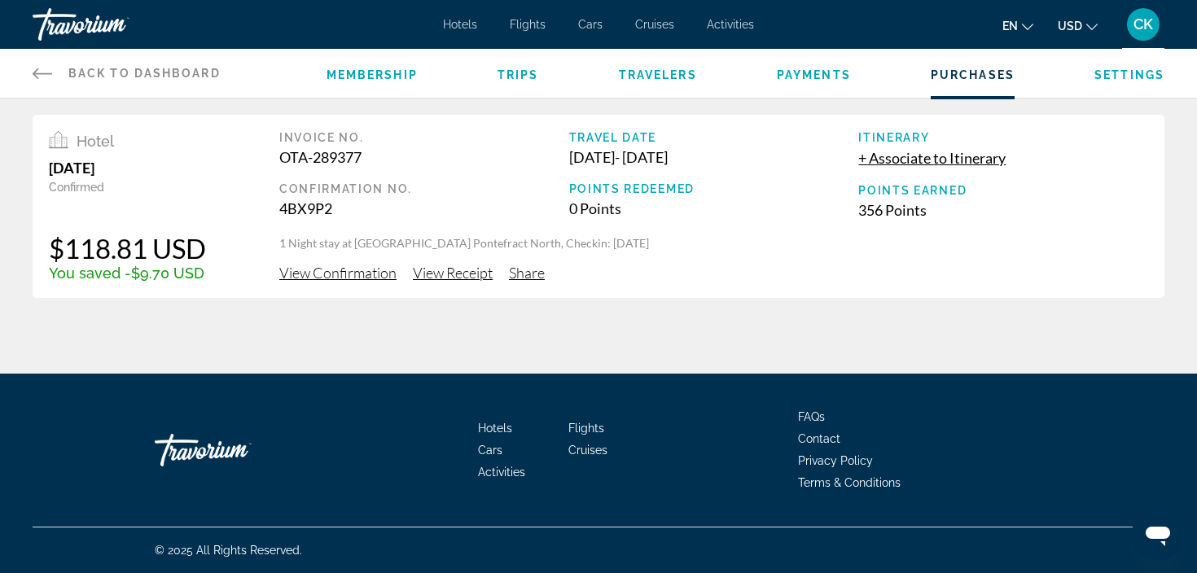
click at [865, 160] on span "+ Associate to Itinerary" at bounding box center [931, 158] width 147 height 18
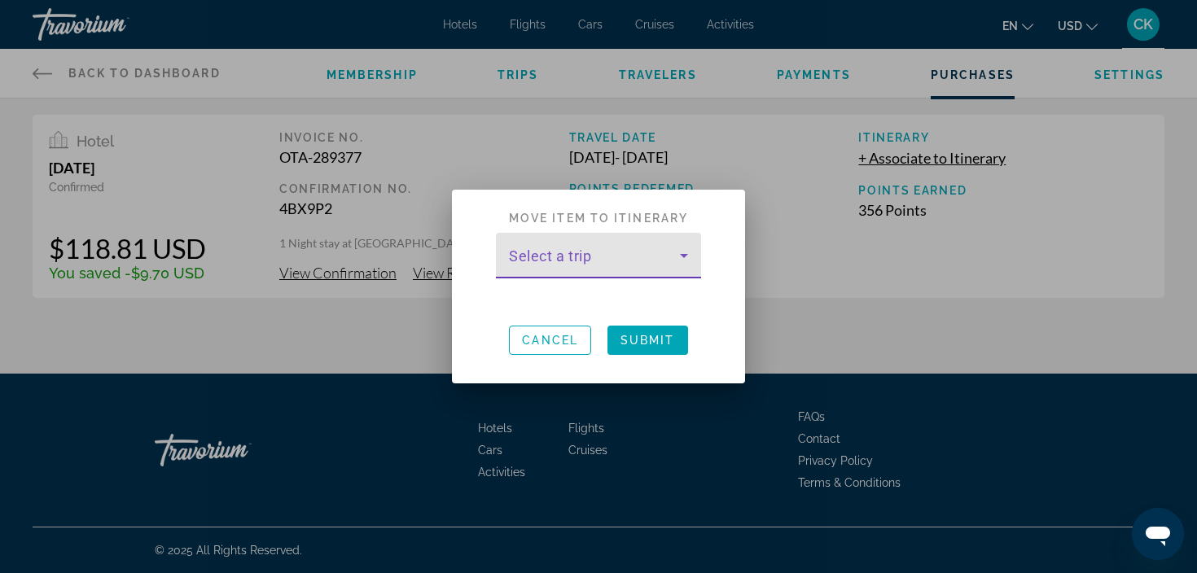
click at [690, 257] on icon at bounding box center [684, 256] width 20 height 20
click at [782, 255] on div at bounding box center [598, 286] width 1197 height 573
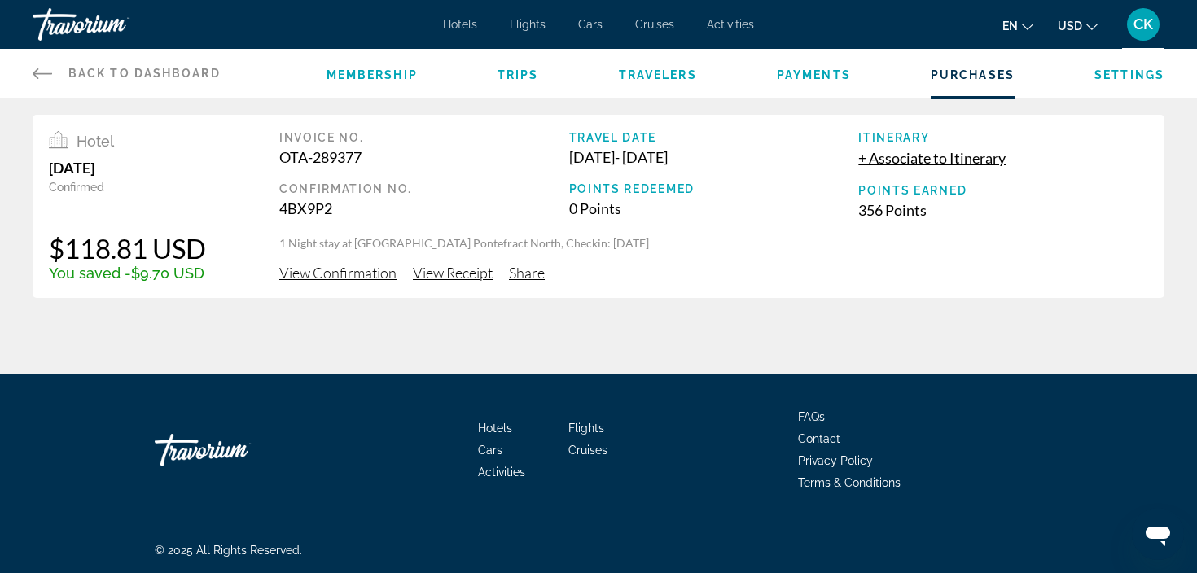
click at [1109, 79] on span "Settings" at bounding box center [1129, 74] width 70 height 13
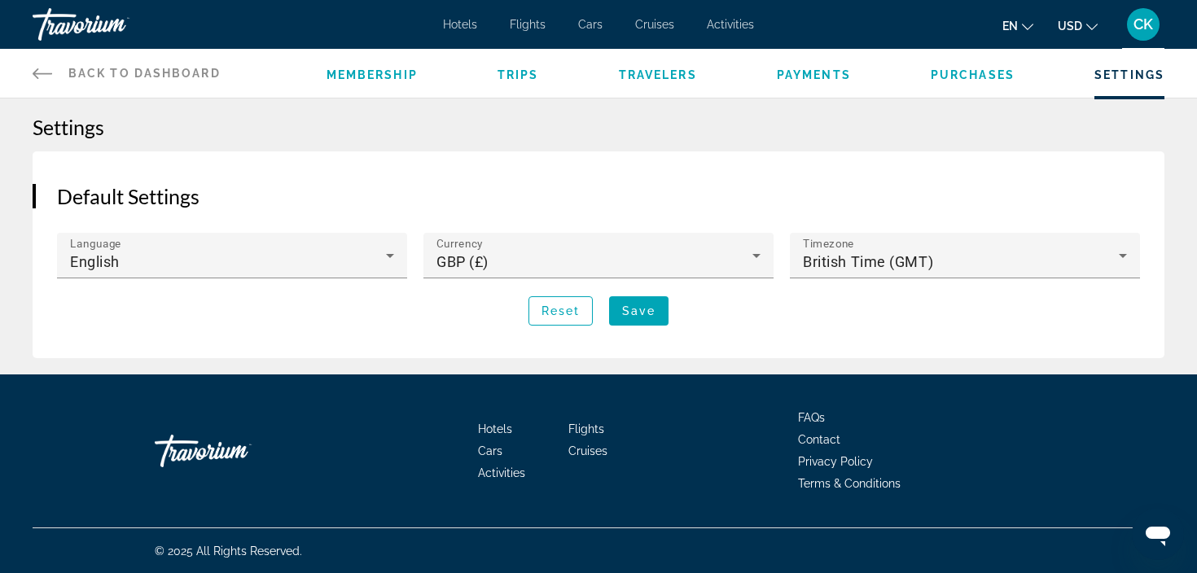
click at [830, 72] on span "Payments" at bounding box center [814, 74] width 74 height 13
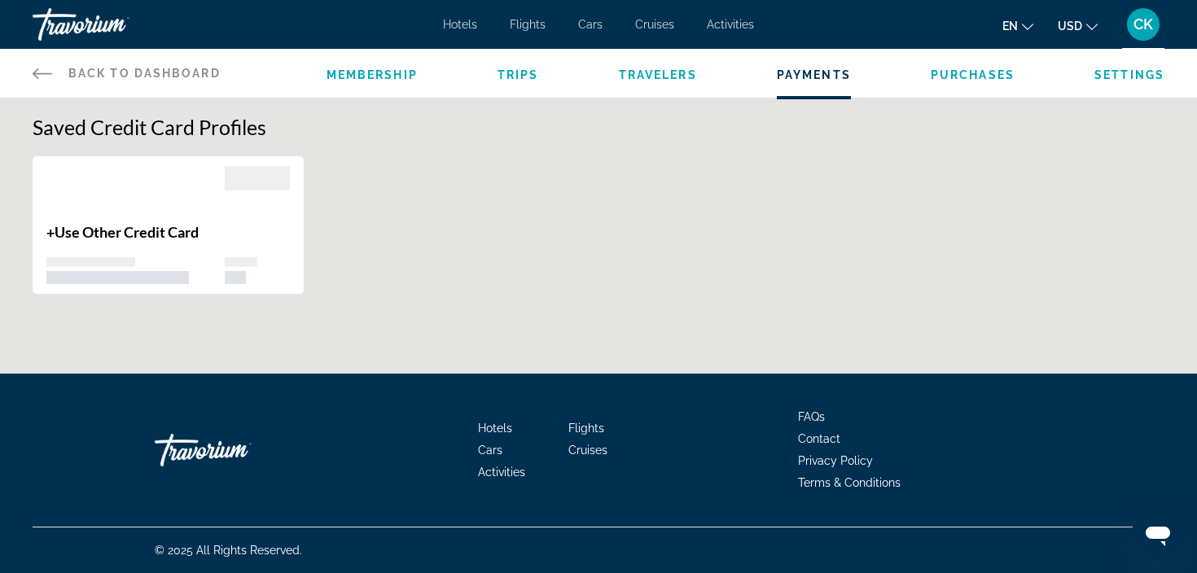
click at [681, 70] on span "Travelers" at bounding box center [658, 74] width 78 height 13
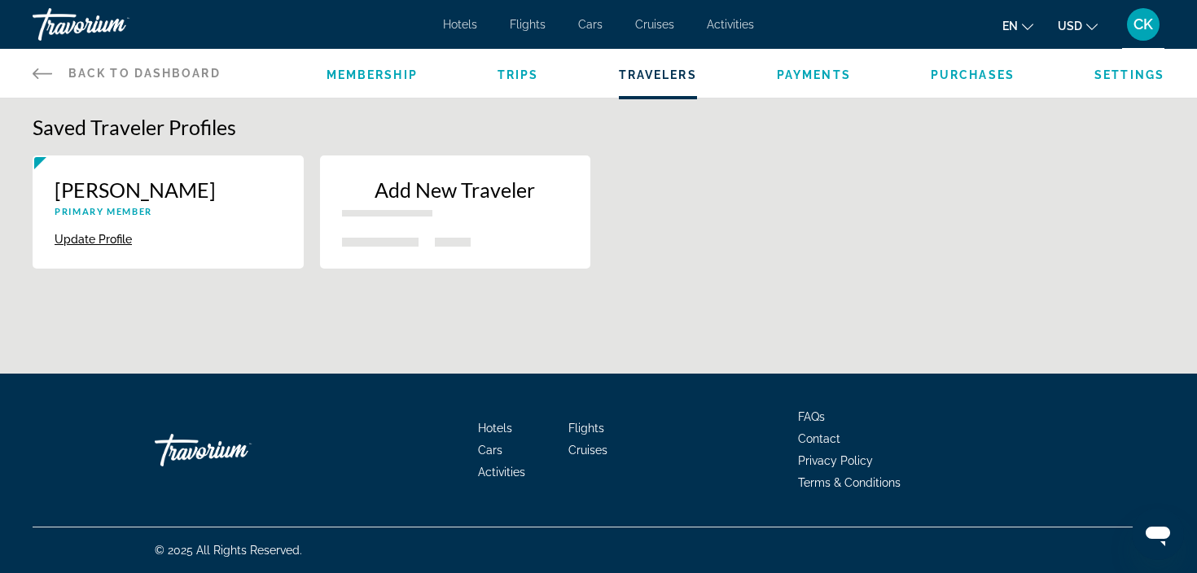
click at [502, 81] on span "Trips" at bounding box center [518, 74] width 42 height 13
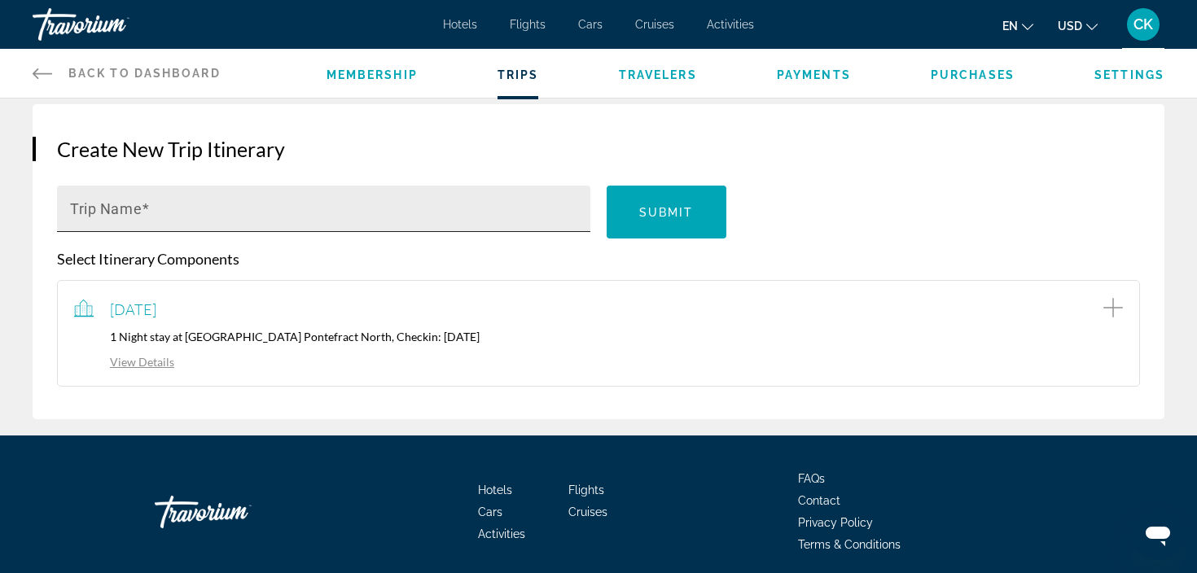
scroll to position [135, 0]
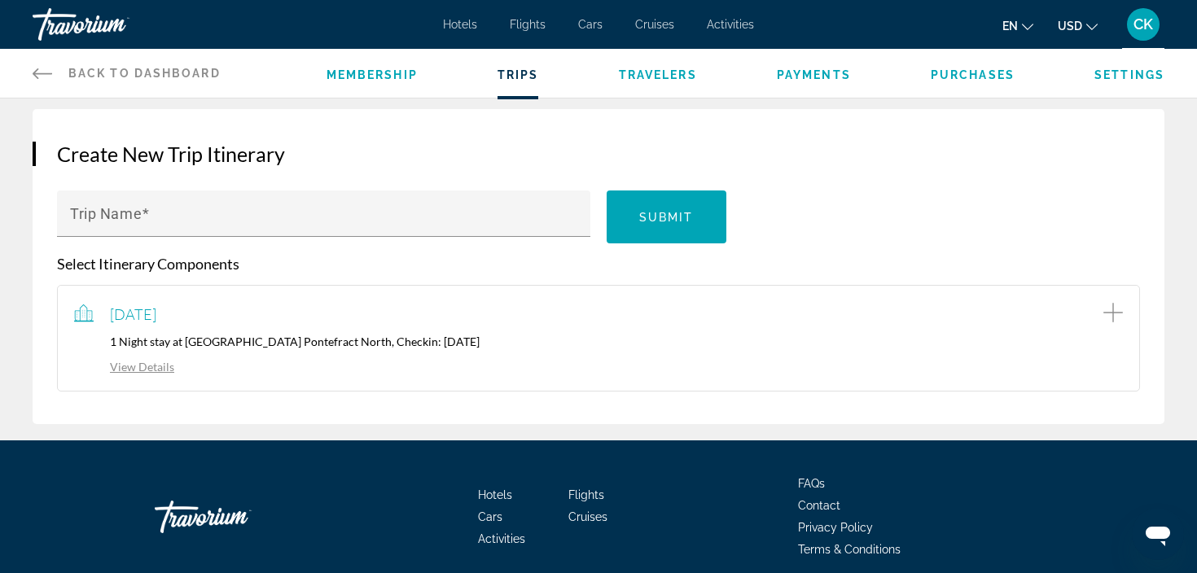
click at [458, 24] on span "Hotels" at bounding box center [460, 24] width 34 height 13
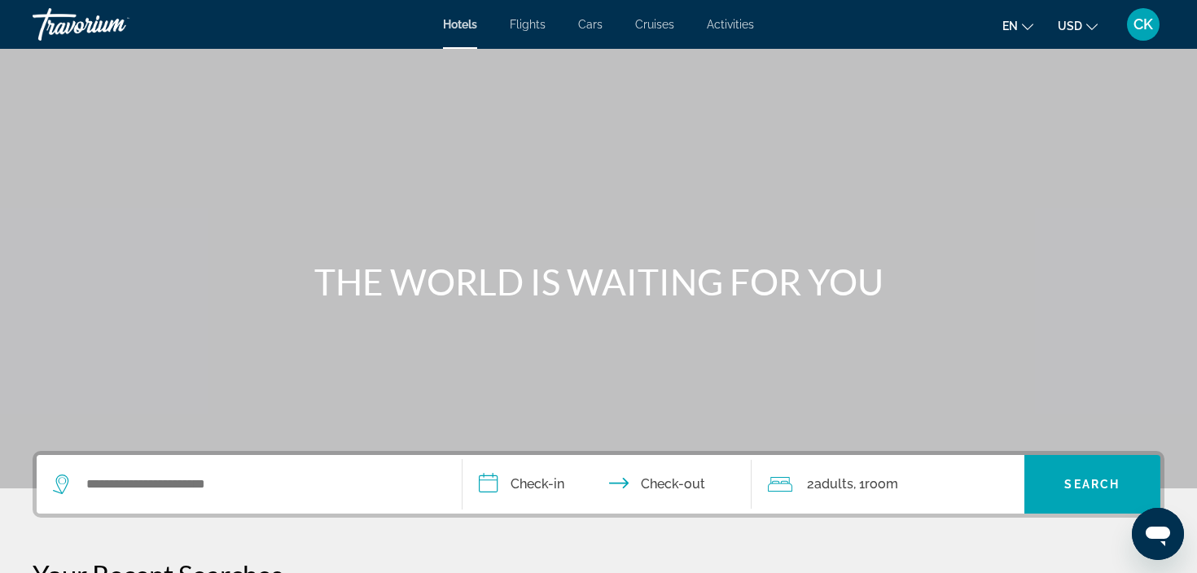
click at [1084, 29] on button "USD USD ($) MXN (Mex$) CAD (Can$) GBP (£) EUR (€) AUD (A$) NZD (NZ$) CNY (CN¥)" at bounding box center [1078, 26] width 40 height 24
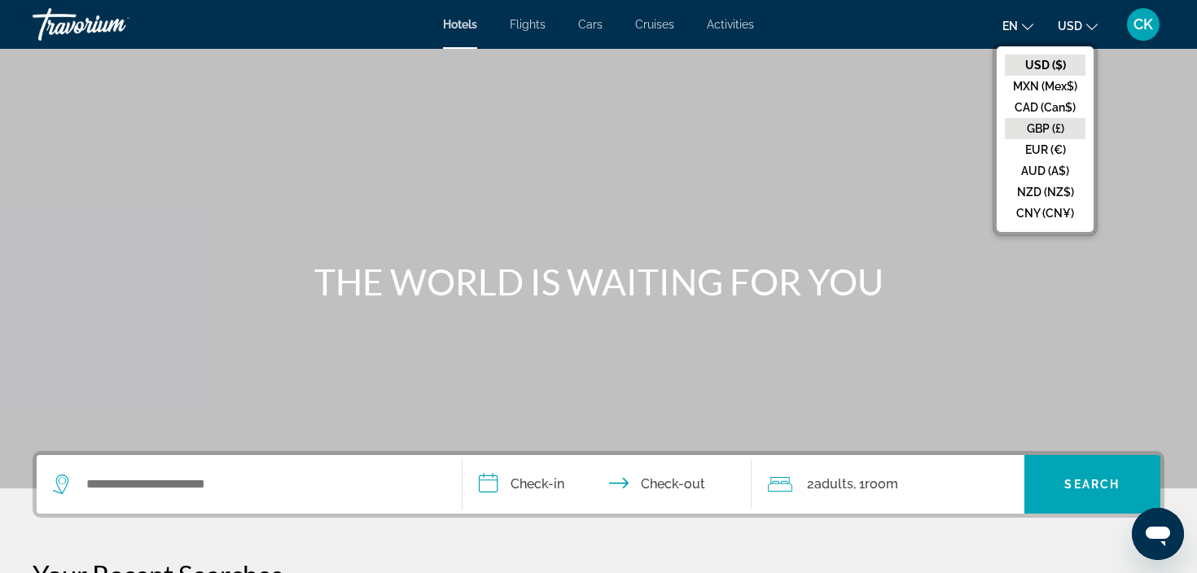
click at [1064, 129] on button "GBP (£)" at bounding box center [1045, 128] width 81 height 21
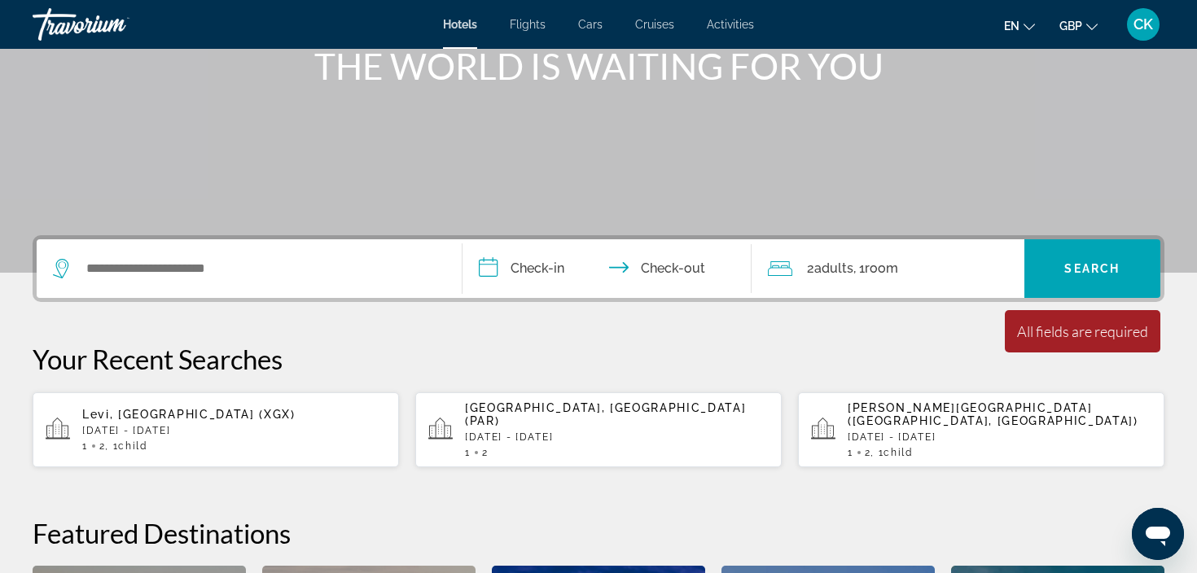
scroll to position [215, 0]
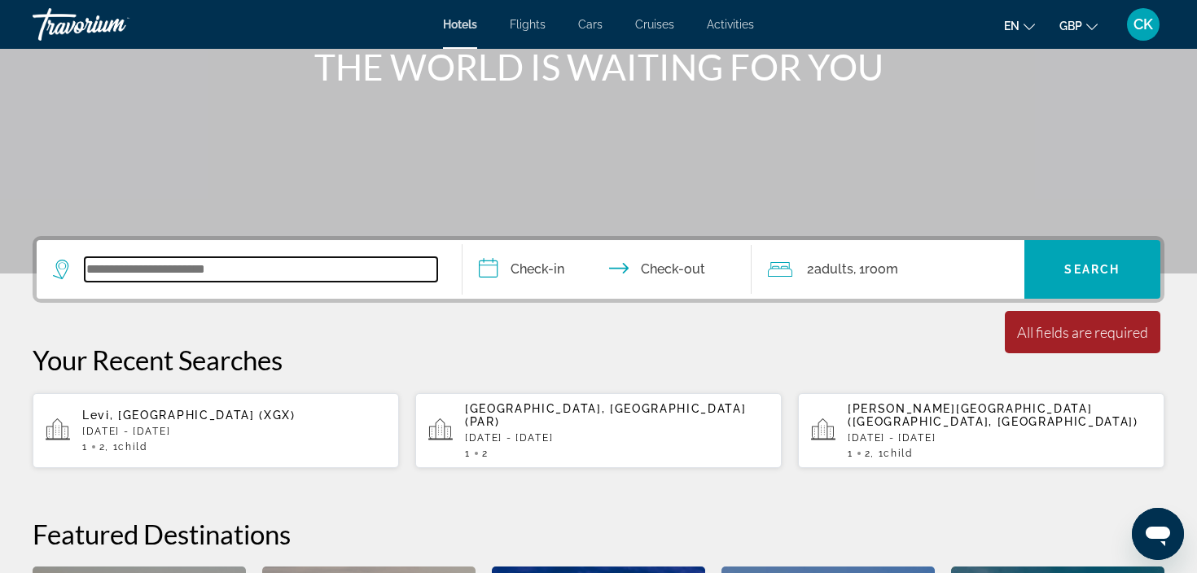
click at [361, 270] on input "Search widget" at bounding box center [261, 269] width 353 height 24
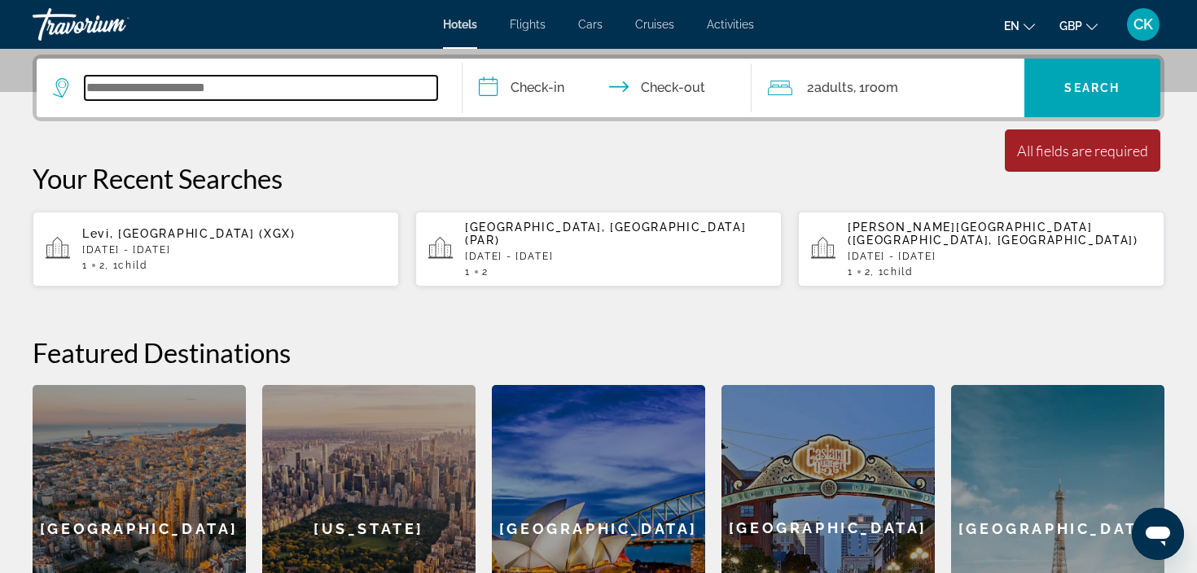
scroll to position [398, 0]
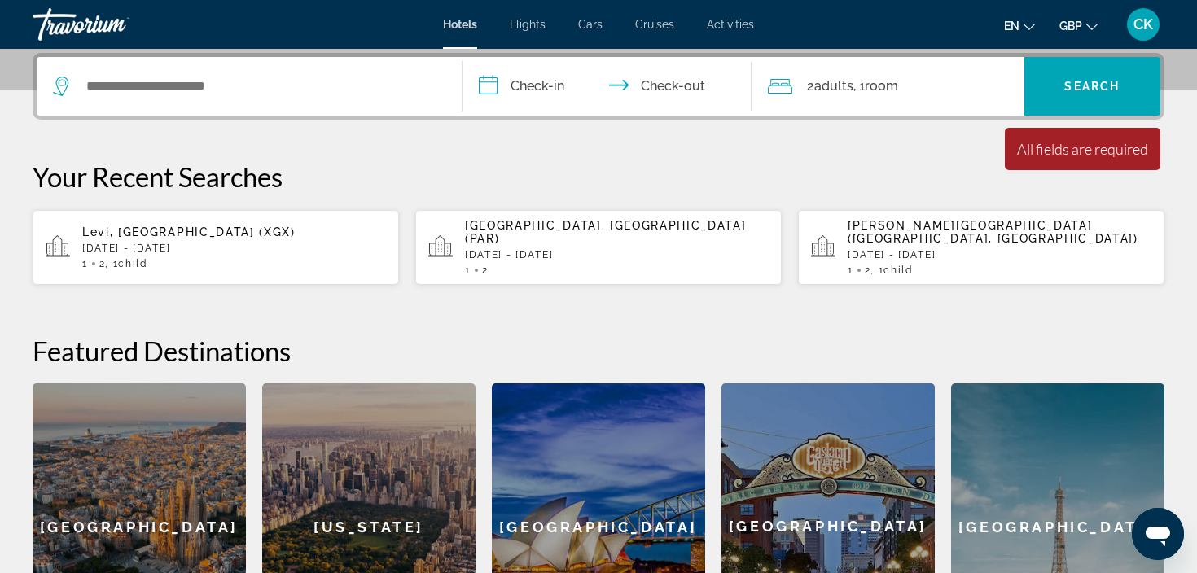
click at [353, 259] on div "1 2 , 1 Child Children" at bounding box center [234, 263] width 304 height 11
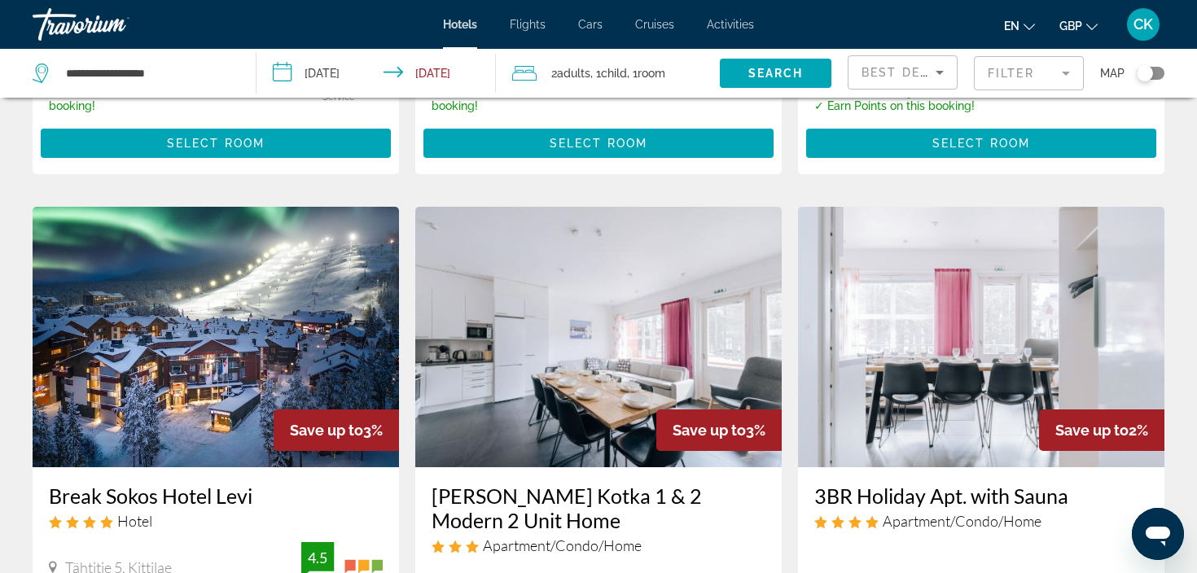
scroll to position [700, 0]
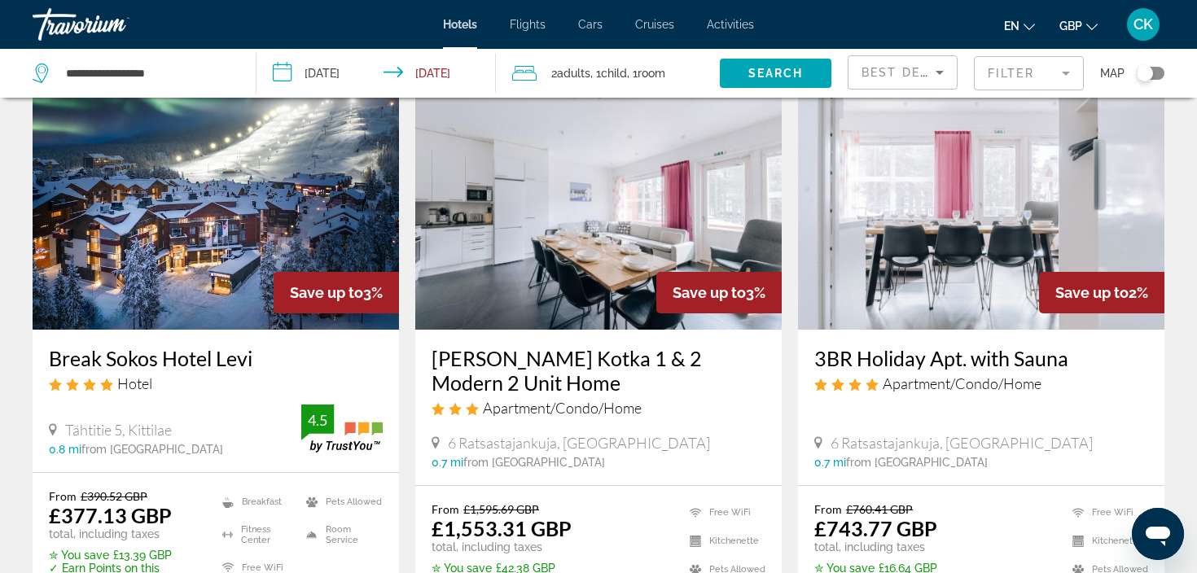
click at [221, 284] on img "Main content" at bounding box center [216, 199] width 366 height 261
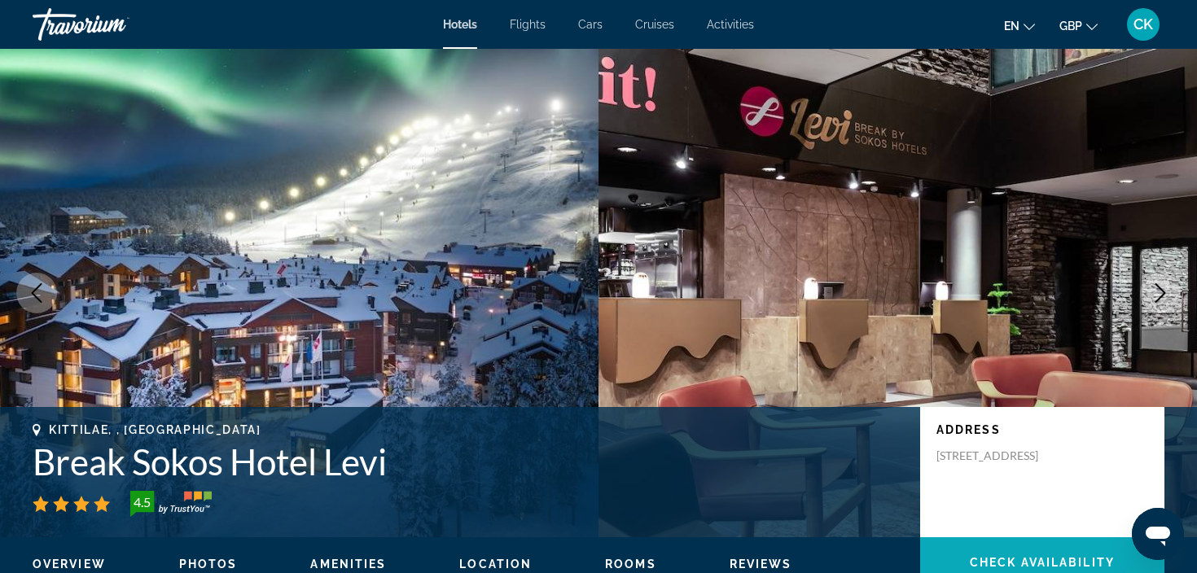
click at [970, 559] on span "Check Availability" at bounding box center [1042, 562] width 145 height 13
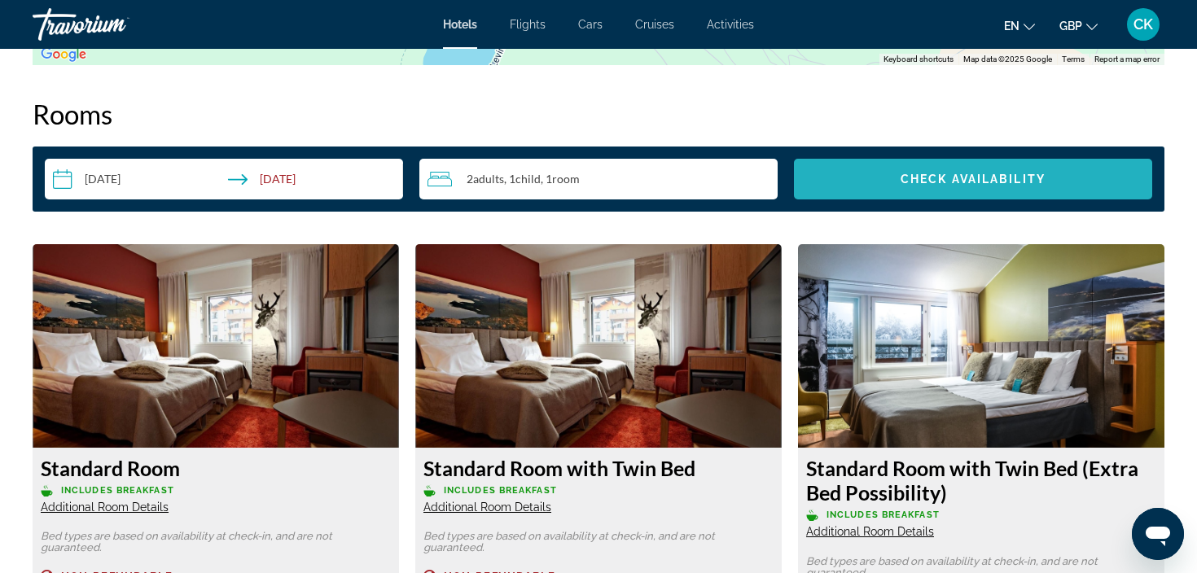
click at [915, 178] on span "Check Availability" at bounding box center [972, 179] width 145 height 13
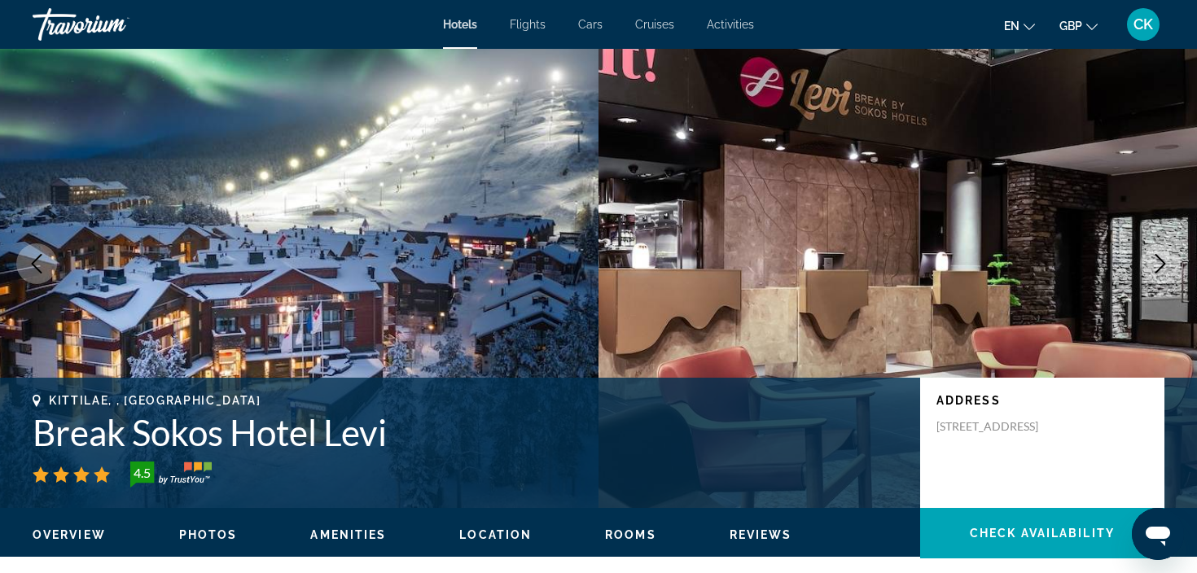
scroll to position [26, 0]
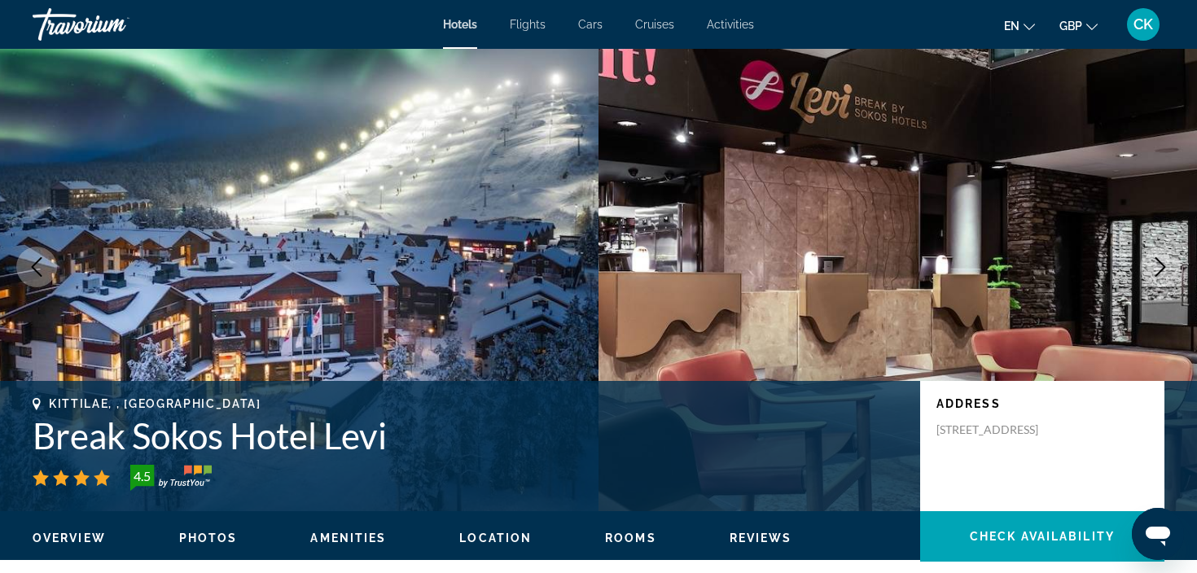
click at [381, 0] on html "Skip to main content Hotels Flights Cars Cruises Activities Hotels Flights Cars…" at bounding box center [598, 260] width 1197 height 573
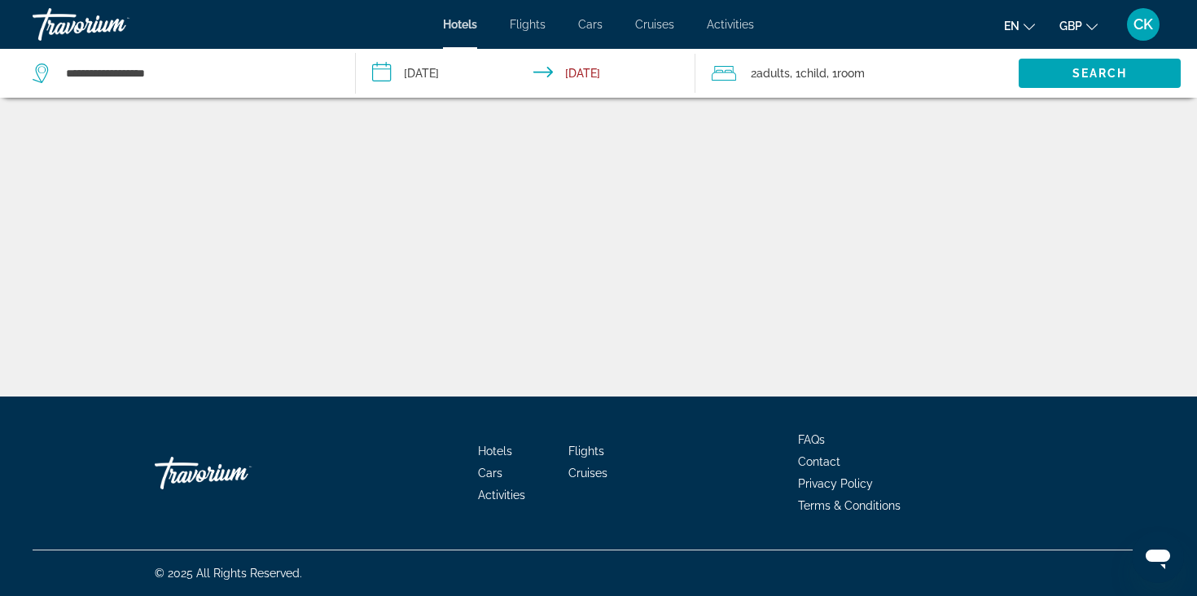
drag, startPoint x: 29, startPoint y: 32, endPoint x: 138, endPoint y: 30, distance: 108.3
click at [138, 30] on div "Hotels Flights Cars Cruises Activities Hotels Flights Cars Cruises Activities e…" at bounding box center [598, 24] width 1197 height 42
drag, startPoint x: 255, startPoint y: 24, endPoint x: 310, endPoint y: 122, distance: 112.3
click at [310, 122] on div "**********" at bounding box center [598, 298] width 1197 height 596
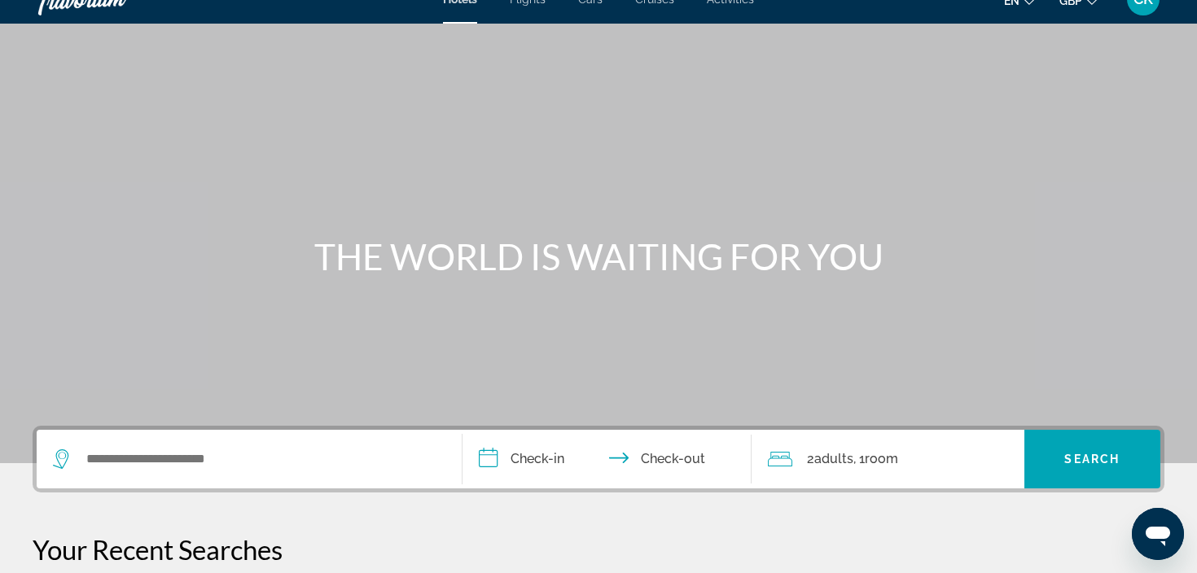
scroll to position [39, 0]
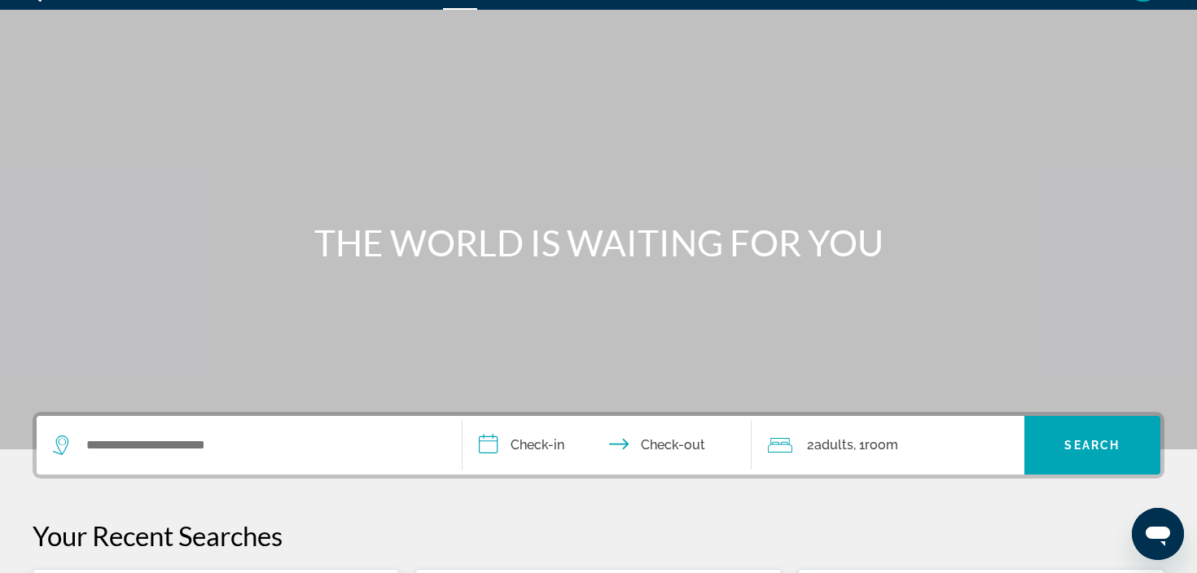
click at [192, 463] on div "Search widget" at bounding box center [249, 445] width 392 height 59
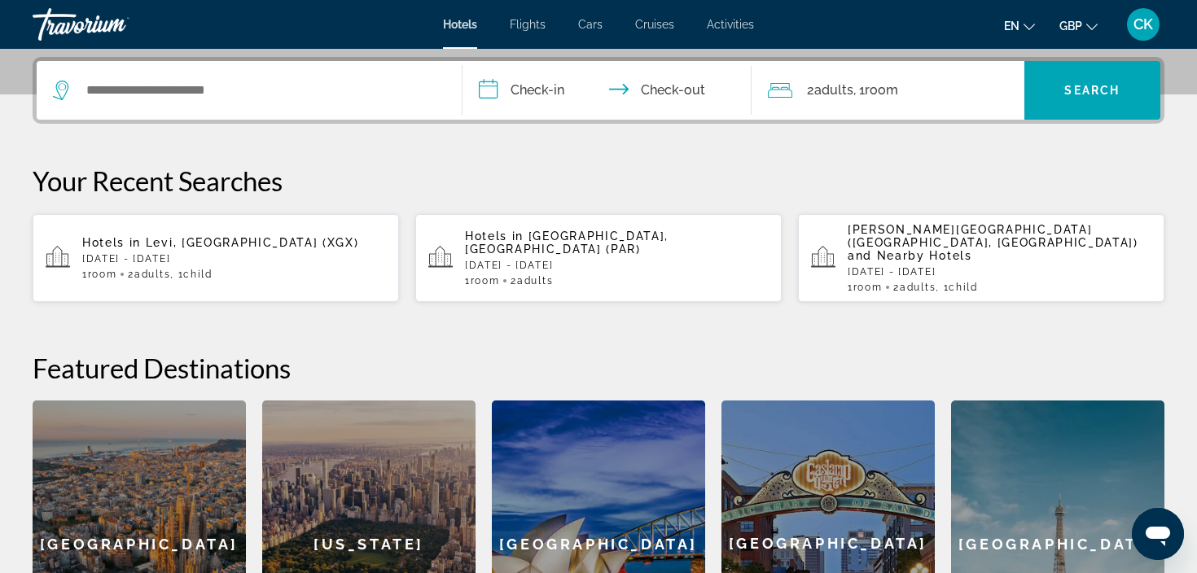
scroll to position [398, 0]
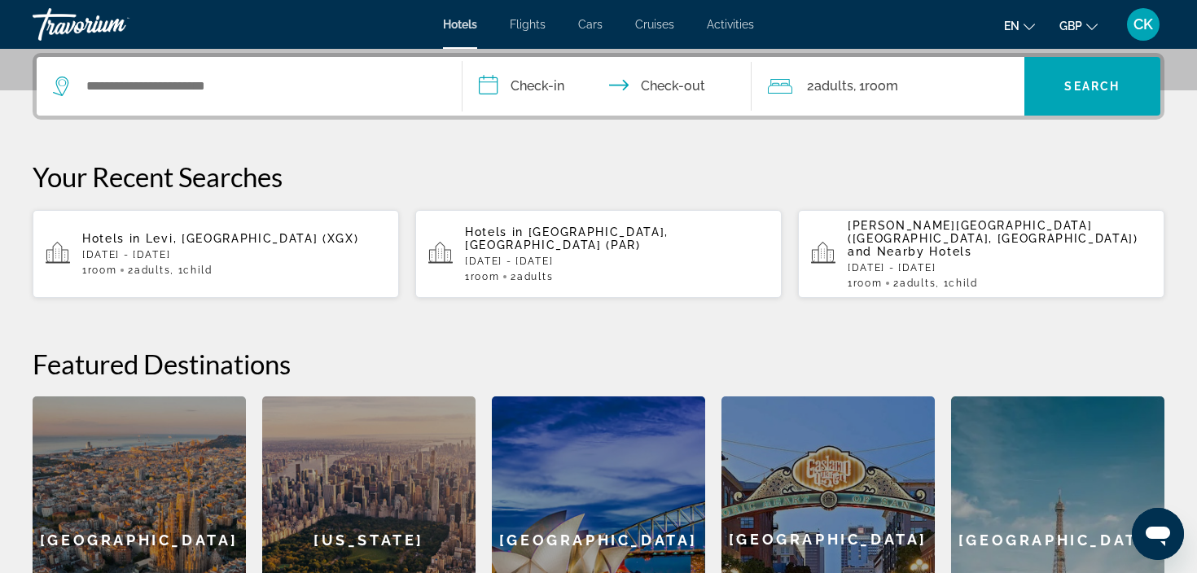
click at [167, 234] on span "Levi, [GEOGRAPHIC_DATA] (XGX)" at bounding box center [252, 238] width 213 height 13
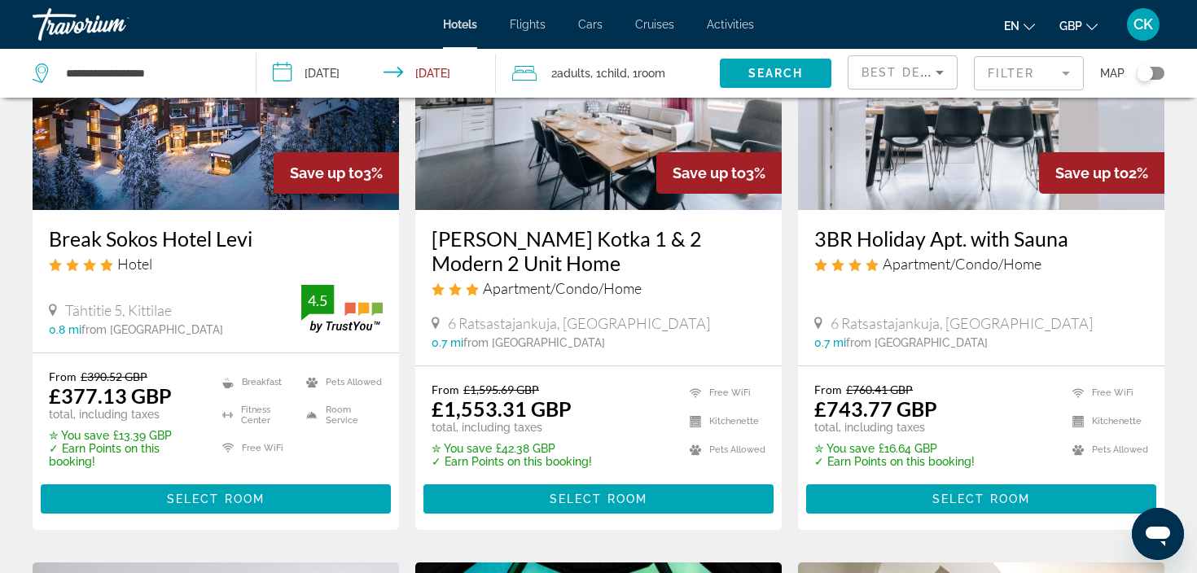
scroll to position [861, 0]
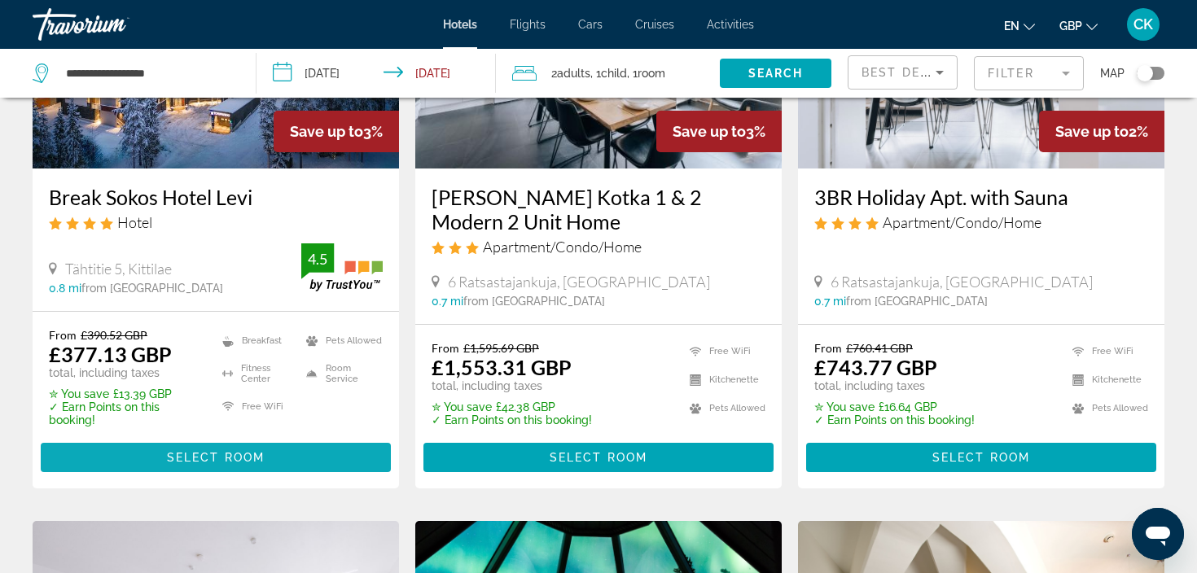
click at [269, 451] on span "Main content" at bounding box center [216, 457] width 350 height 39
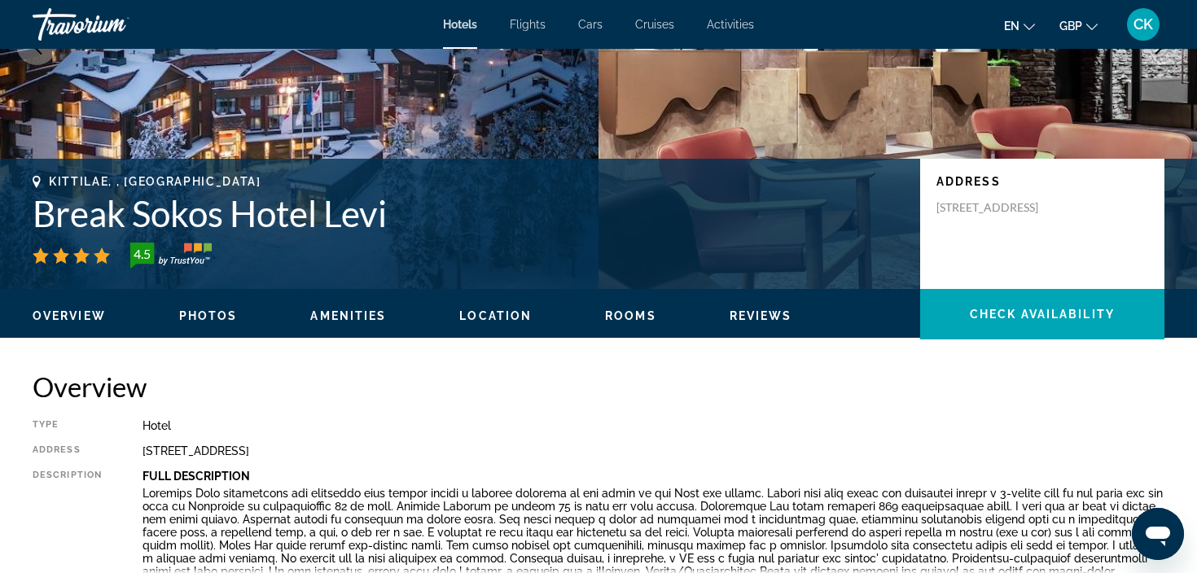
scroll to position [169, 0]
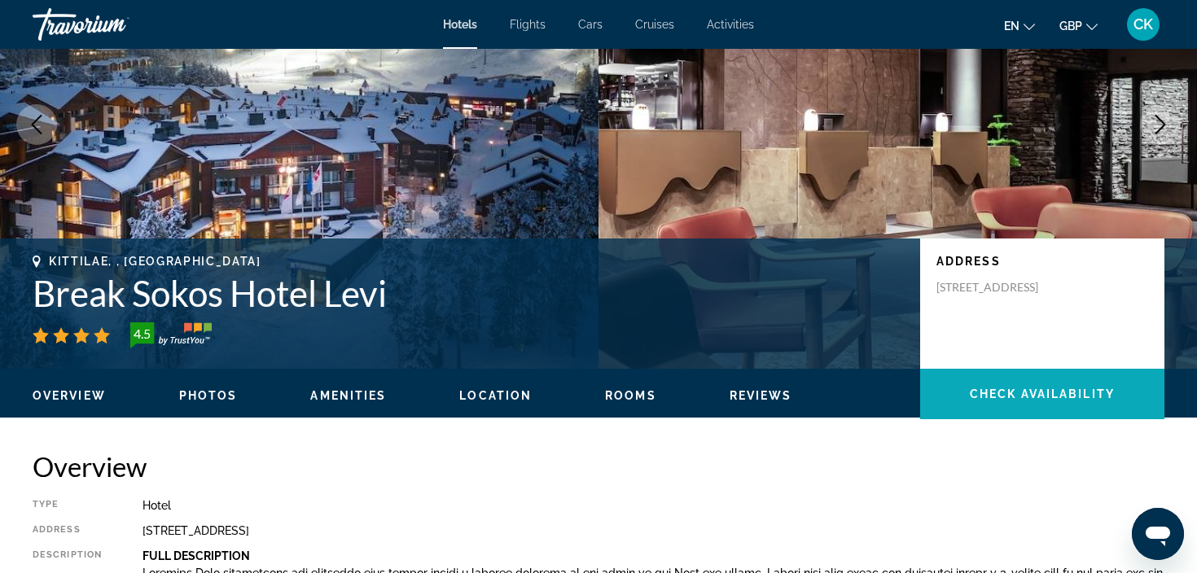
click at [1017, 397] on span "Check Availability" at bounding box center [1042, 394] width 145 height 13
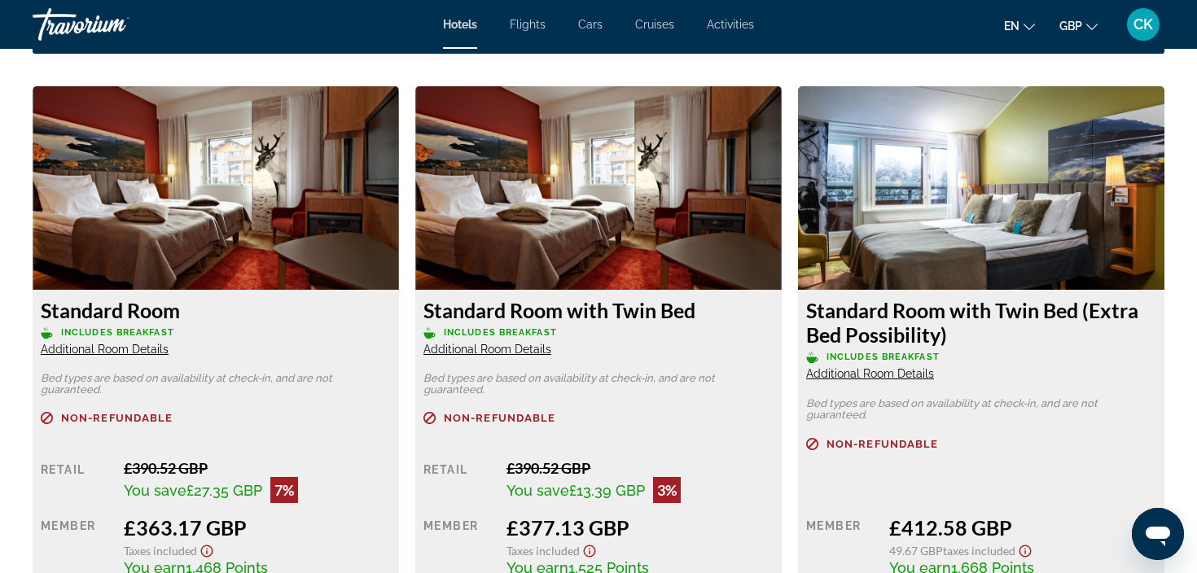
scroll to position [2207, 0]
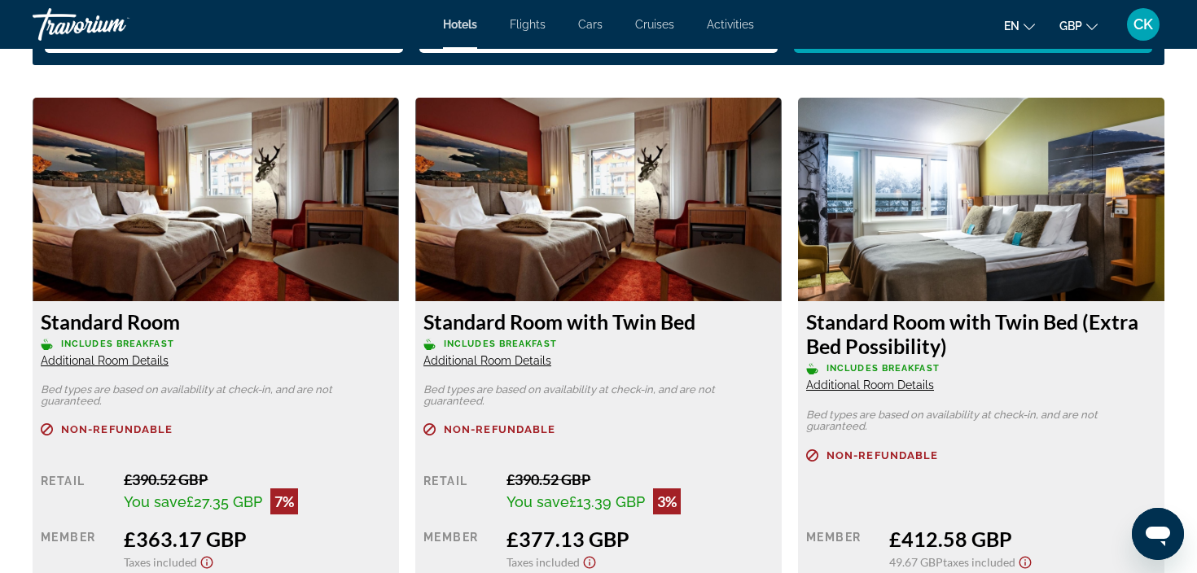
click at [527, 362] on span "Additional Room Details" at bounding box center [487, 360] width 128 height 13
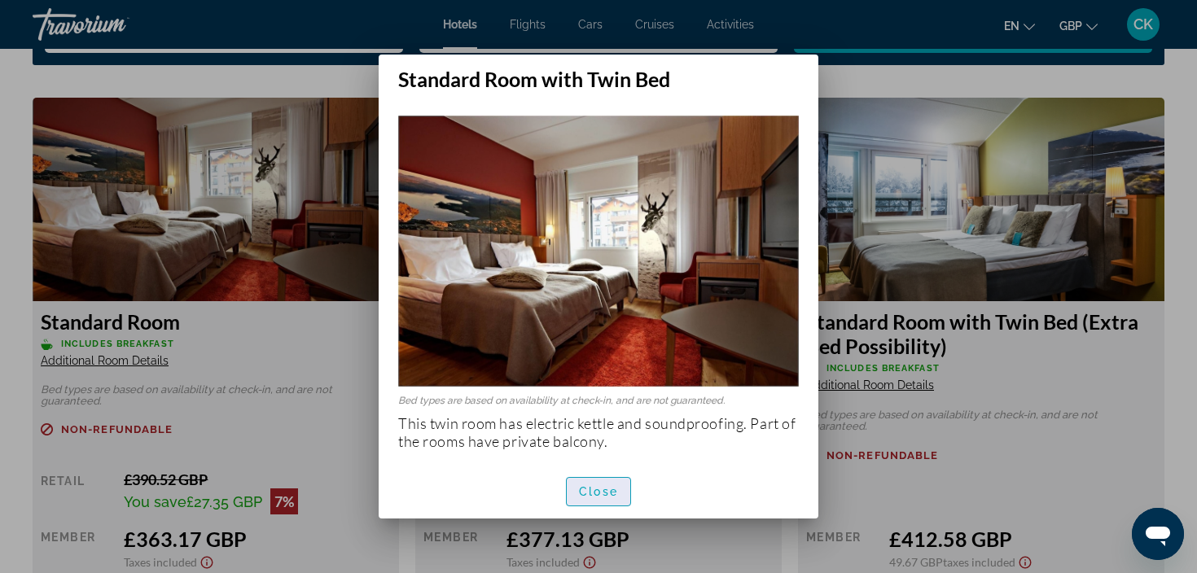
click at [603, 493] on span "Close" at bounding box center [598, 491] width 39 height 13
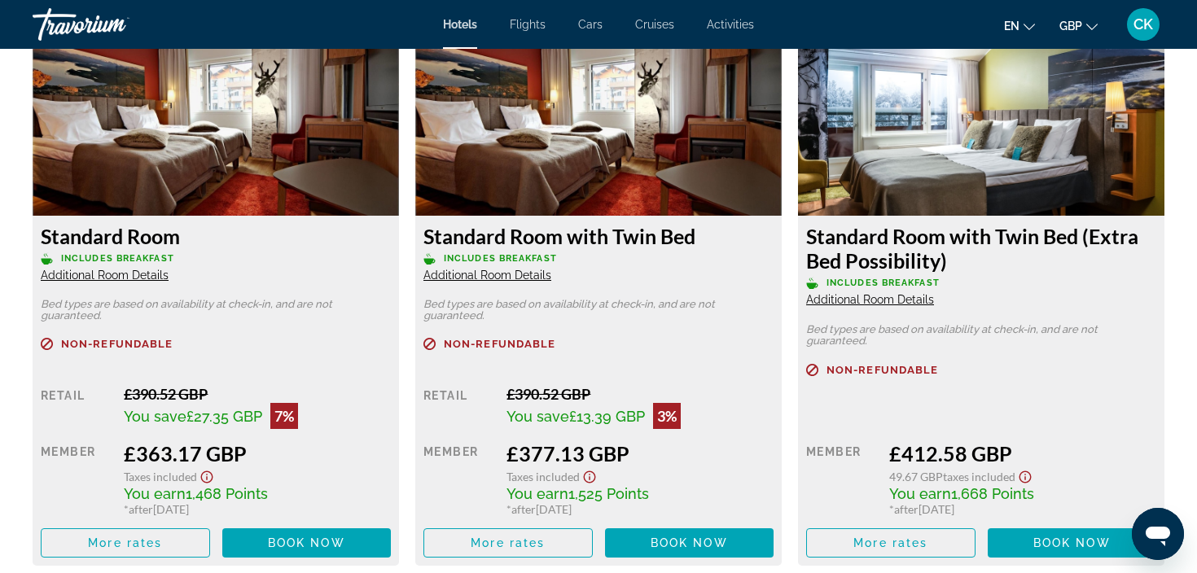
scroll to position [2293, 0]
drag, startPoint x: 815, startPoint y: 407, endPoint x: 819, endPoint y: 420, distance: 13.6
click at [818, 421] on div "Non-refundable Retail $0.00 when you redeem Member £412.58 GBP 49.67 GBP Taxes …" at bounding box center [981, 461] width 350 height 194
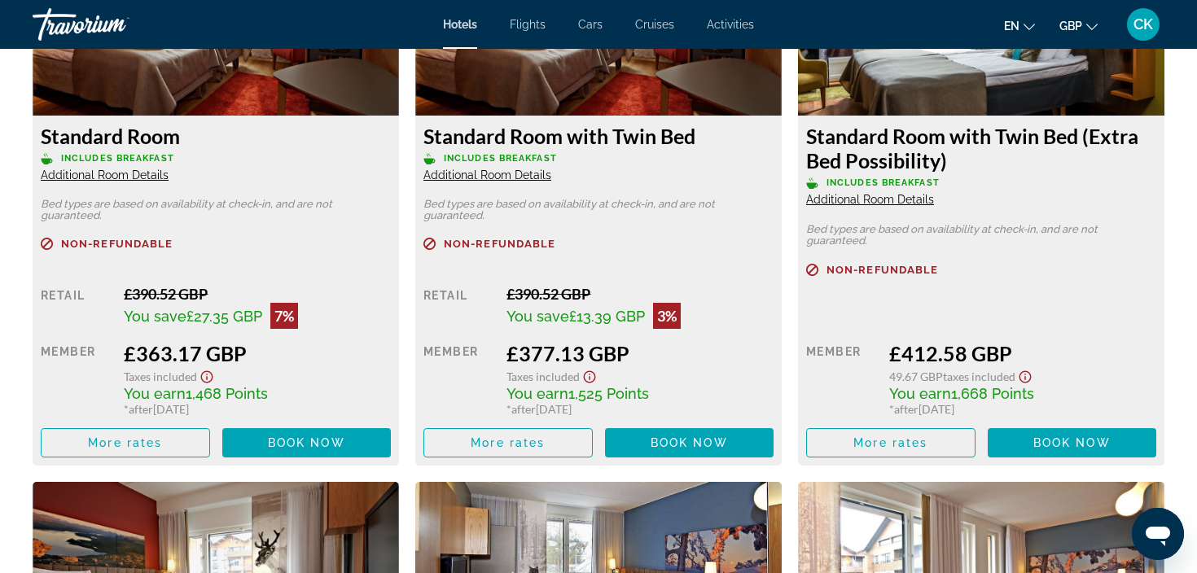
scroll to position [2394, 0]
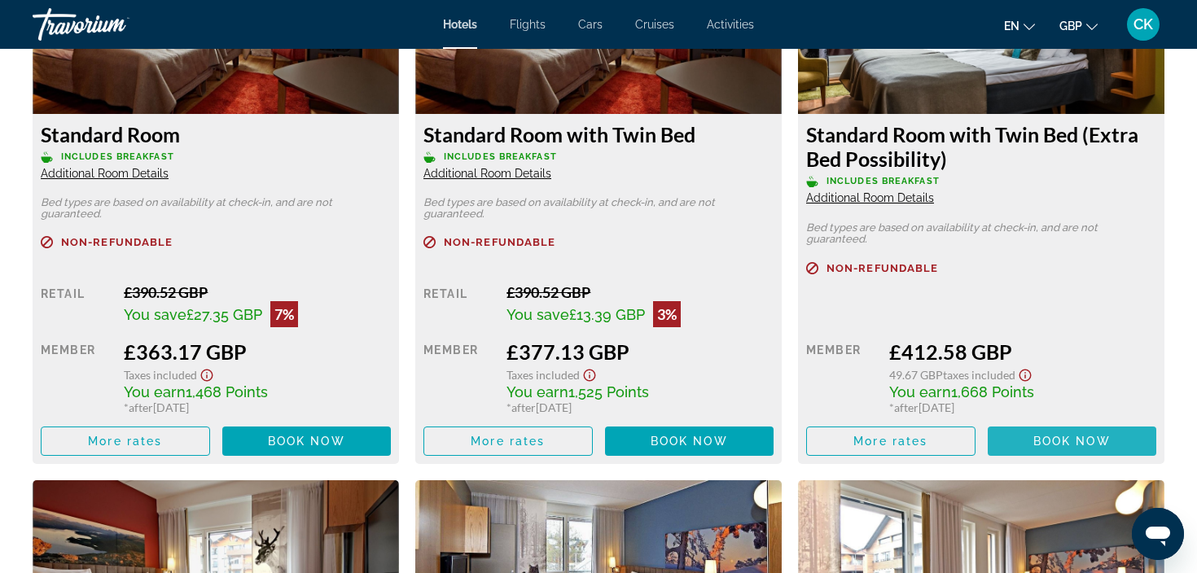
click at [1048, 440] on span "Book now" at bounding box center [1071, 441] width 77 height 13
